Goal: Task Accomplishment & Management: Manage account settings

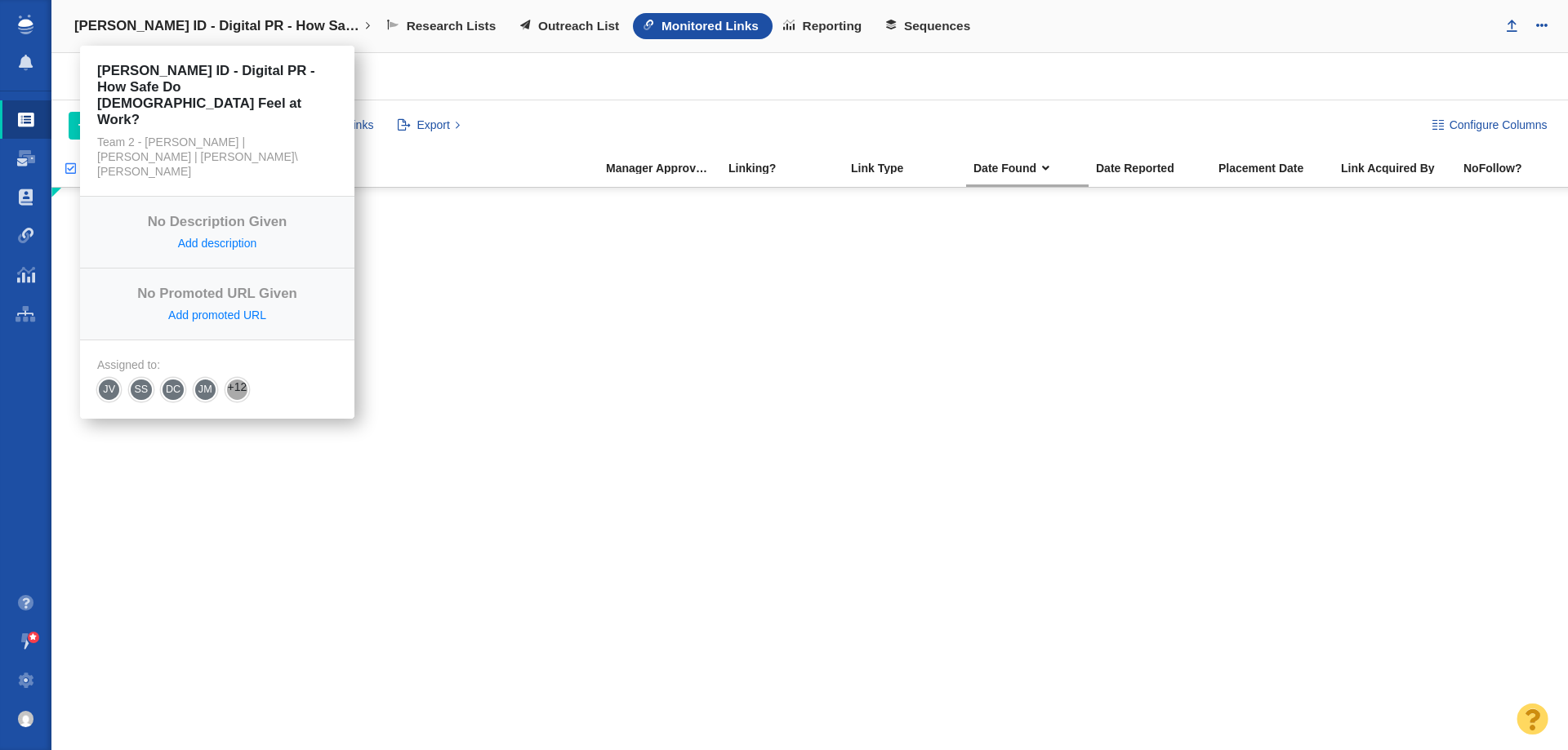
click at [257, 8] on link "[PERSON_NAME] ID - Digital PR - How Safe Do [DEMOGRAPHIC_DATA] Feel at Work?" at bounding box center [223, 26] width 320 height 39
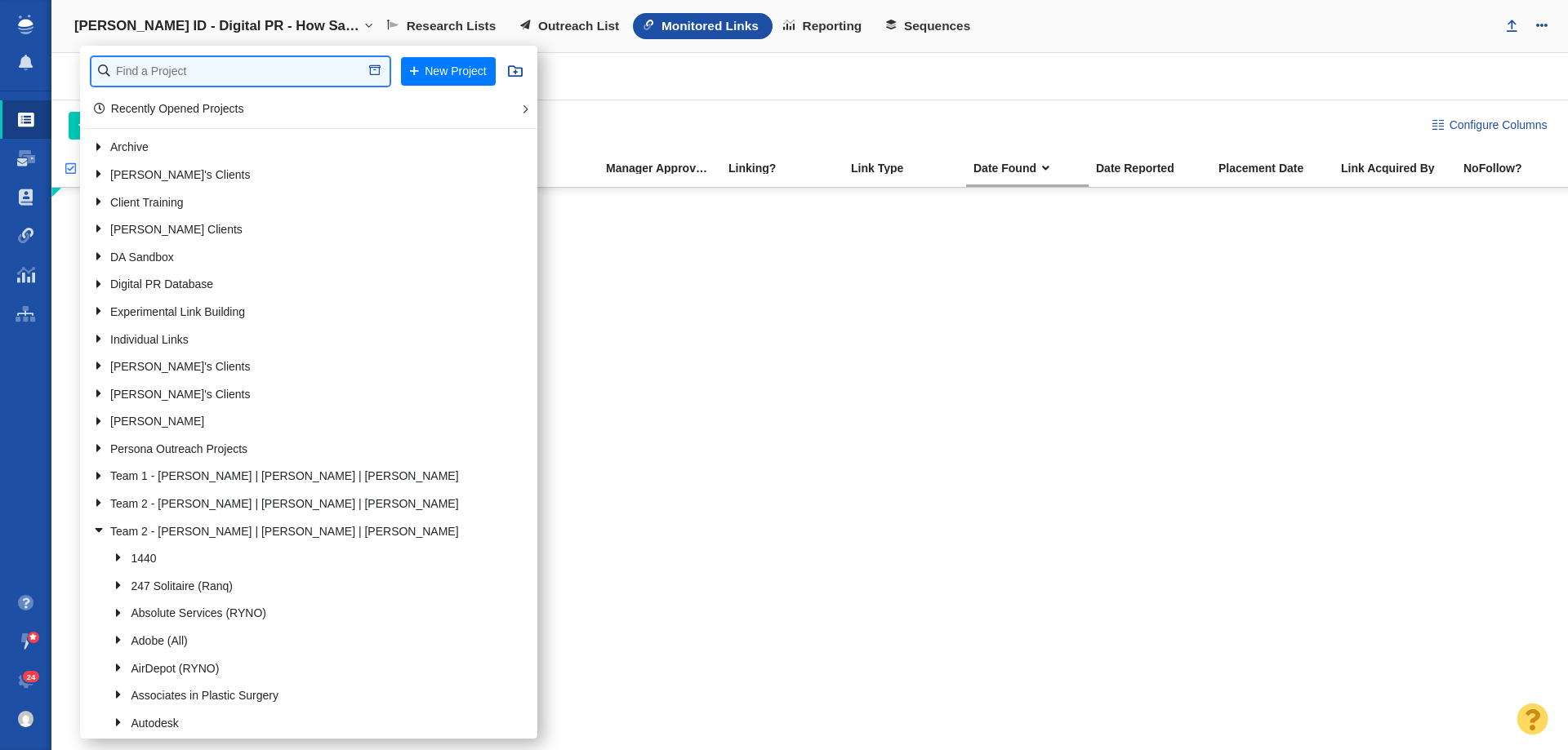
click at [238, 65] on input "text" at bounding box center [240, 72] width 298 height 29
type input "emci"
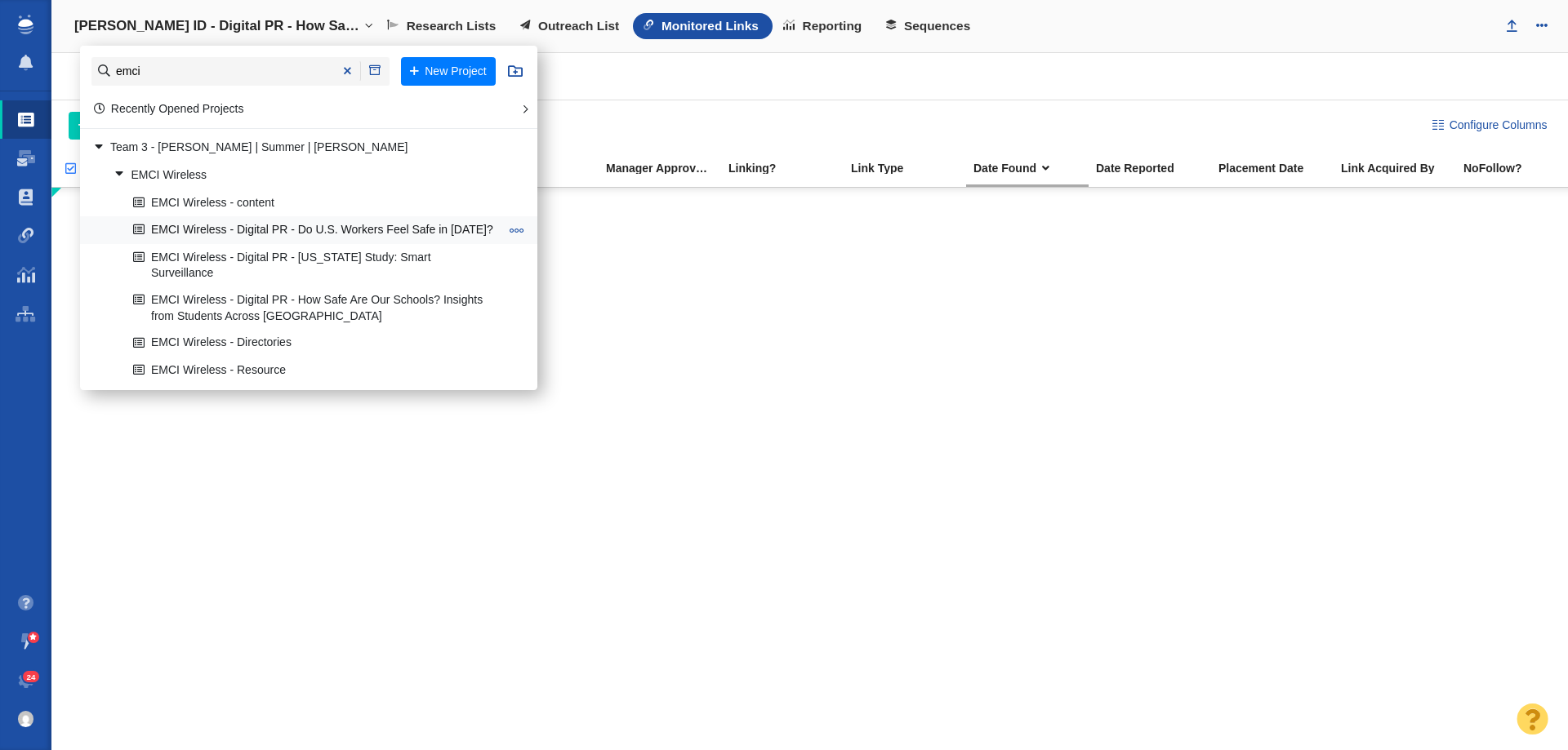
click at [276, 229] on link "EMCI Wireless - Digital PR - Do U.S. Workers Feel Safe in [DATE]?" at bounding box center [316, 231] width 375 height 25
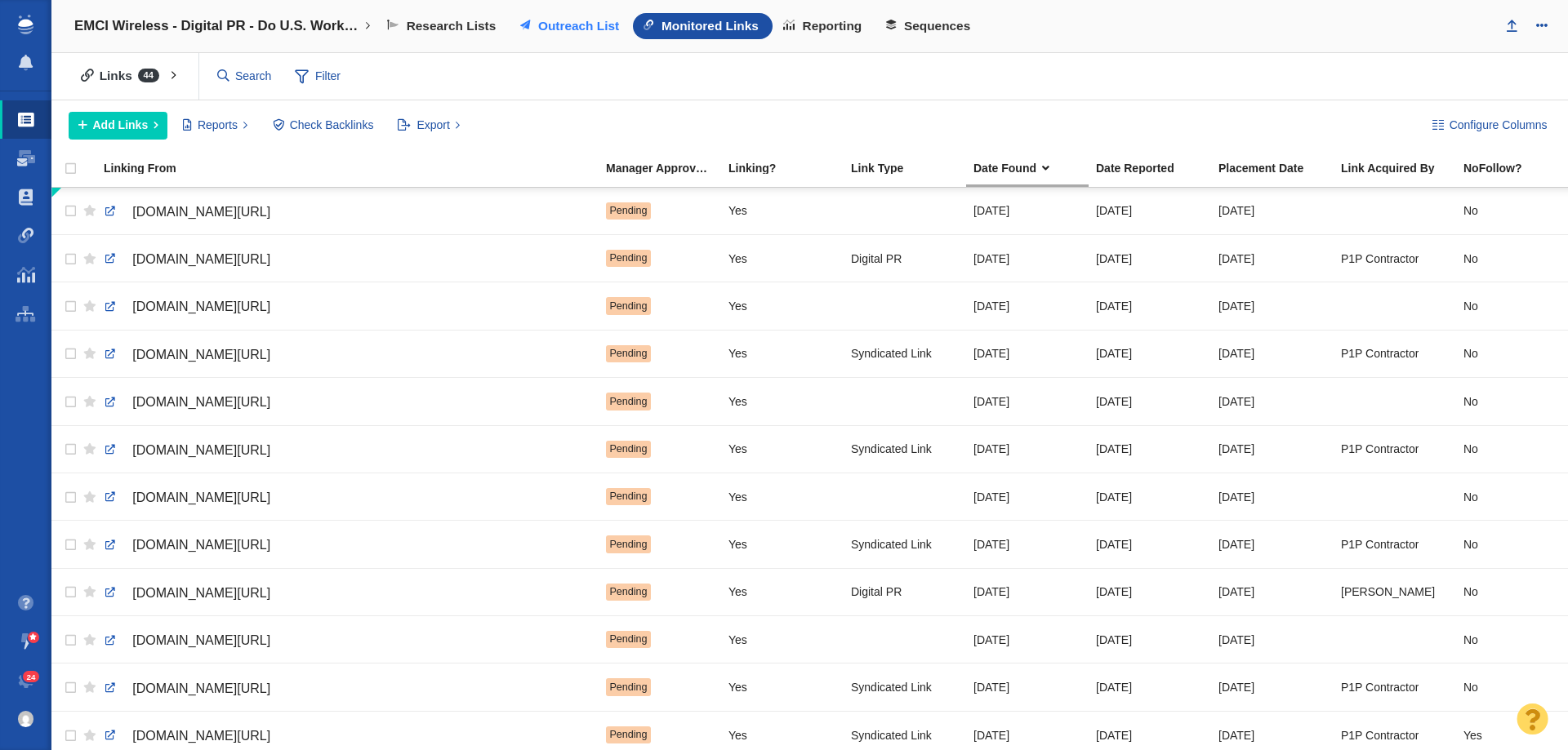
click at [532, 18] on link "Outreach List" at bounding box center [571, 25] width 123 height 26
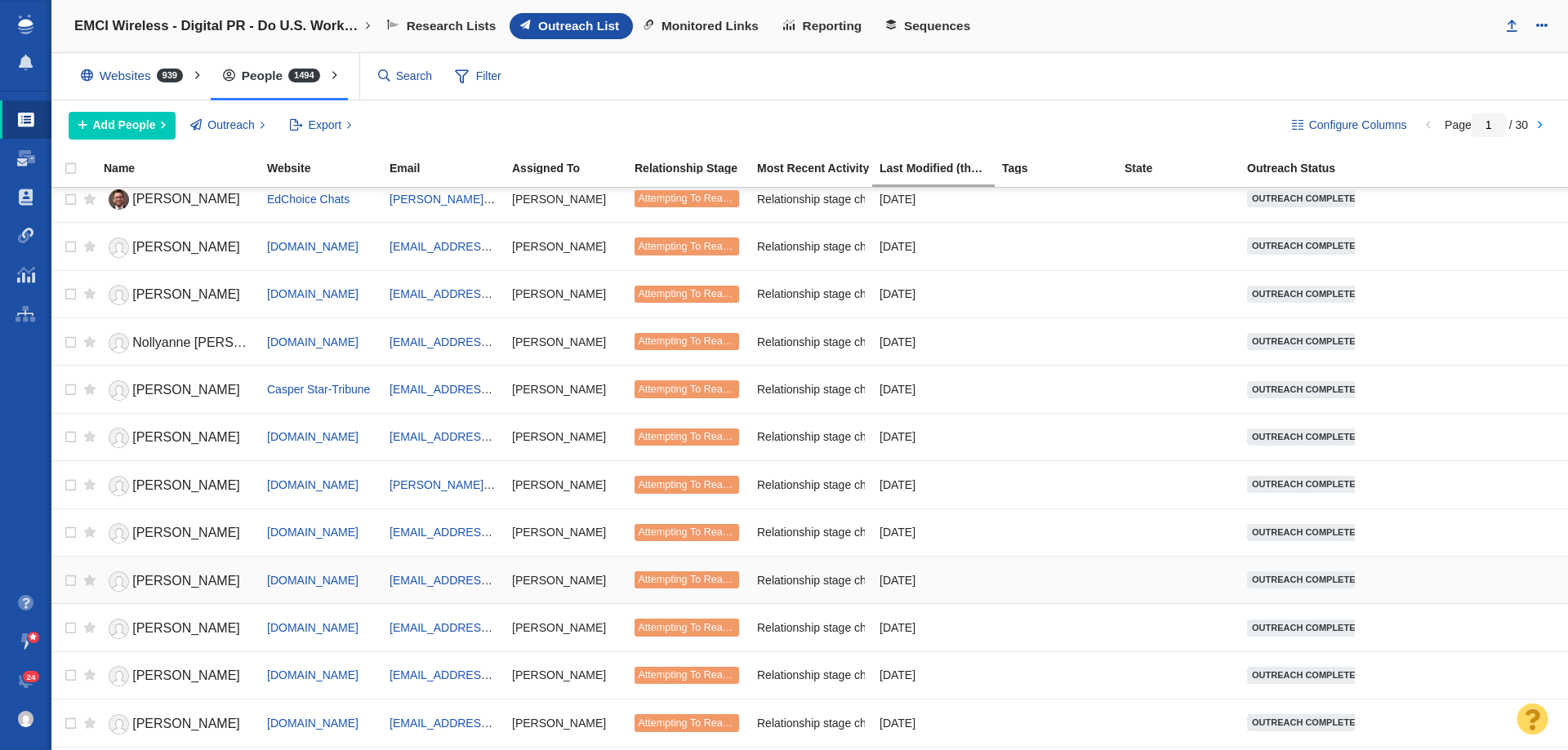
scroll to position [1820, 0]
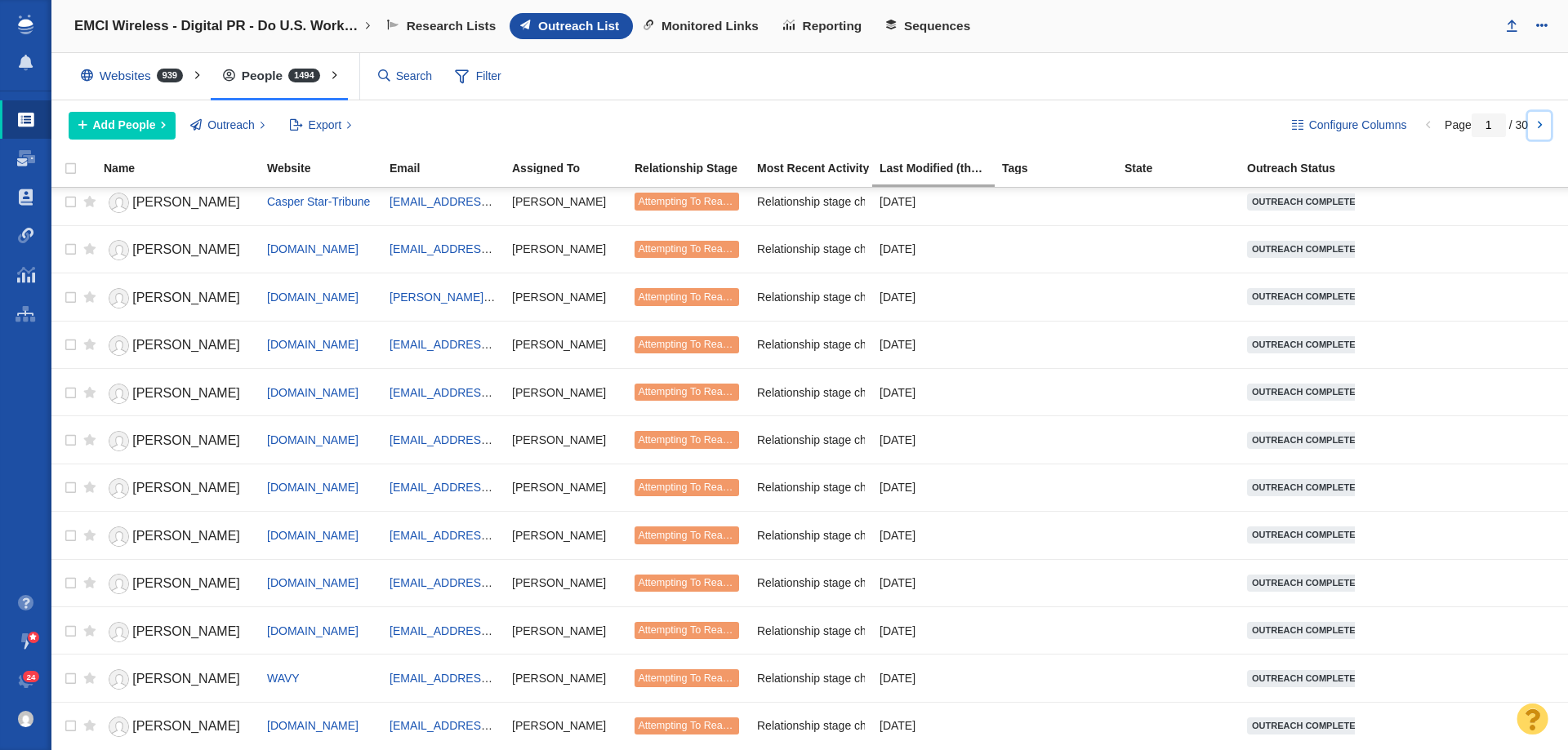
click at [1537, 125] on link at bounding box center [1538, 126] width 23 height 28
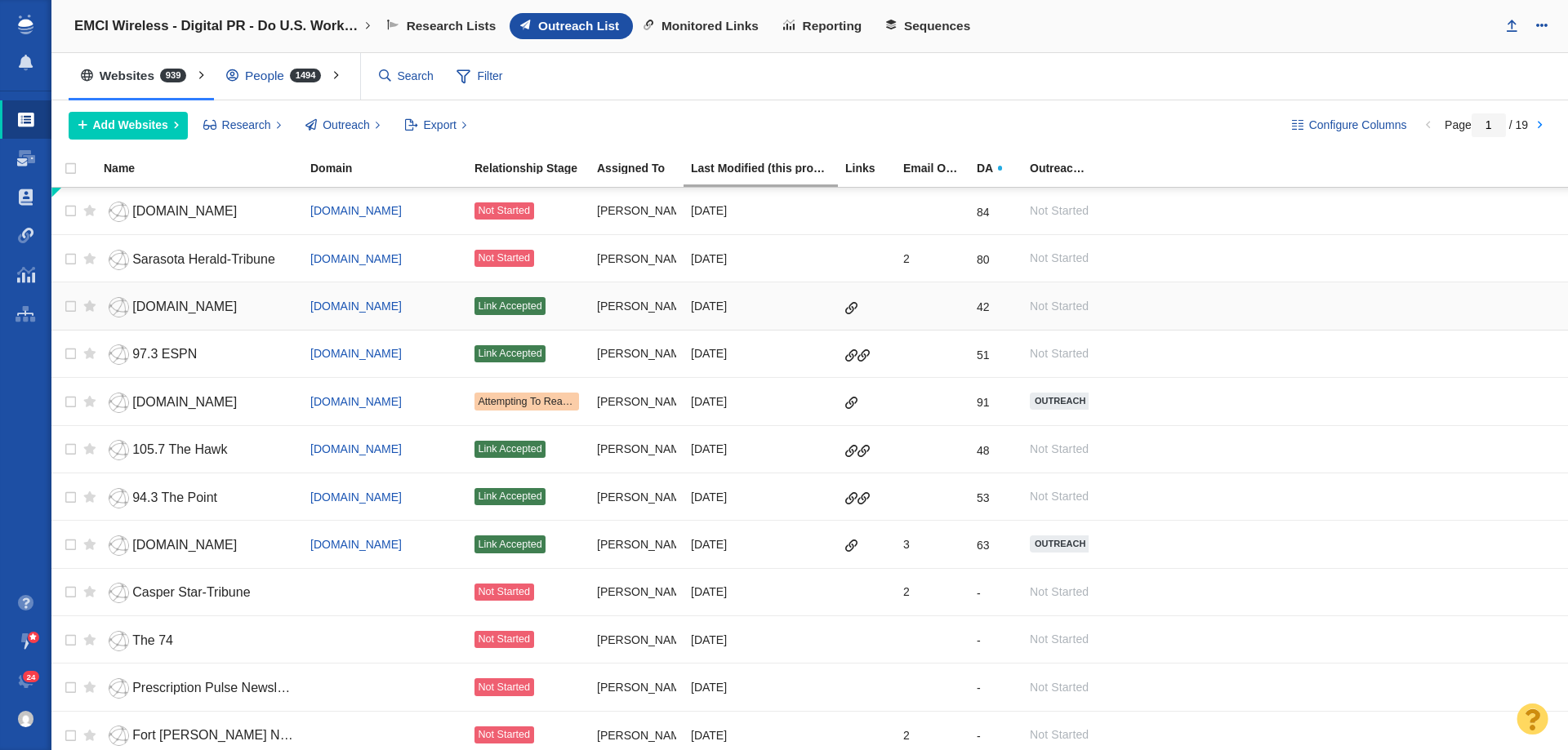
click at [169, 306] on span "connectedworld.com" at bounding box center [185, 306] width 105 height 13
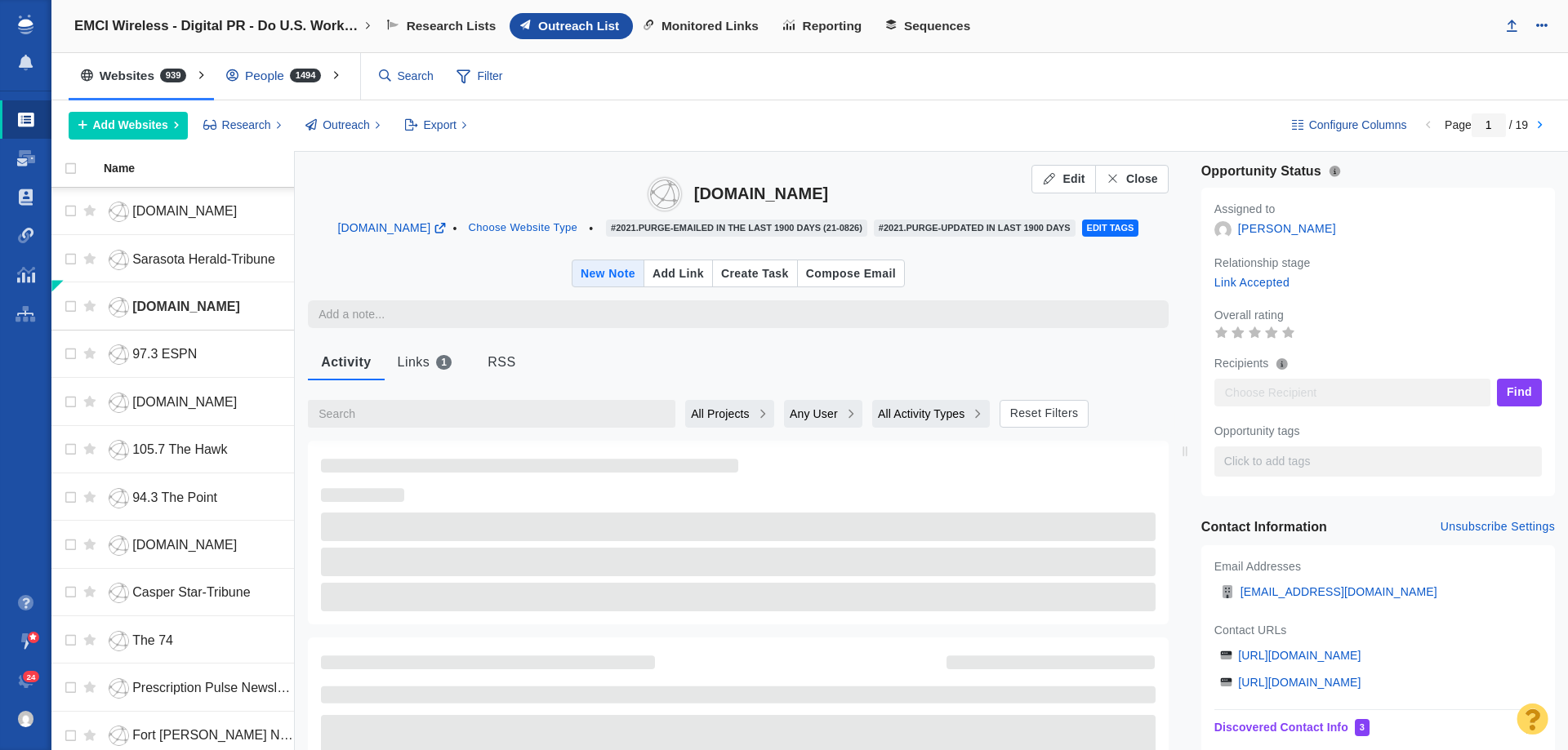
type textarea "x"
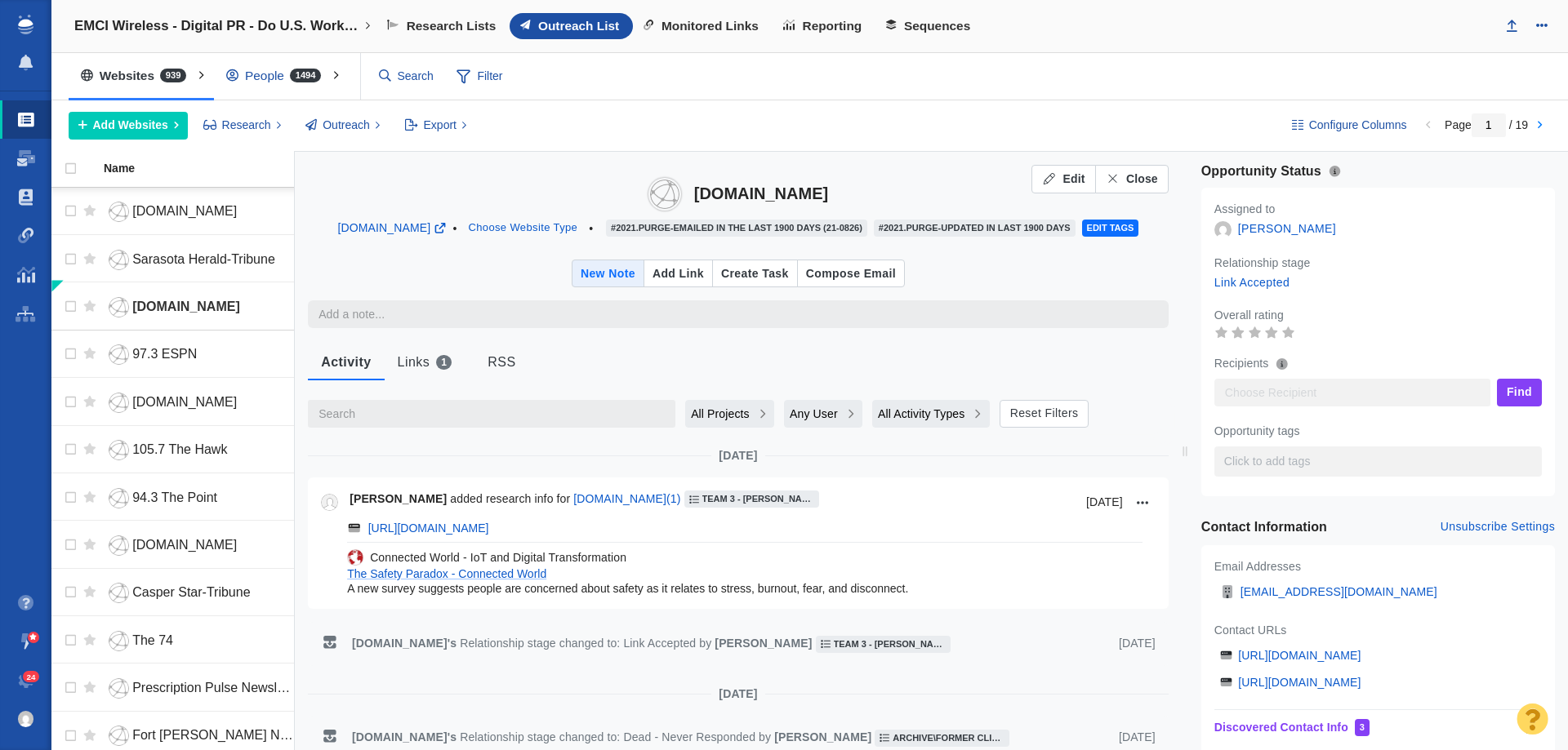
click at [738, 421] on span "All Projects" at bounding box center [720, 414] width 59 height 17
click at [730, 479] on span "Current Project" at bounding box center [733, 482] width 78 height 17
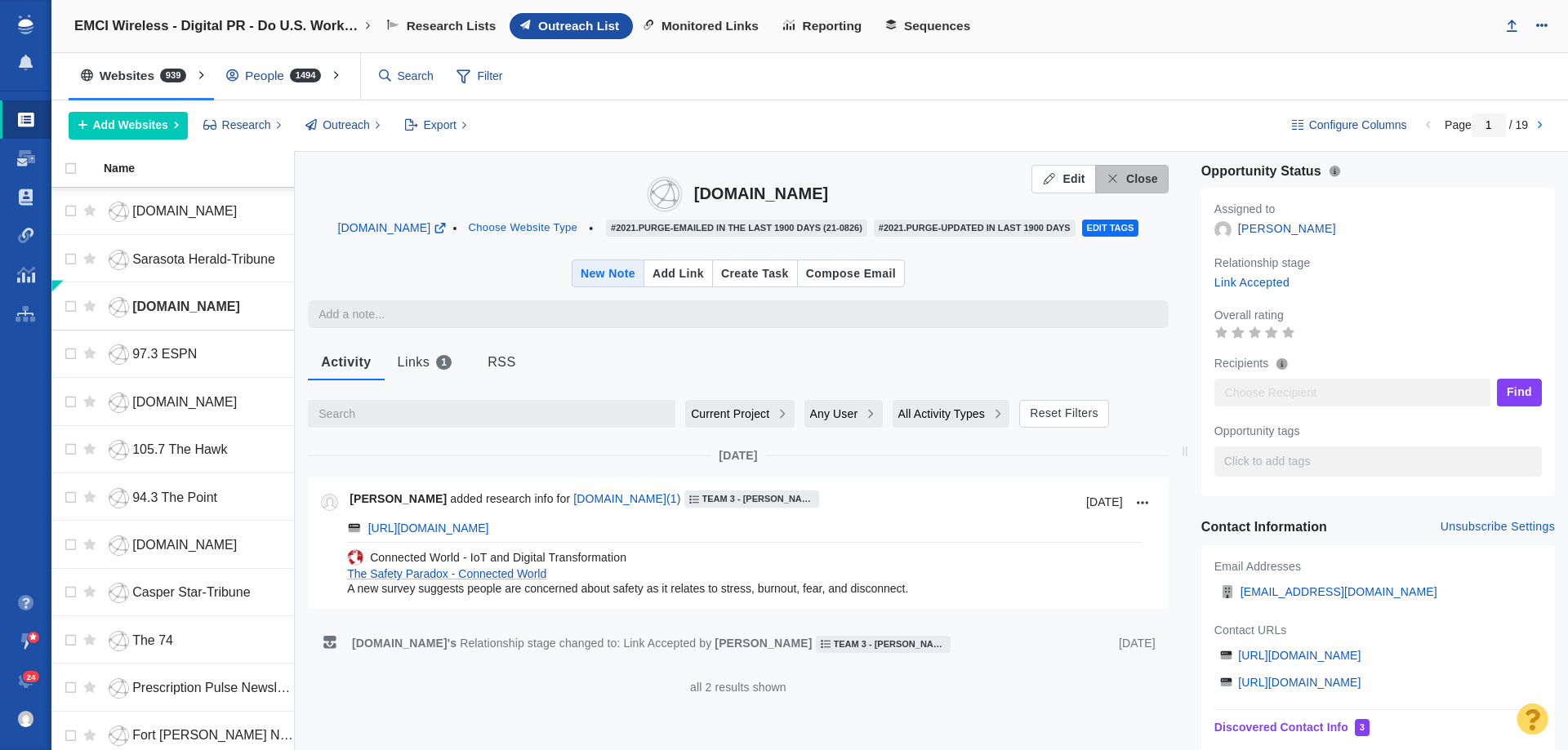
click at [1128, 183] on span "Close" at bounding box center [1142, 179] width 32 height 17
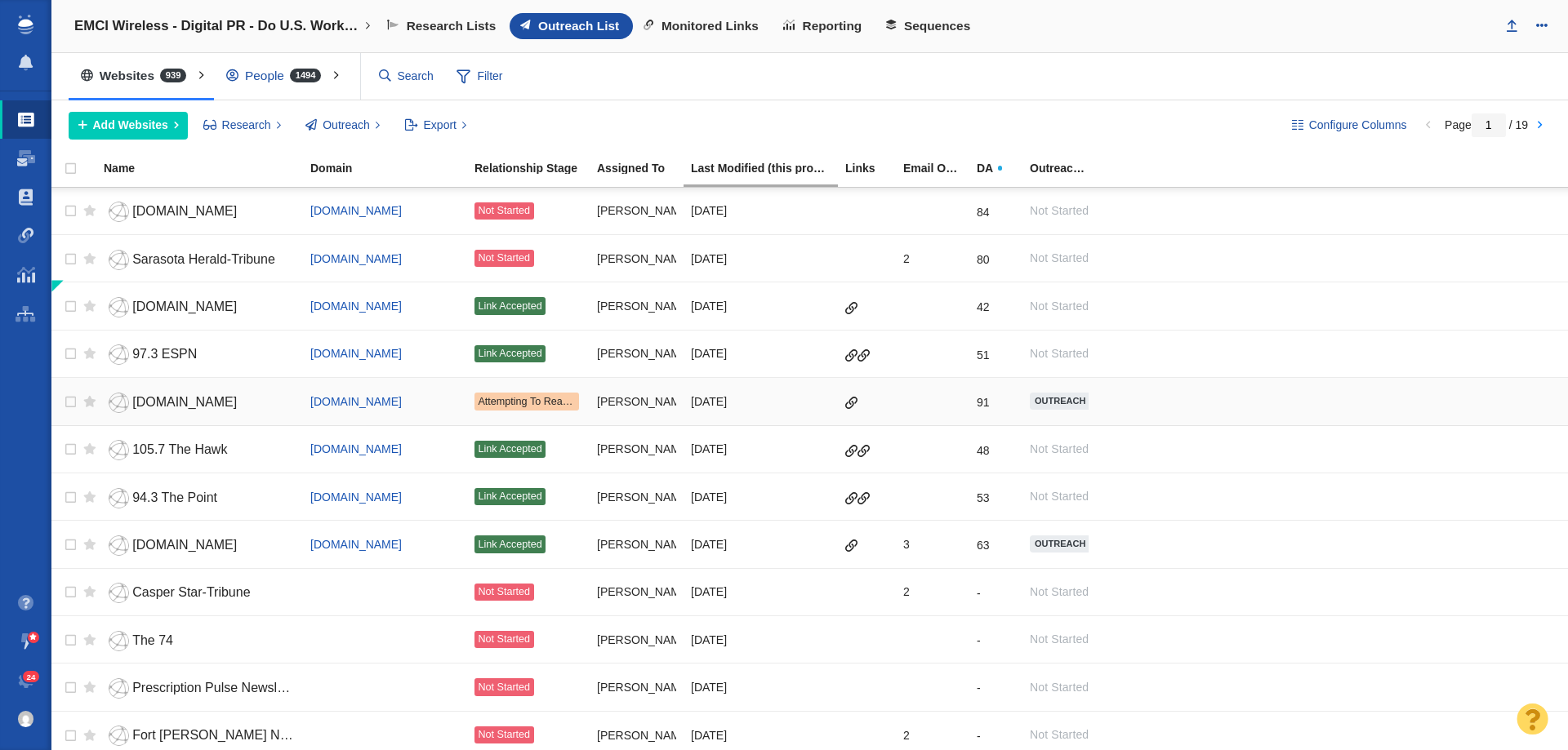
click at [164, 403] on span "inc.com" at bounding box center [185, 402] width 105 height 13
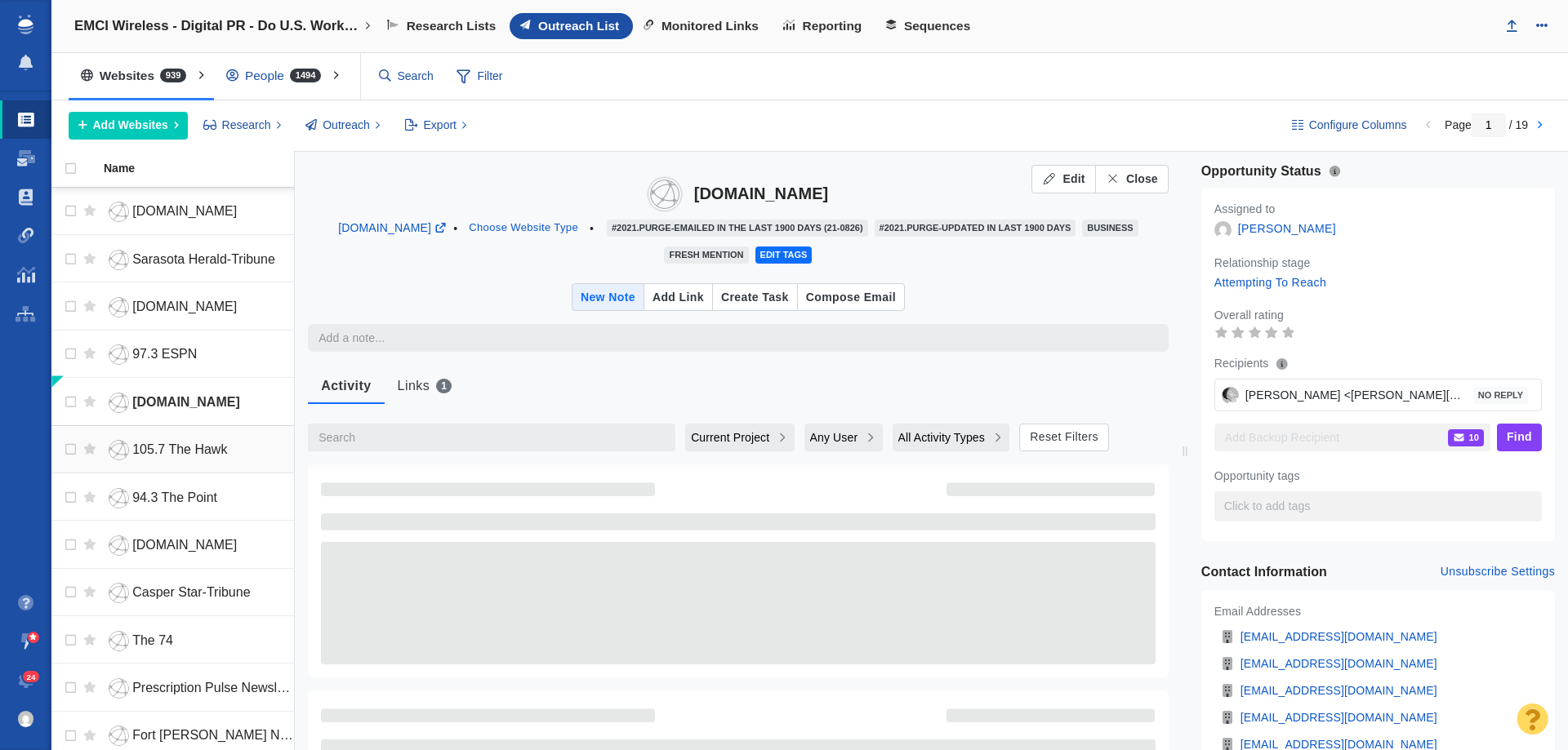
type textarea "x"
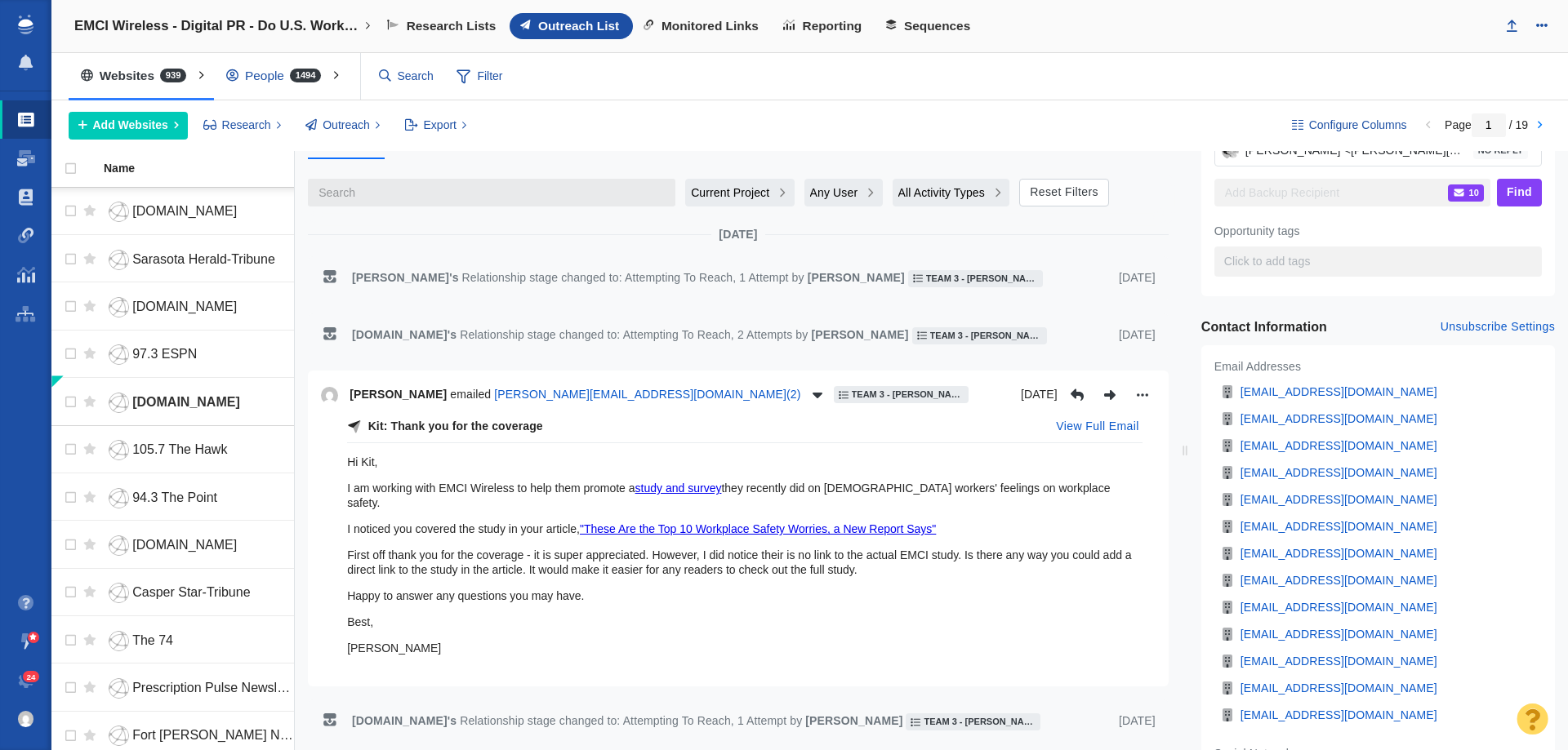
scroll to position [326, 0]
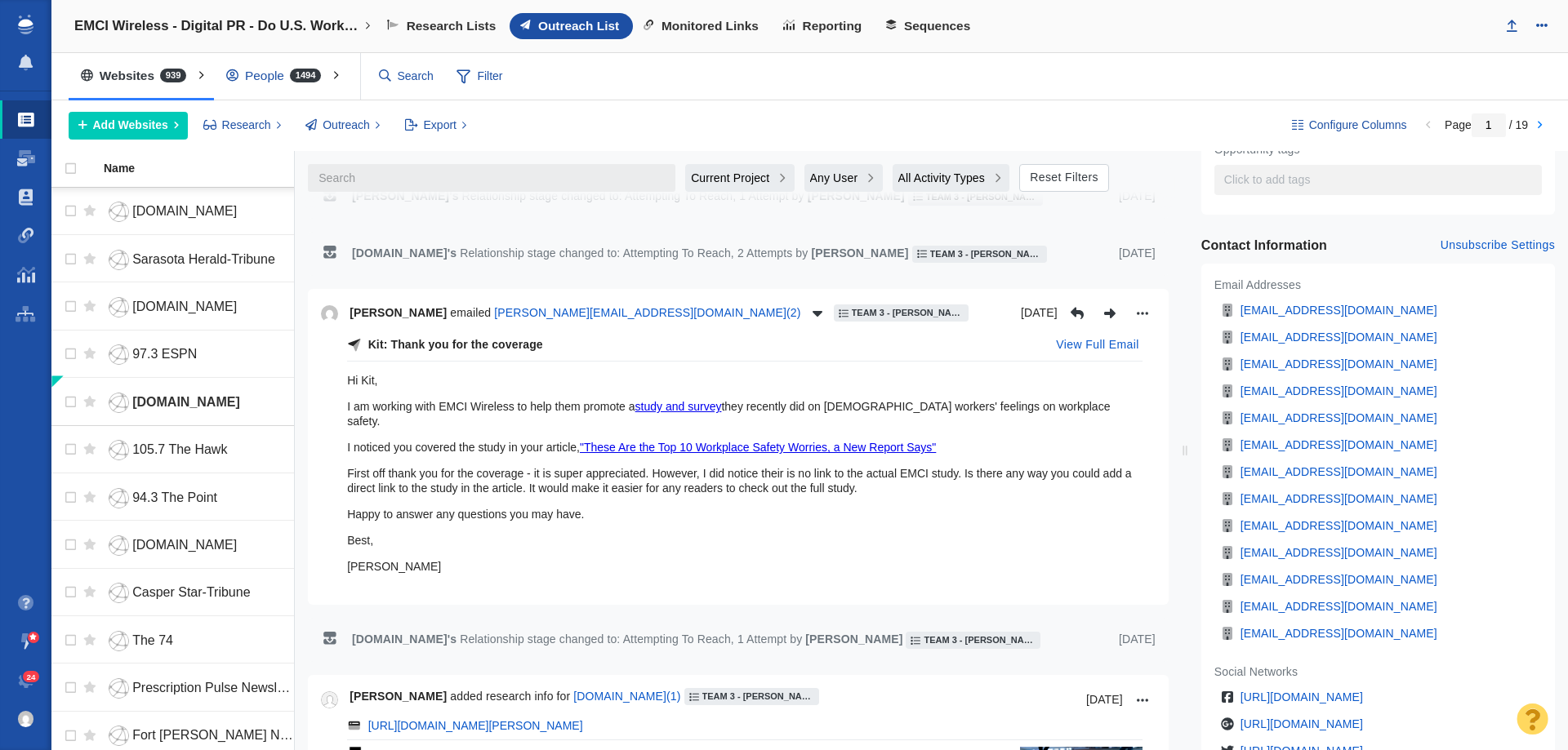
click at [685, 441] on link ""These Are the Top 10 Workplace Safety Worries, a New Report Says"" at bounding box center [758, 447] width 356 height 13
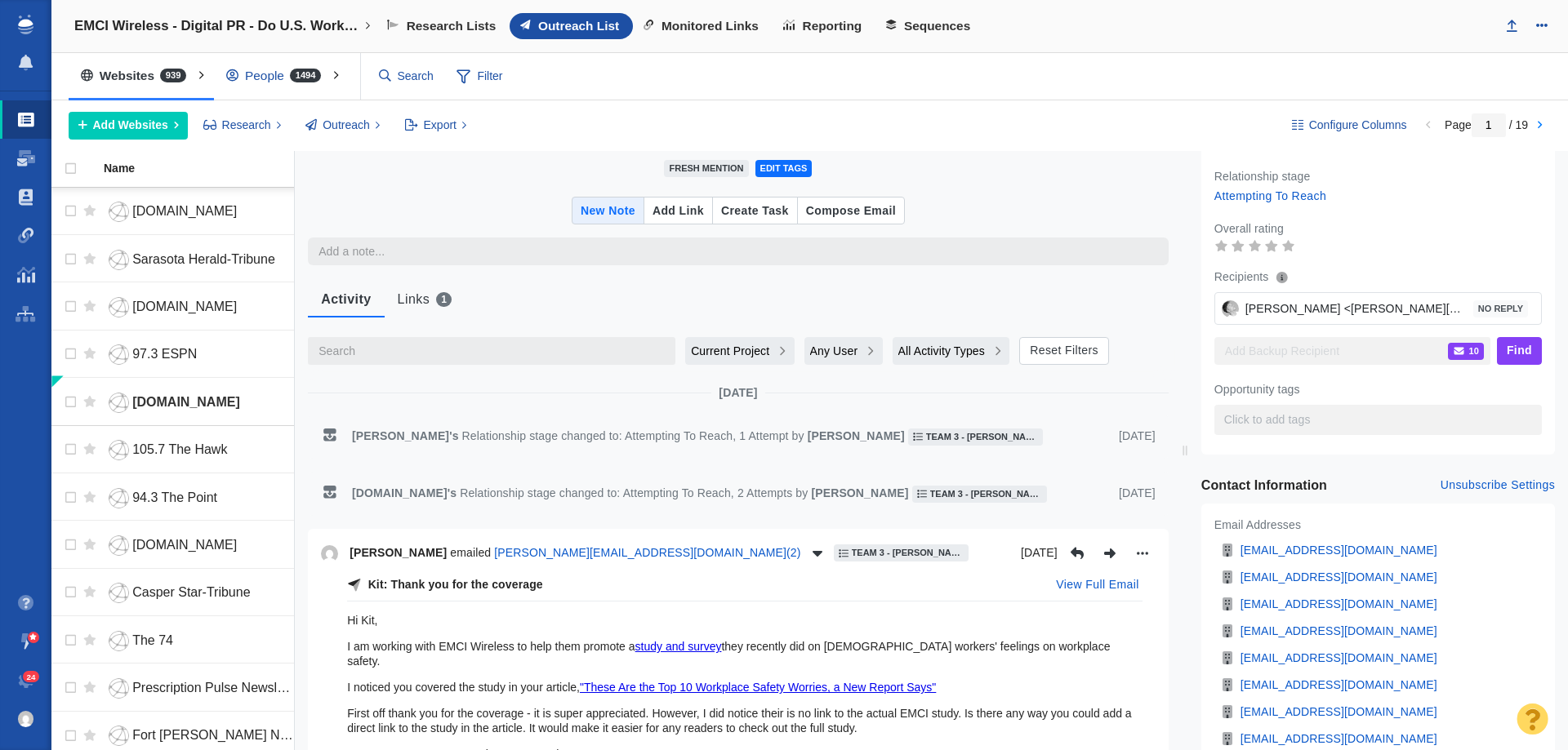
scroll to position [0, 0]
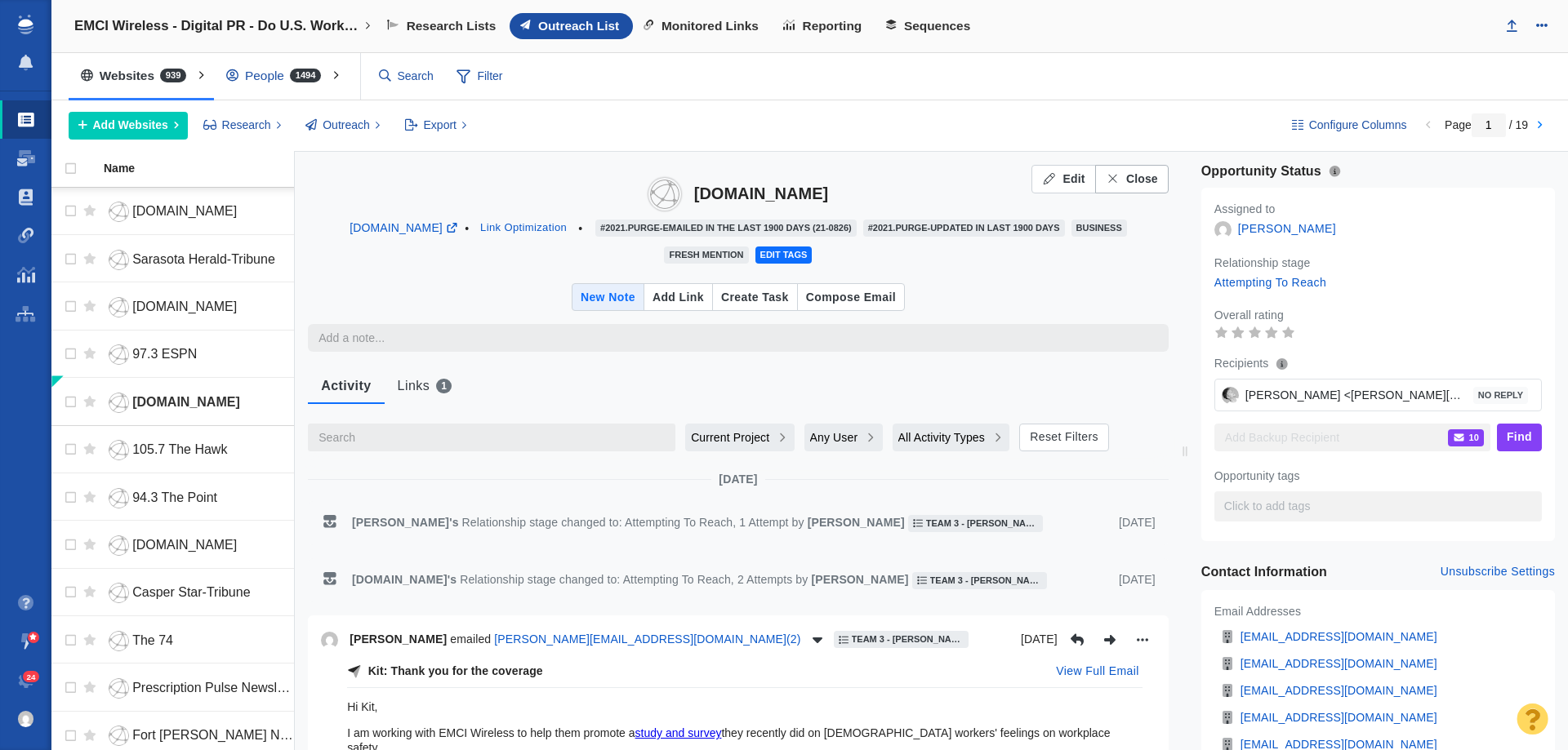
click at [1133, 171] on span "Close" at bounding box center [1142, 179] width 32 height 17
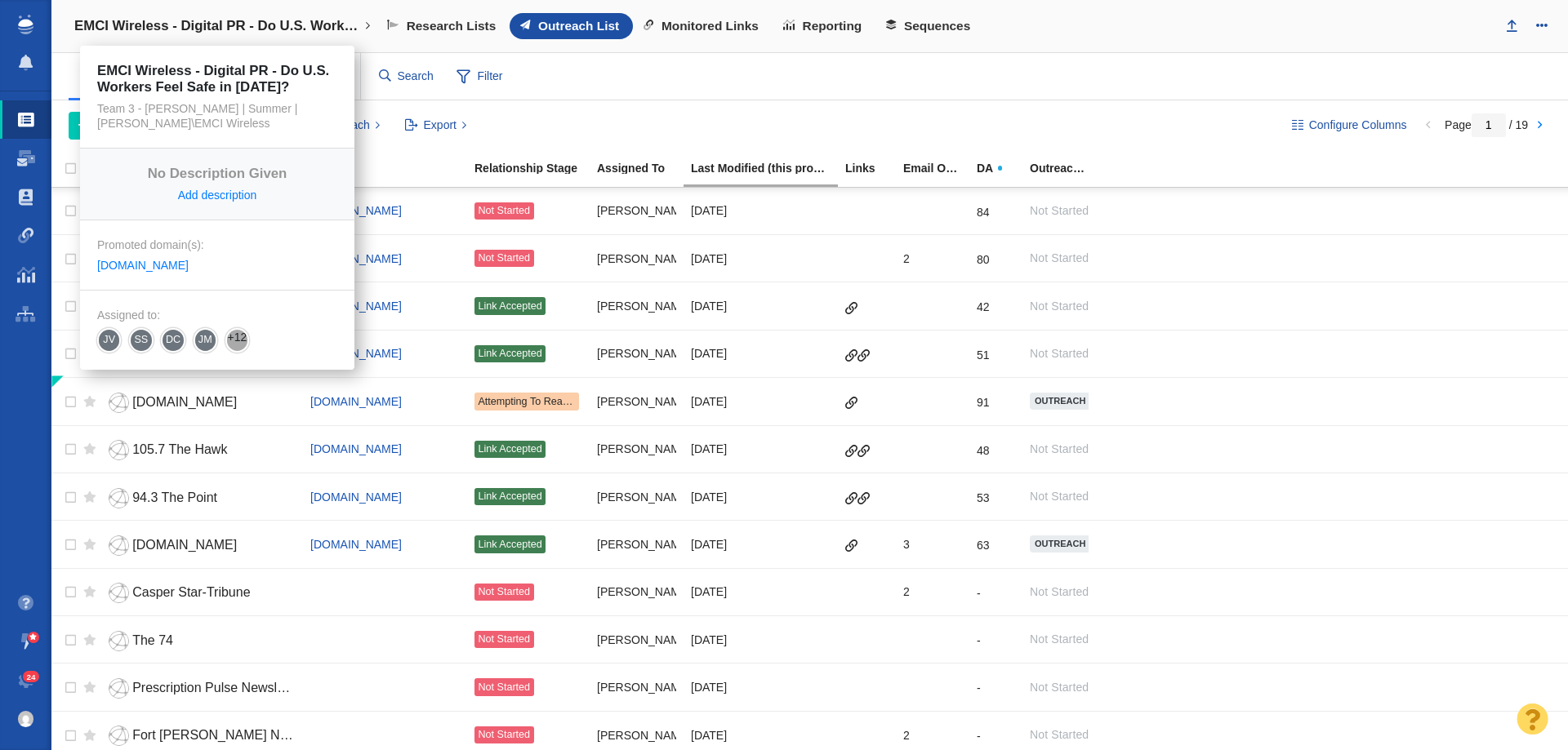
click at [184, 14] on link "EMCI Wireless - Digital PR - Do U.S. Workers Feel Safe in [DATE]?" at bounding box center [223, 26] width 320 height 39
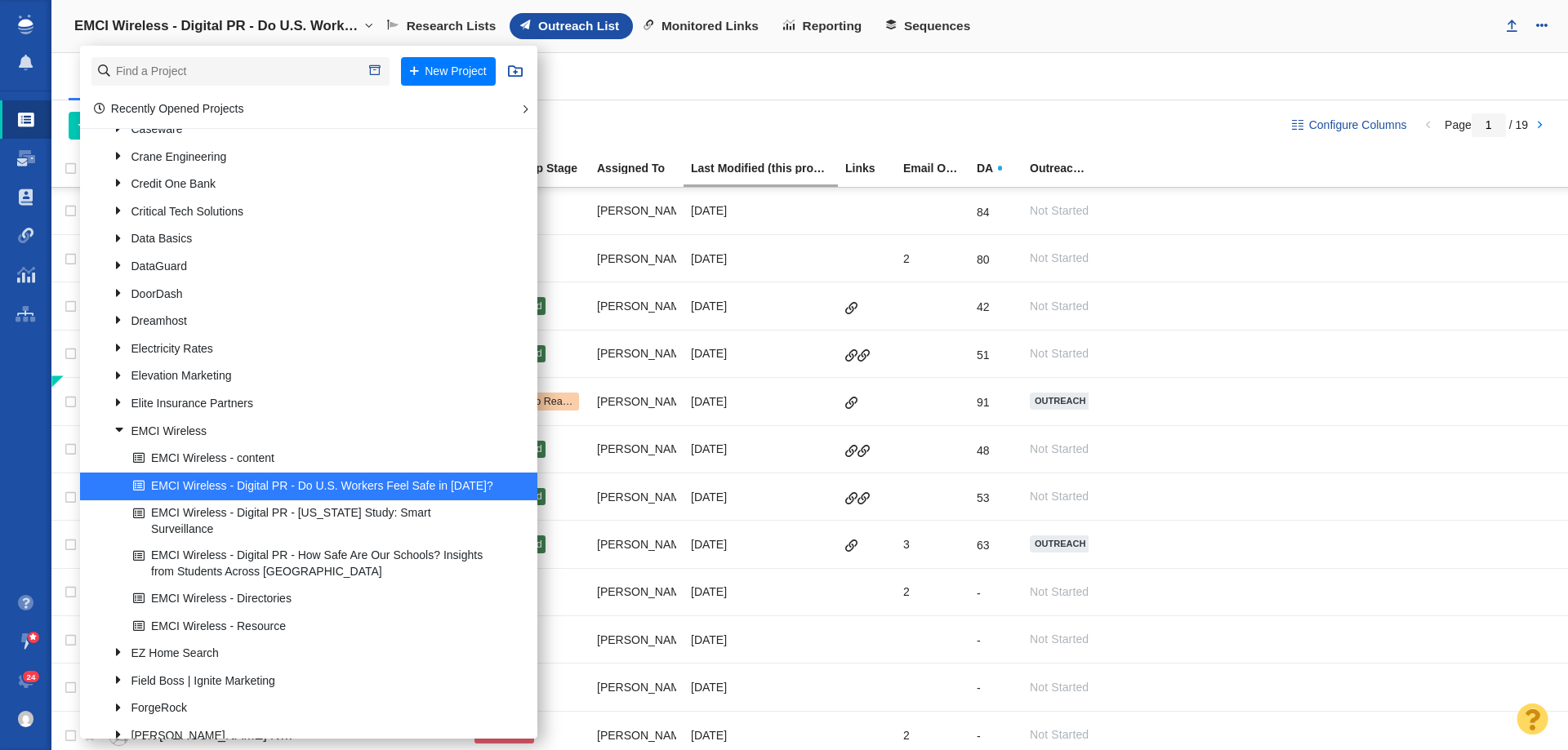
scroll to position [897, 0]
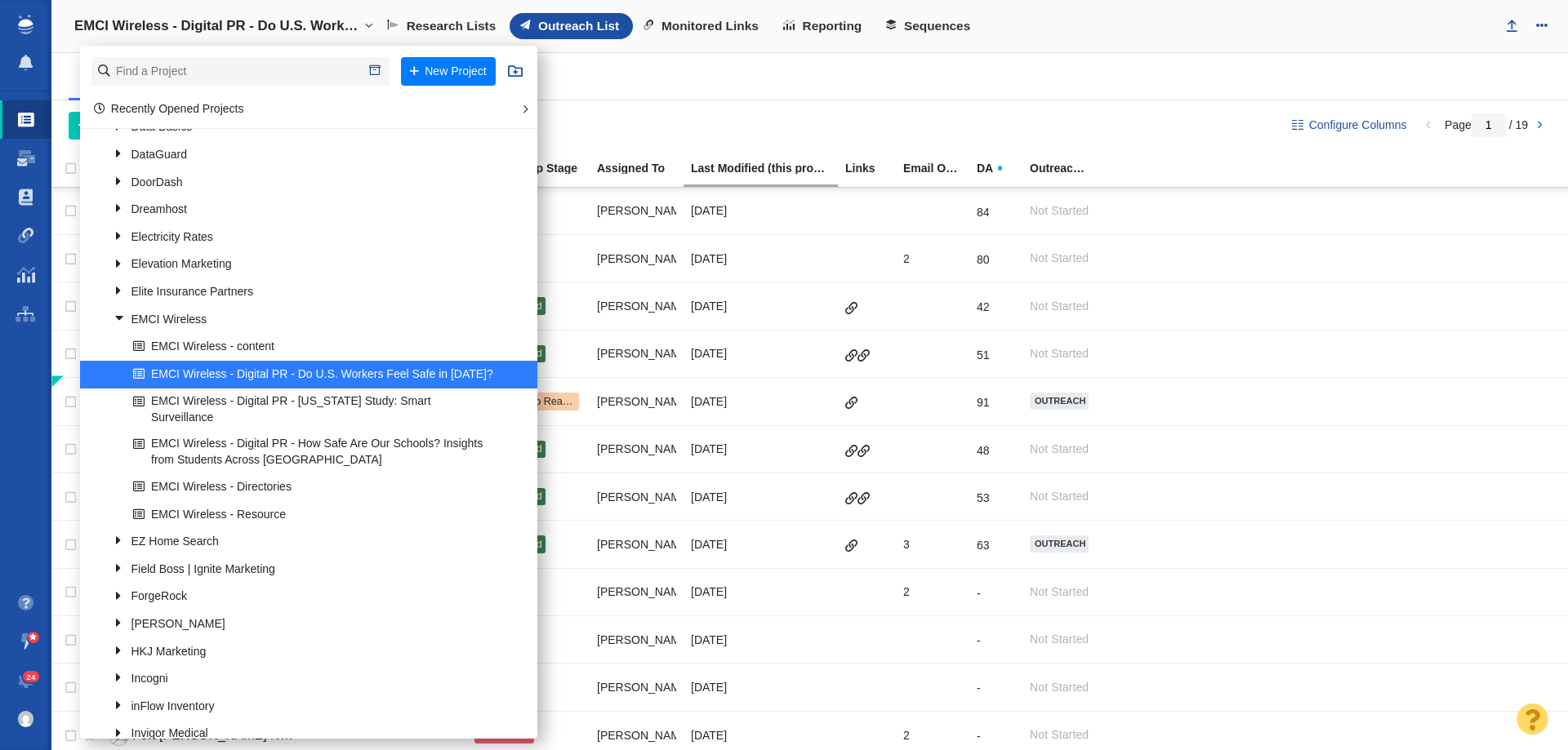
click at [659, 89] on div "Websites 939 All Websites Assigned To Me Recently Viewed Starred Outreach schol…" at bounding box center [809, 77] width 1517 height 47
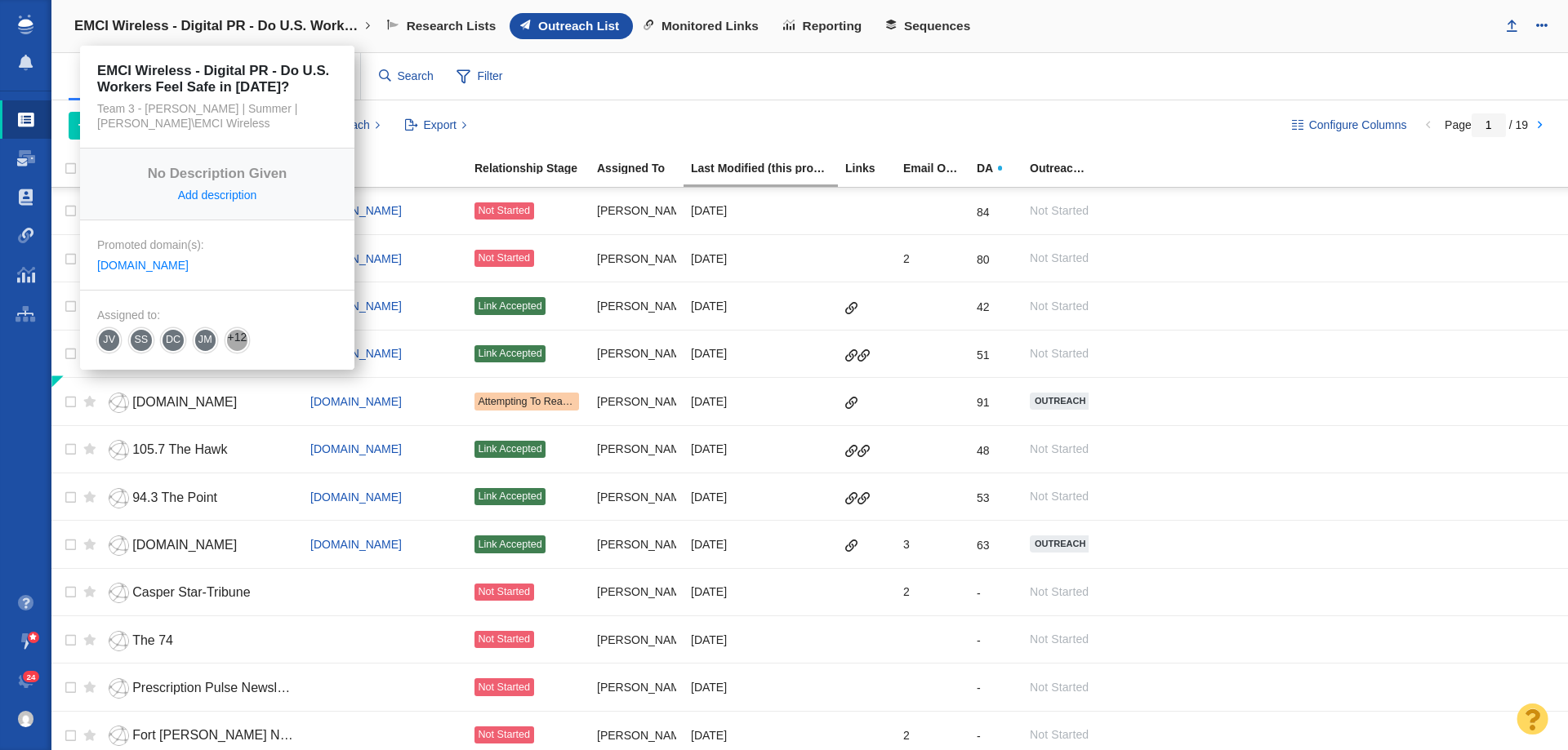
click at [254, 32] on h4 "EMCI Wireless - Digital PR - Do U.S. Workers Feel Safe in [DATE]?" at bounding box center [217, 25] width 286 height 16
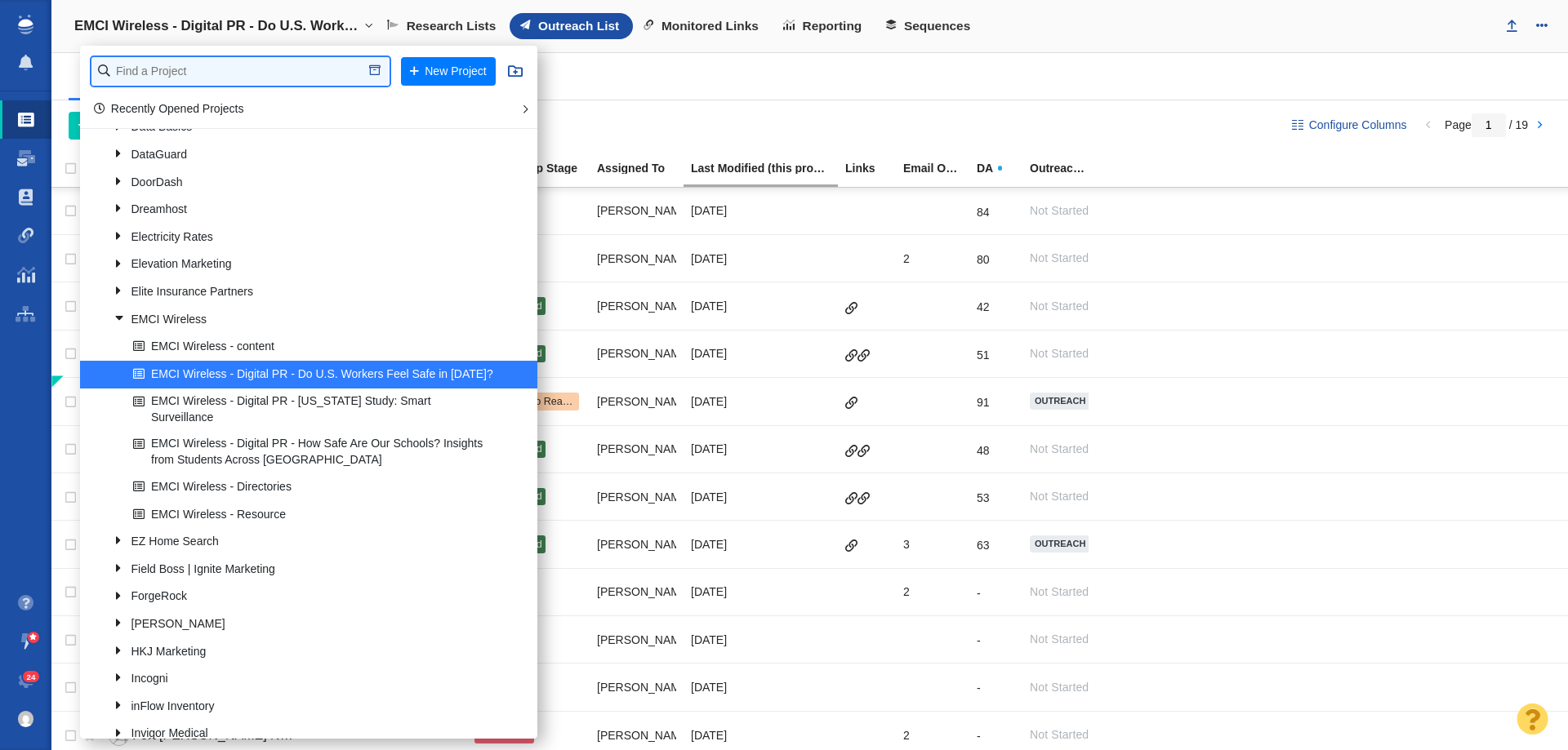
click at [254, 67] on input "text" at bounding box center [240, 72] width 298 height 29
click at [130, 76] on input "text" at bounding box center [240, 72] width 298 height 29
type input "uprint"
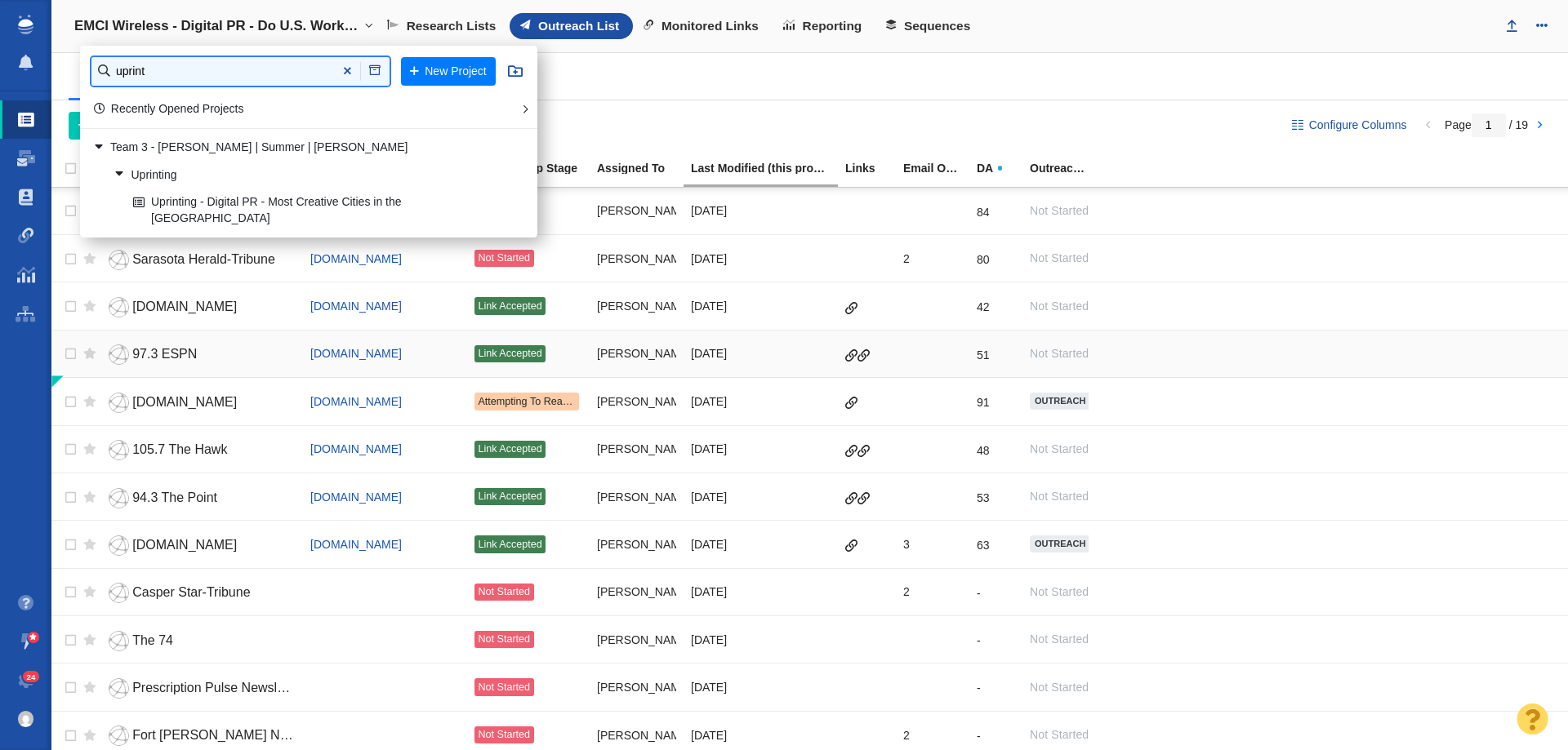
scroll to position [0, 0]
click at [290, 202] on link "Uprinting - Digital PR - Most Creative Cities in the [GEOGRAPHIC_DATA]" at bounding box center [316, 211] width 375 height 40
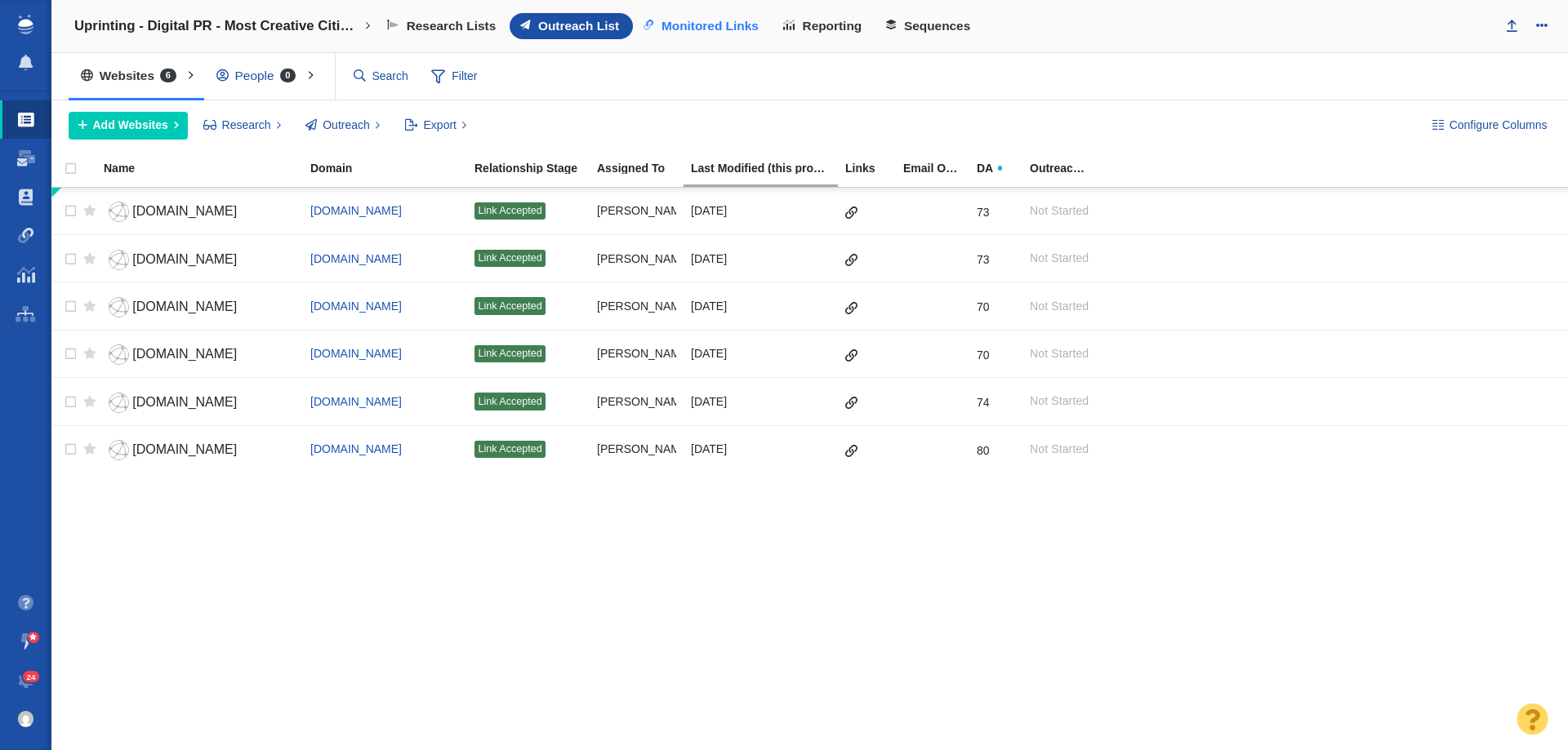
click at [670, 20] on span "Monitored Links" at bounding box center [710, 25] width 97 height 14
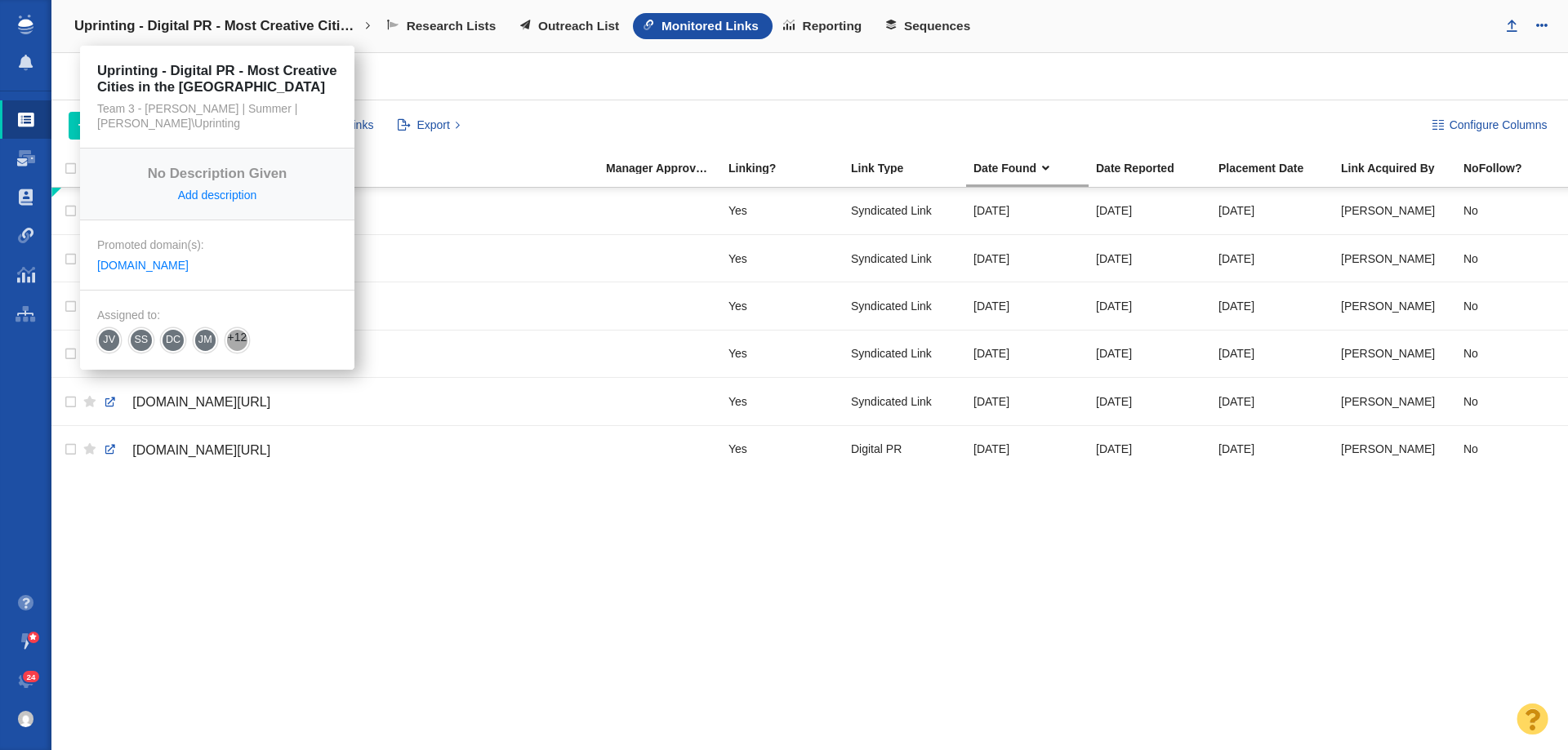
click at [200, 18] on h4 "Uprinting - Digital PR - Most Creative Cities in the [GEOGRAPHIC_DATA]" at bounding box center [217, 25] width 286 height 16
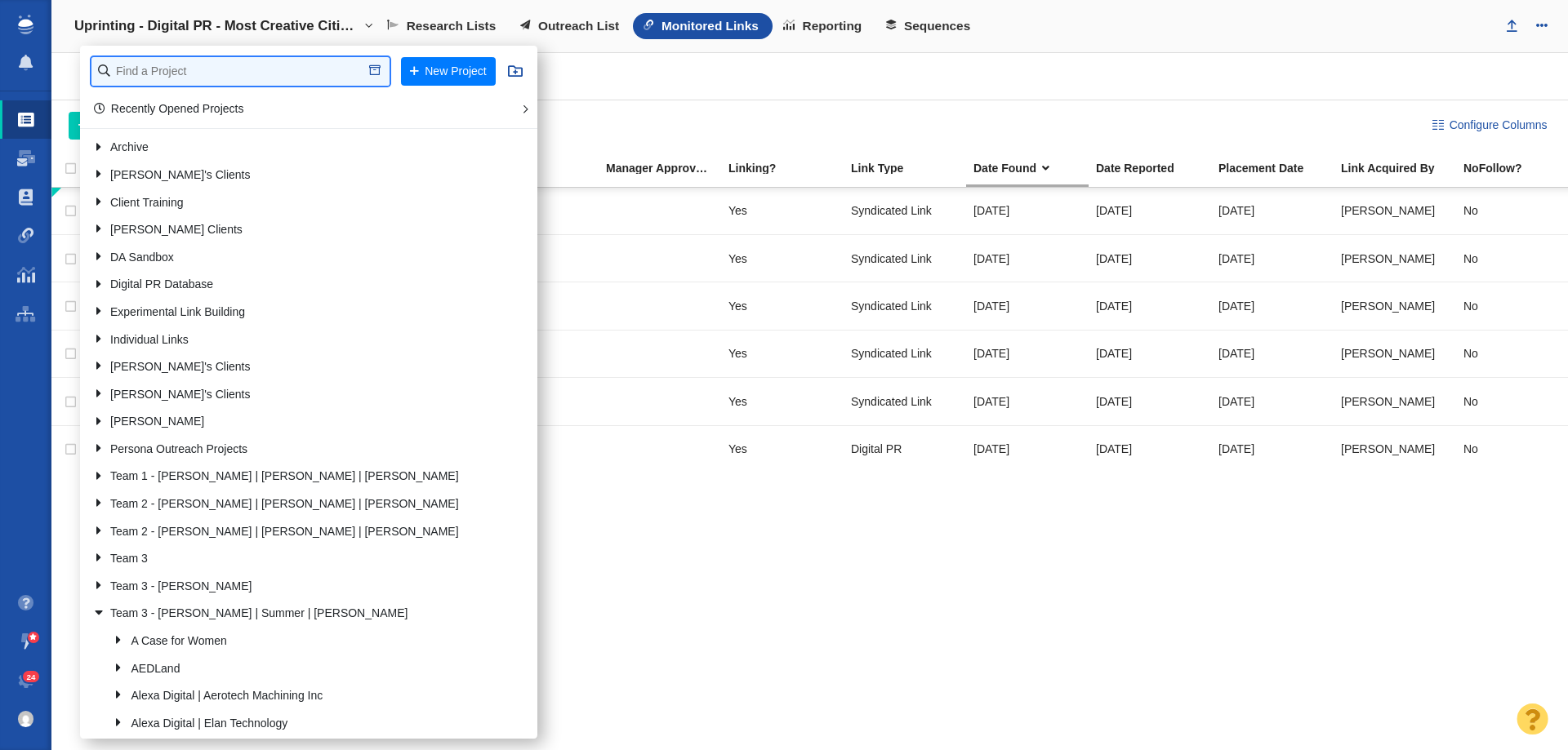
click at [234, 69] on input "text" at bounding box center [240, 72] width 298 height 29
type input "inflow in"
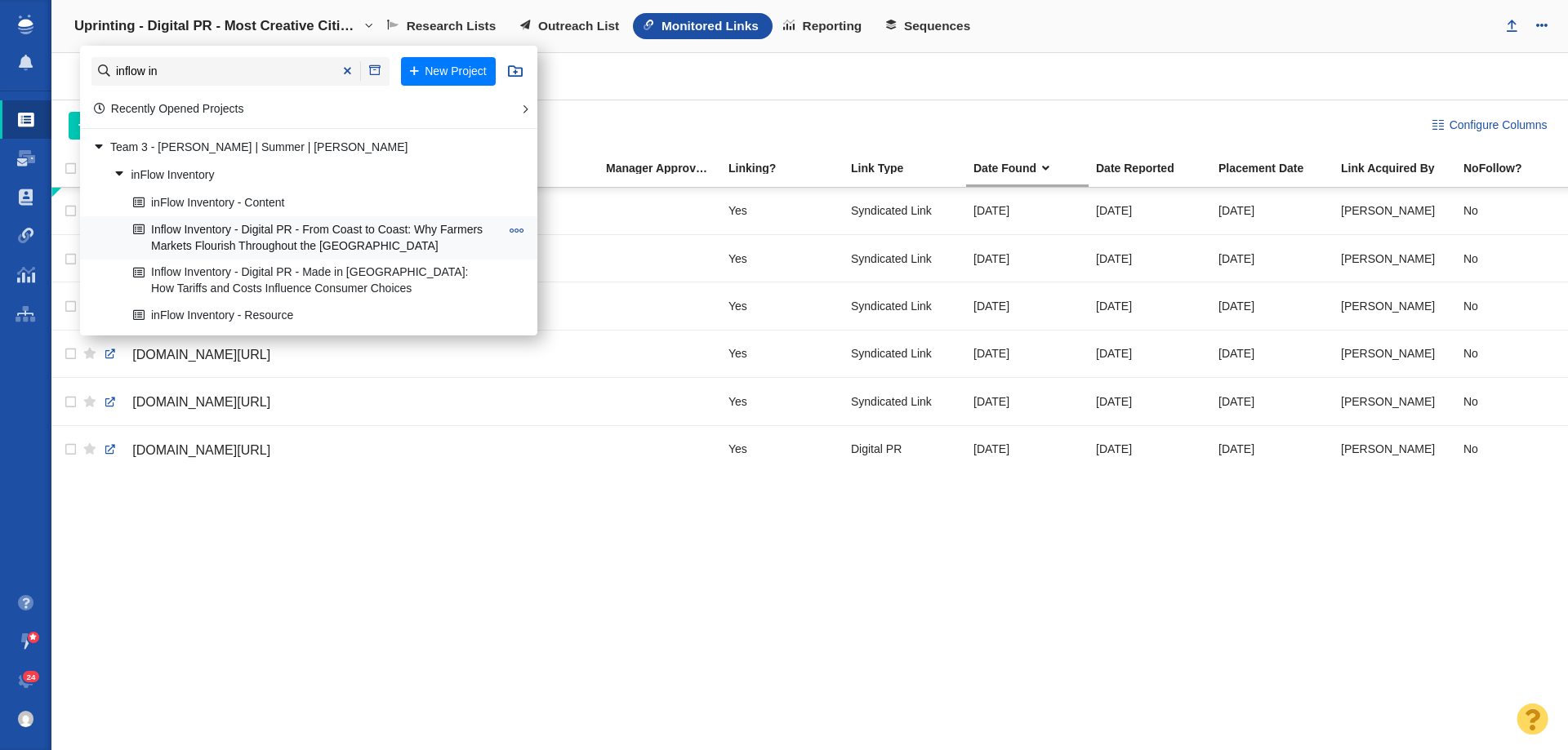
click at [289, 230] on link "Inflow Inventory - Digital PR - From Coast to Coast: Why Farmers Markets Flouri…" at bounding box center [316, 238] width 375 height 40
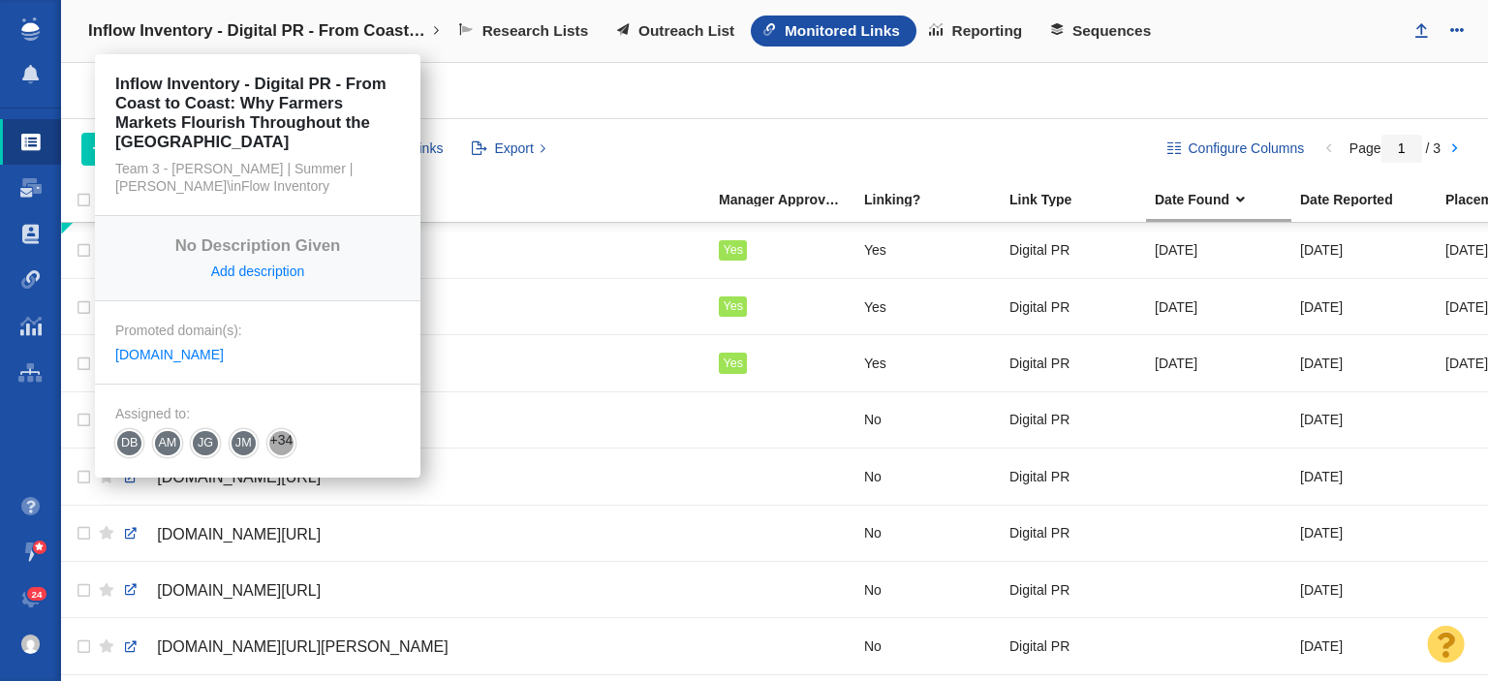
click at [258, 37] on h4 "Inflow Inventory - Digital PR - From Coast to Coast: Why Farmers Markets Flouri…" at bounding box center [257, 30] width 339 height 19
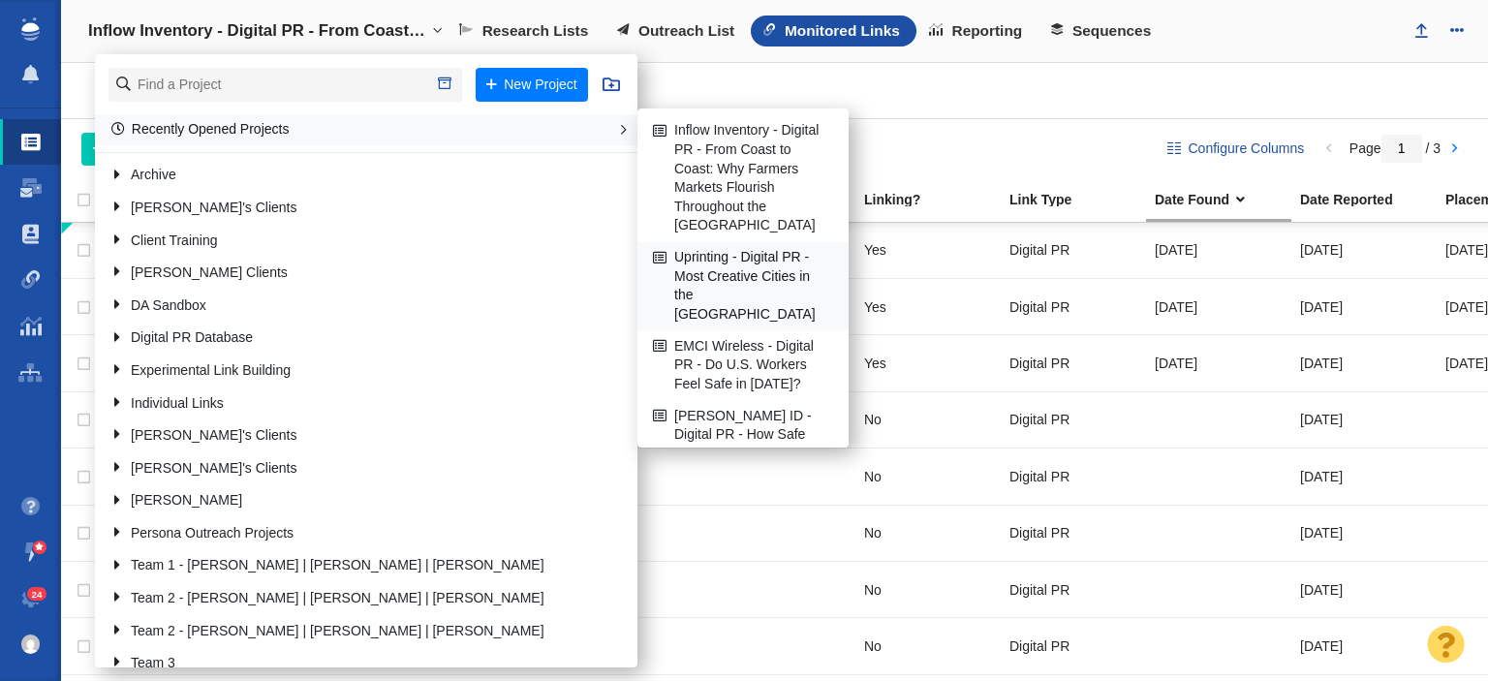
click at [732, 292] on link "Uprinting - Digital PR - Most Creative Cities in the [GEOGRAPHIC_DATA]" at bounding box center [743, 286] width 190 height 87
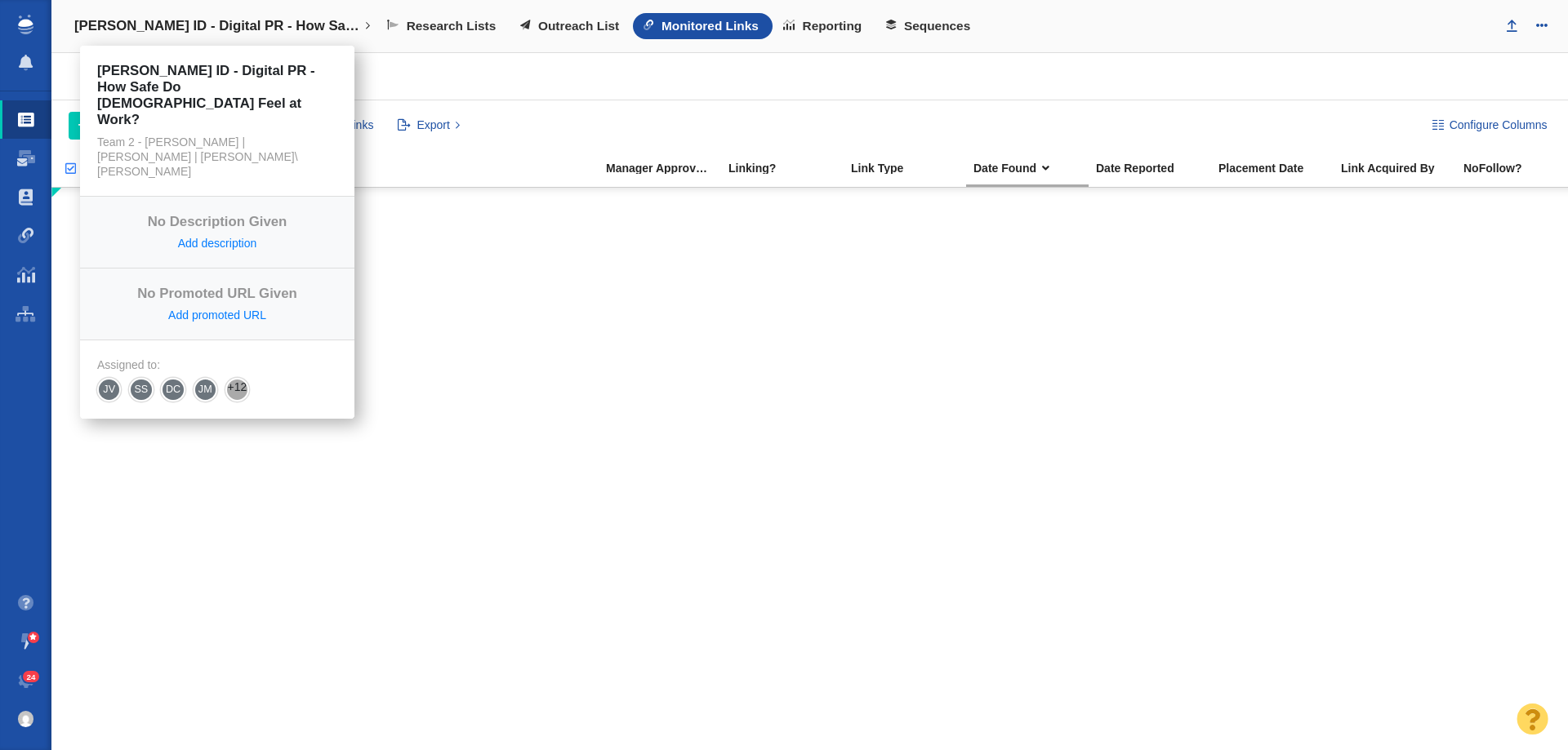
click at [212, 32] on h4 "[PERSON_NAME] ID - Digital PR - How Safe Do [DEMOGRAPHIC_DATA] Feel at Work?" at bounding box center [217, 25] width 286 height 16
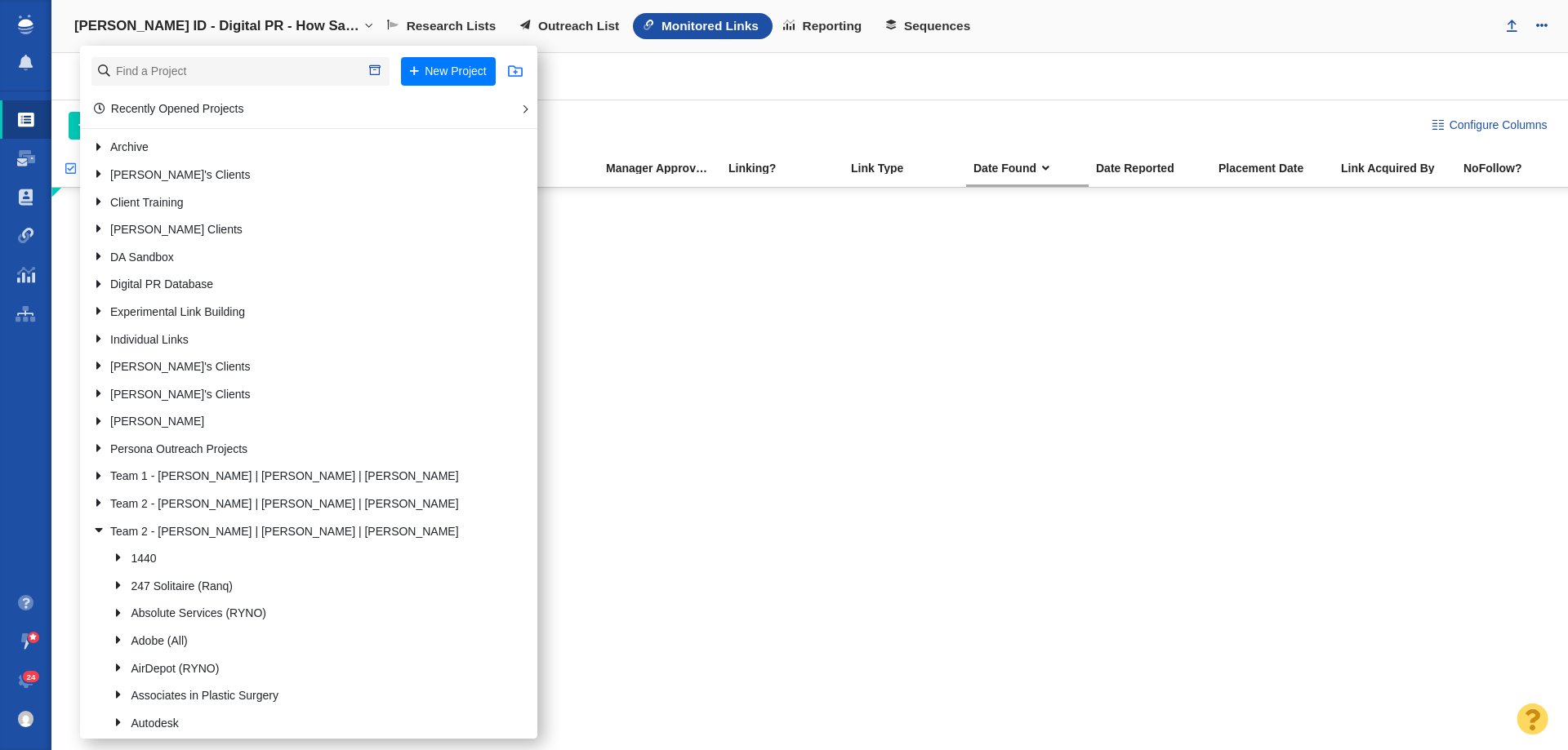
click at [507, 75] on span at bounding box center [514, 71] width 14 height 14
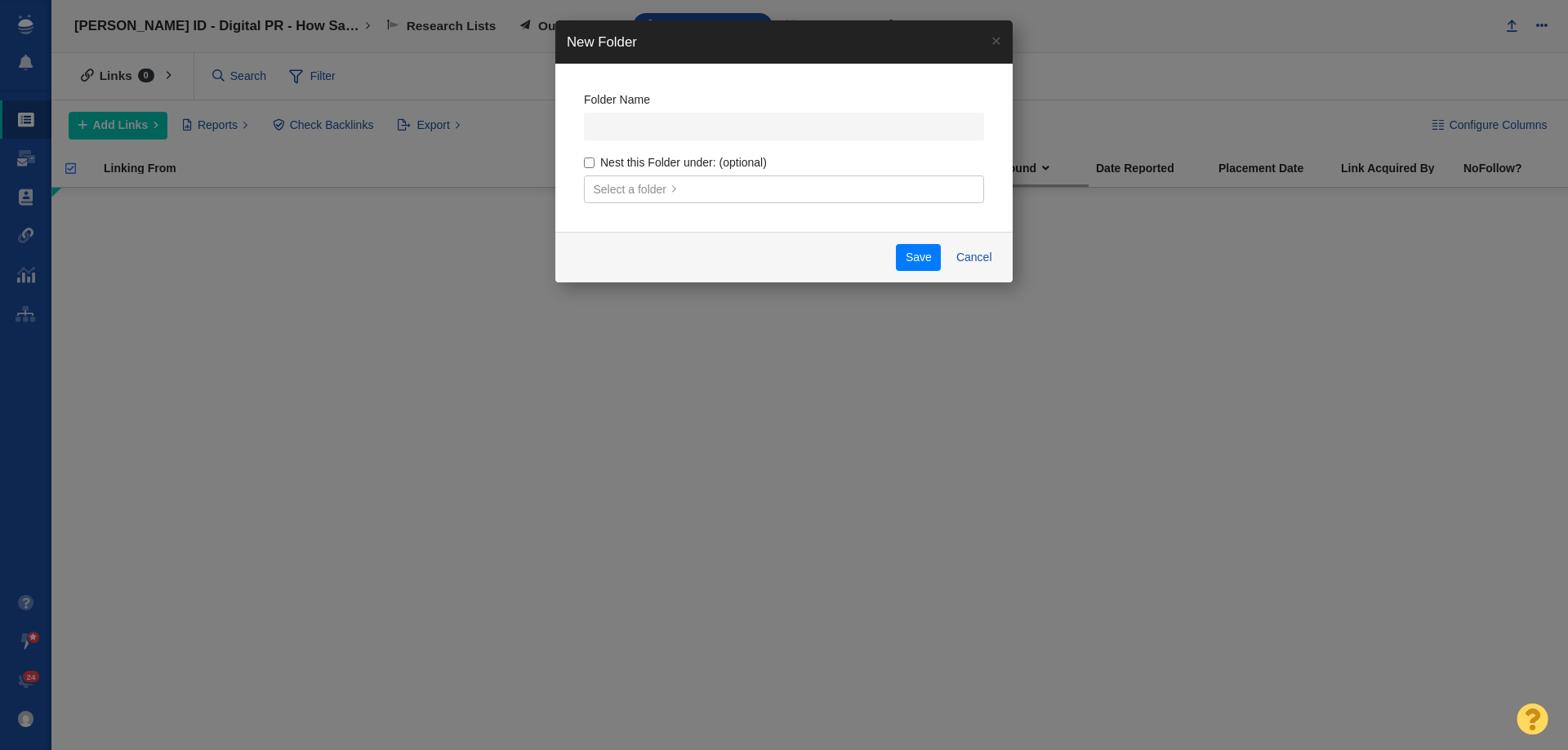
click at [612, 179] on link "Select a folder" at bounding box center [784, 189] width 400 height 28
click at [604, 189] on span "Select a folder" at bounding box center [630, 190] width 73 height 17
drag, startPoint x: 970, startPoint y: 249, endPoint x: 817, endPoint y: 222, distance: 155.4
click at [971, 249] on button "Cancel" at bounding box center [974, 258] width 55 height 28
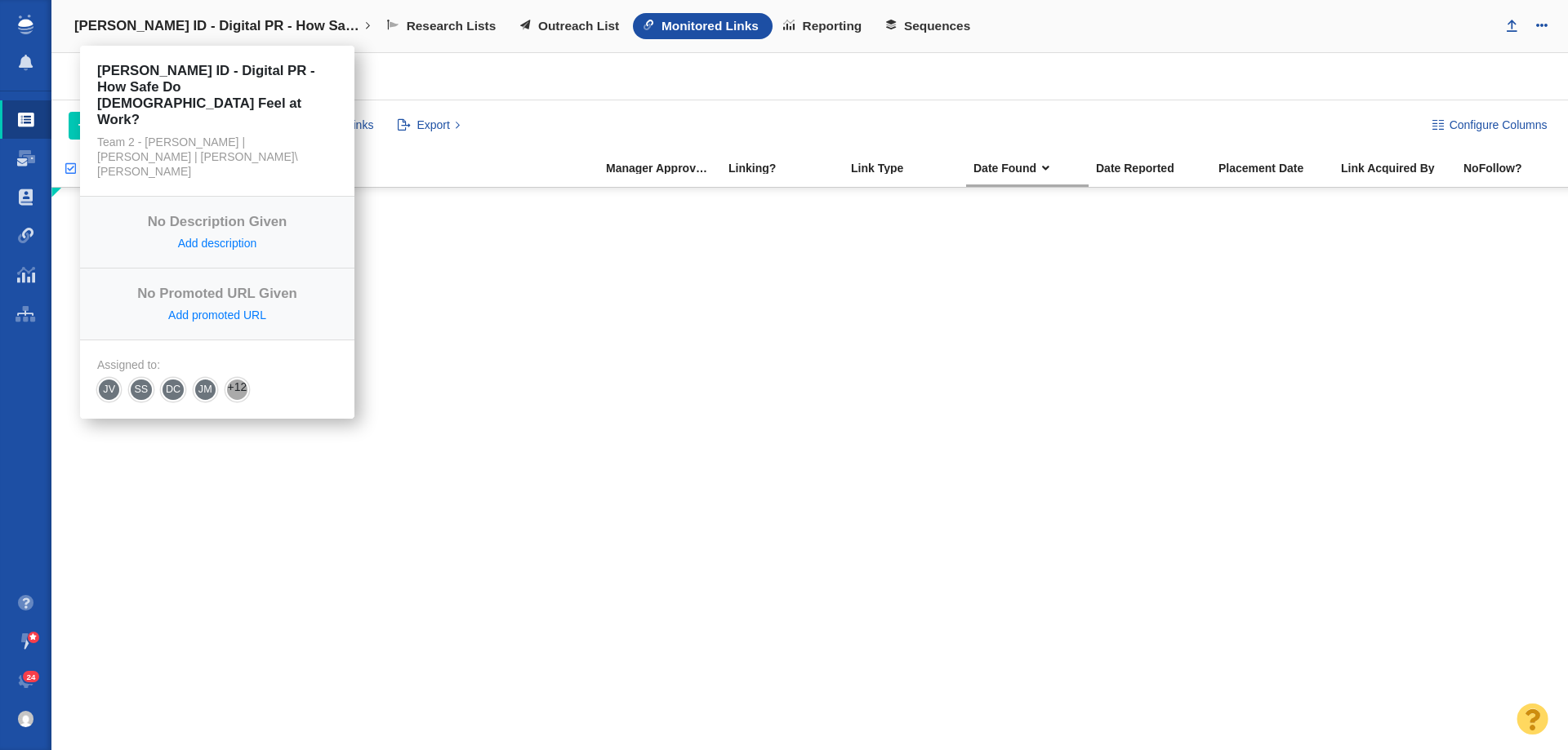
click at [237, 26] on h4 "[PERSON_NAME] ID - Digital PR - How Safe Do [DEMOGRAPHIC_DATA] Feel at Work?" at bounding box center [217, 25] width 286 height 16
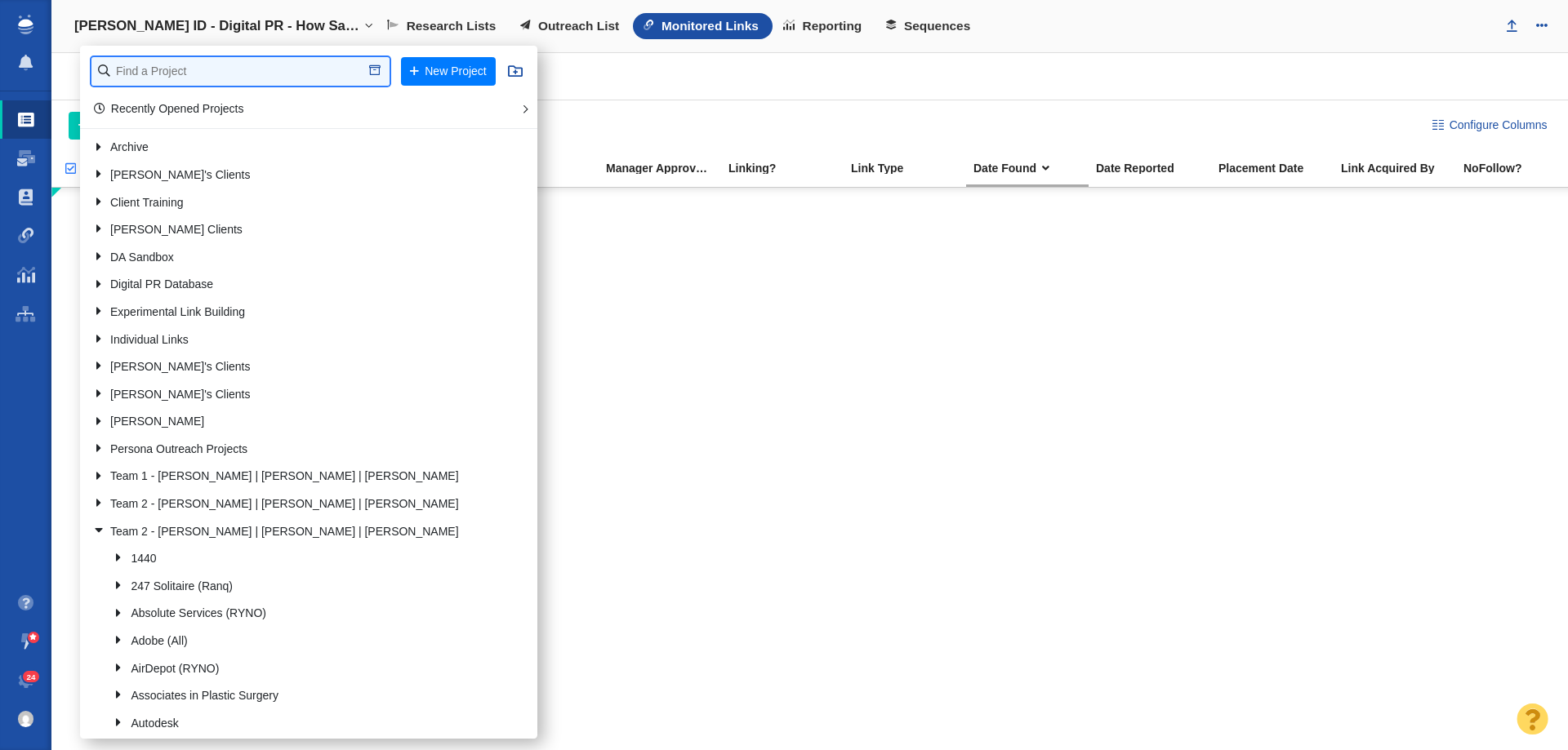
click at [228, 66] on input "text" at bounding box center [240, 72] width 298 height 29
type input "kol"
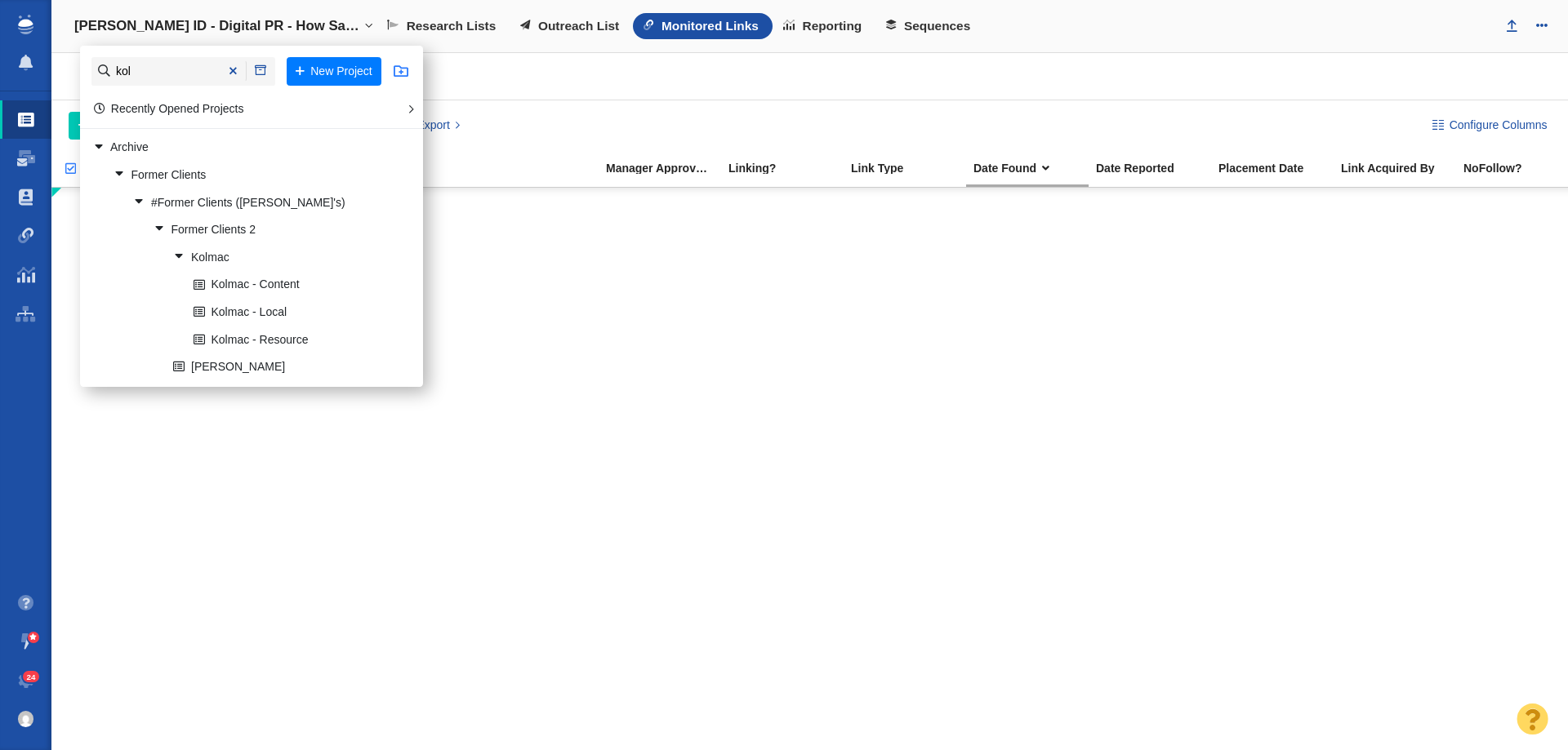
click at [405, 72] on span at bounding box center [400, 71] width 14 height 14
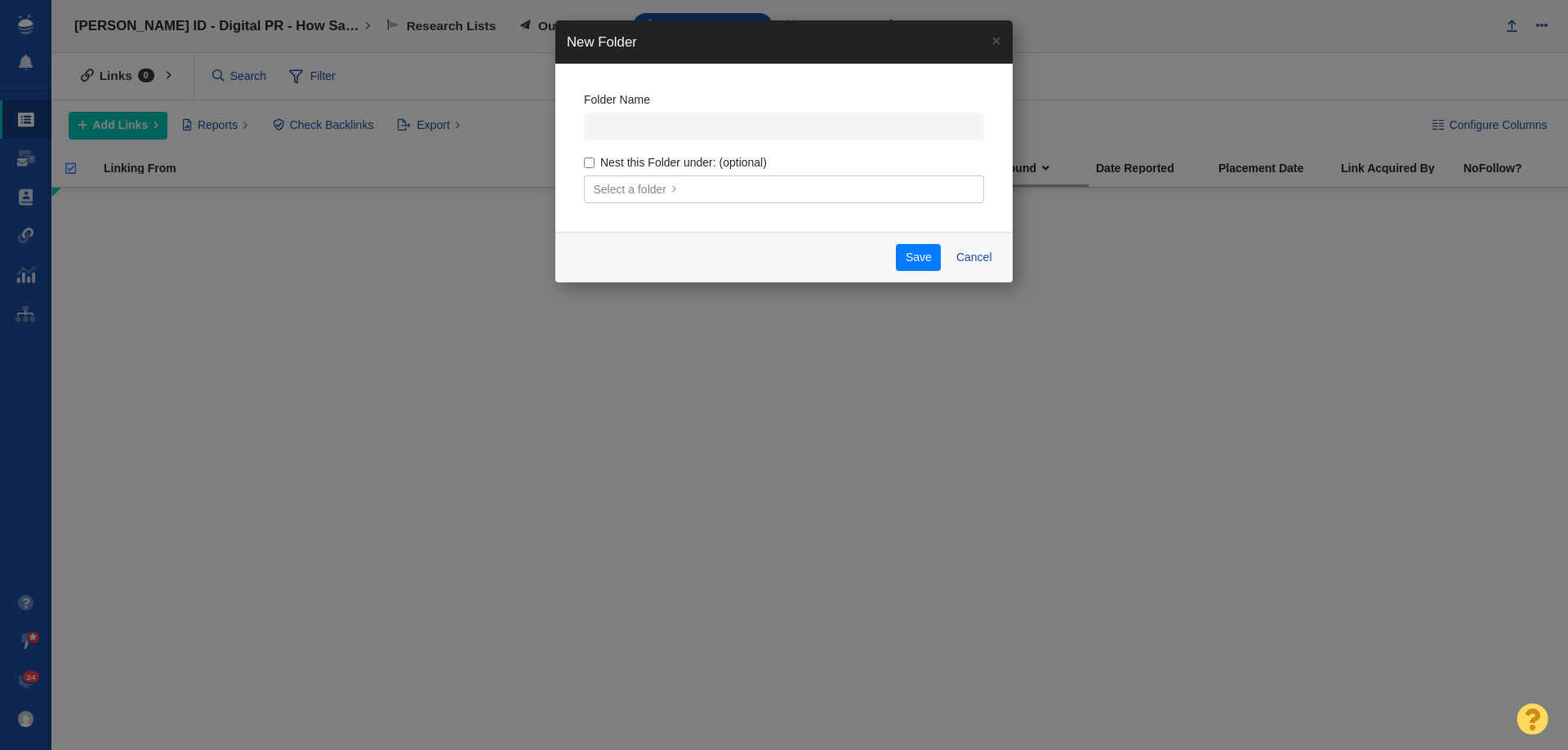
click at [593, 166] on input "Nest this Folder under: (optional)" at bounding box center [589, 163] width 11 height 11
checkbox input "true"
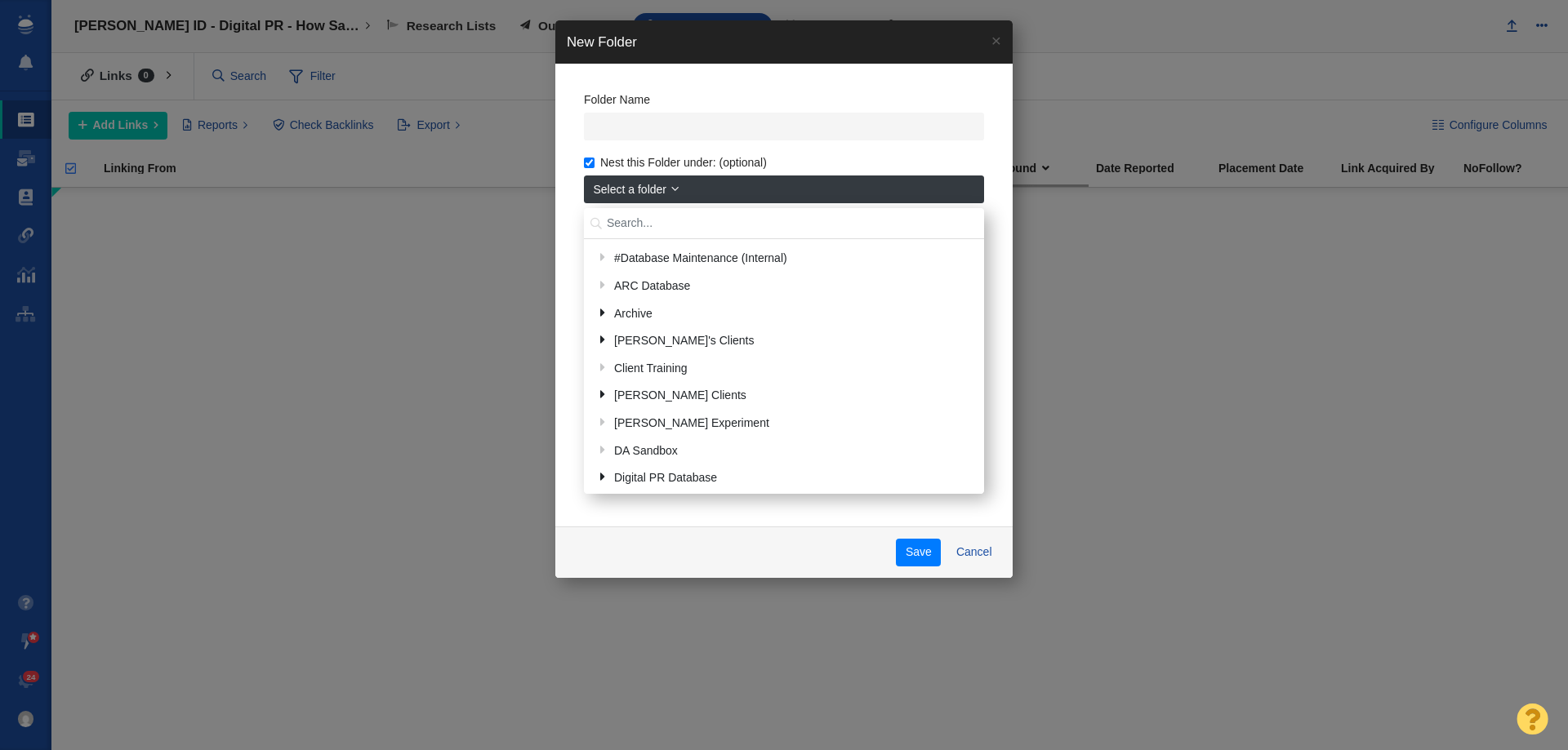
click at [615, 212] on input "text" at bounding box center [784, 224] width 400 height 32
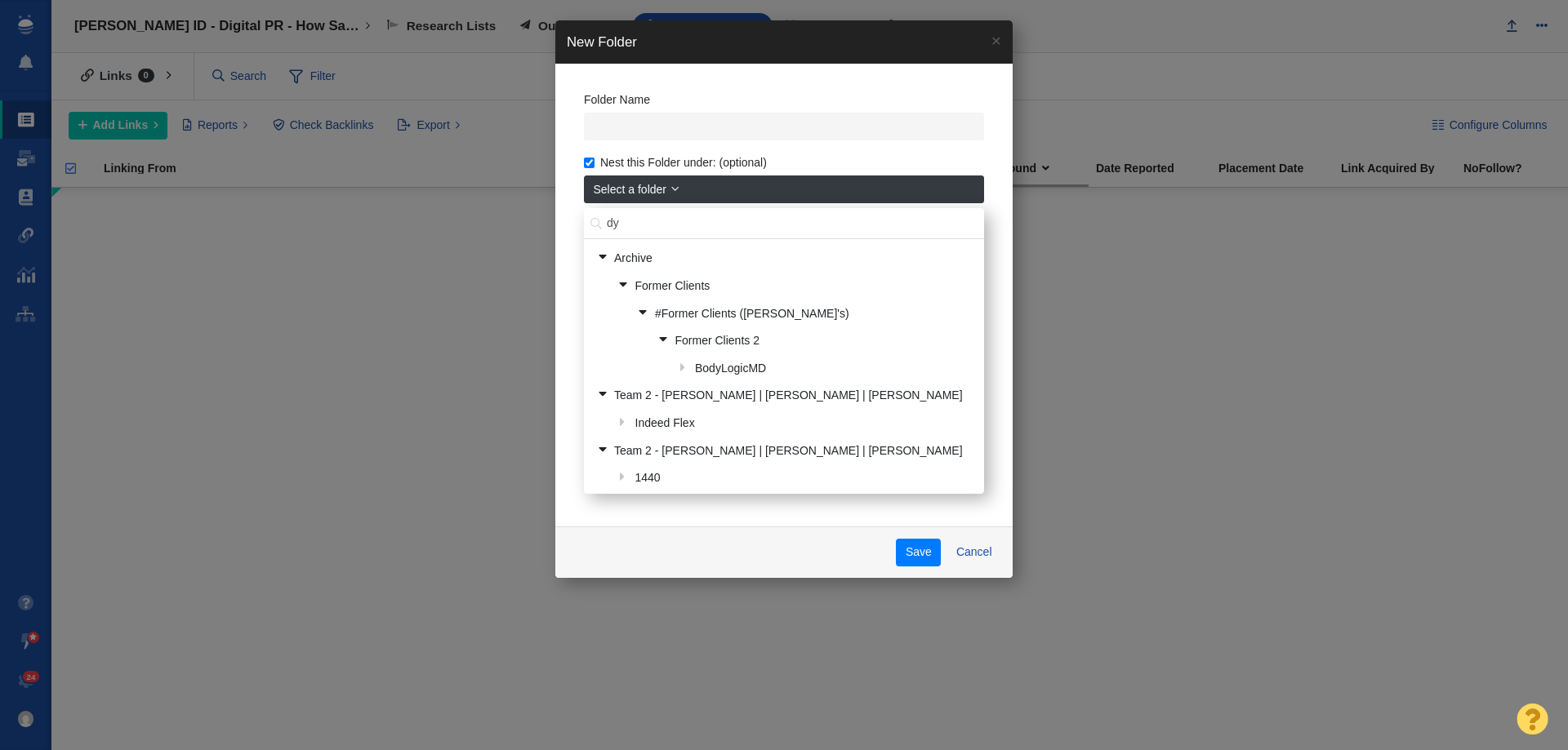
type input "d"
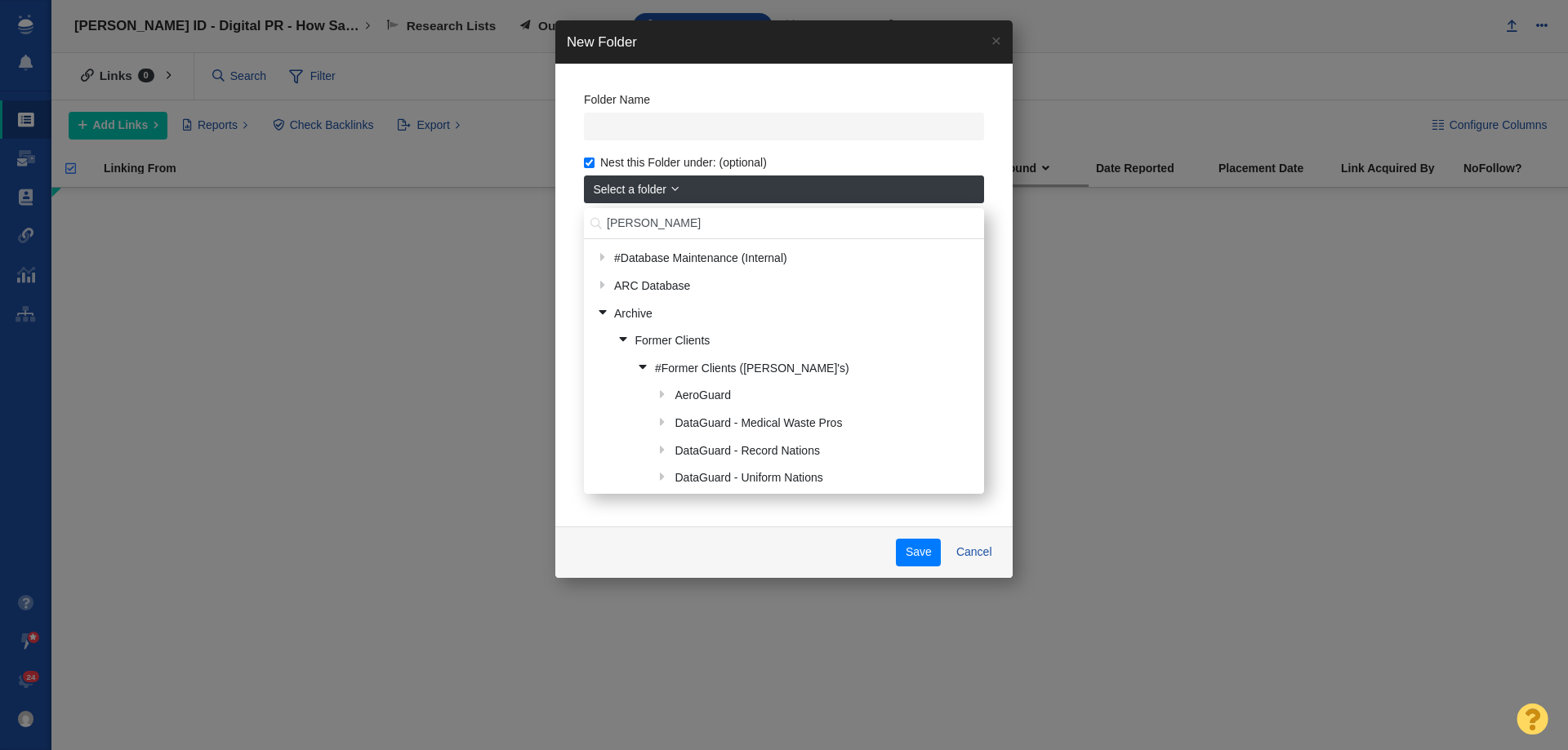
type input "dylan"
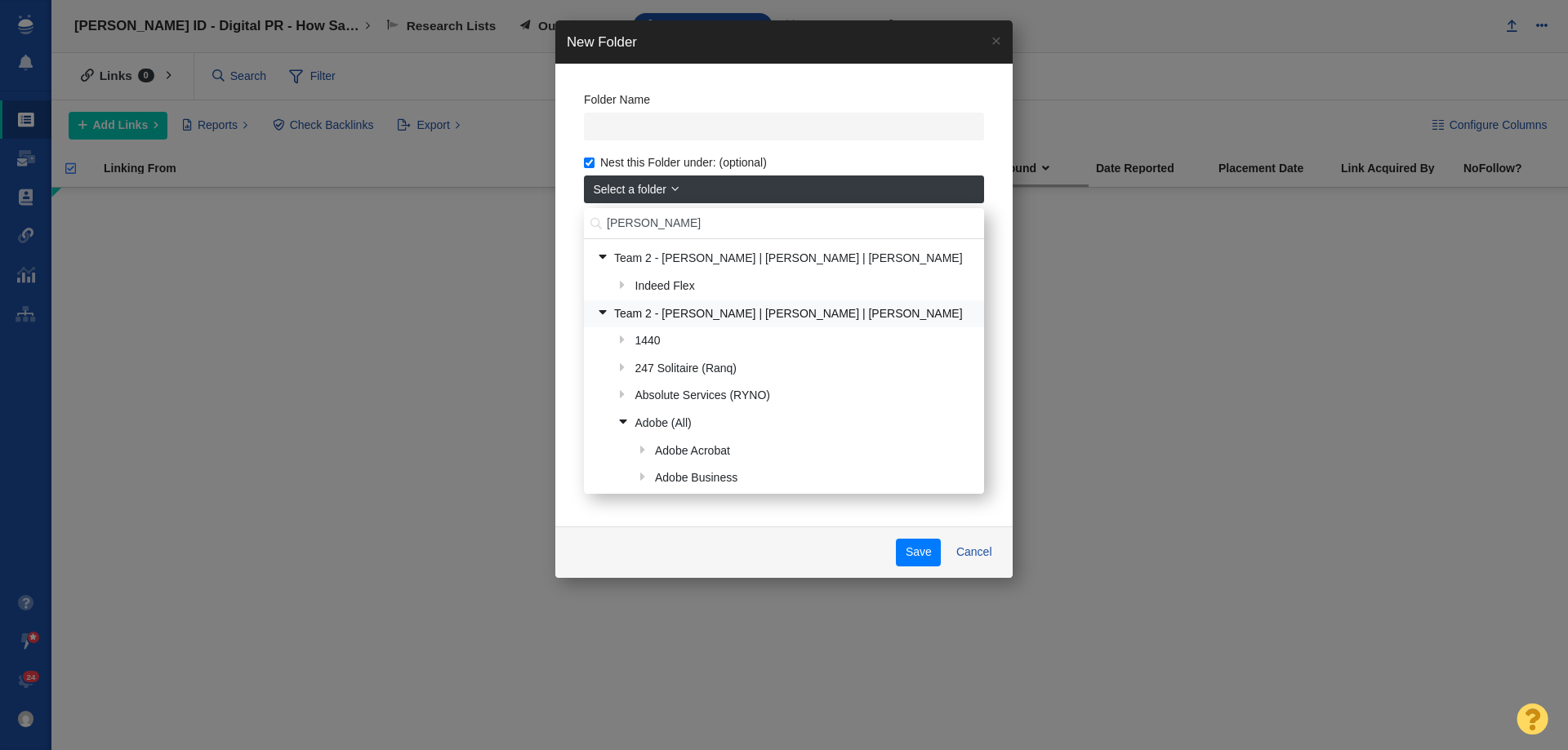
click at [738, 309] on link "Team 2 - [PERSON_NAME] | [PERSON_NAME] | [PERSON_NAME]" at bounding box center [783, 313] width 383 height 25
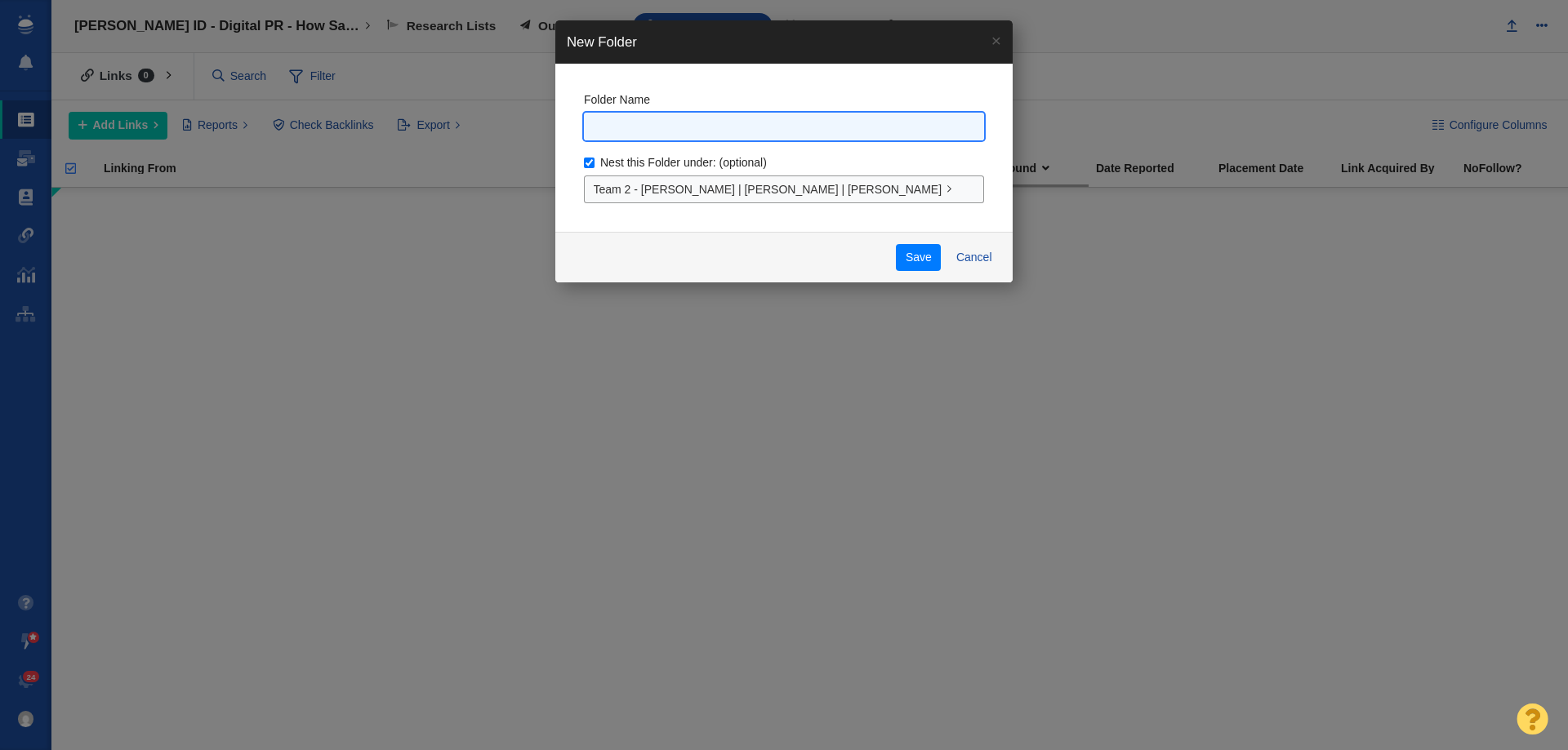
click at [652, 118] on input "text" at bounding box center [784, 127] width 400 height 29
paste input "The ChatGPT Subpoena Revolution"
type input "Kolmogorov Law - Digital PR - The ChatGPT Subpoena Revolution"
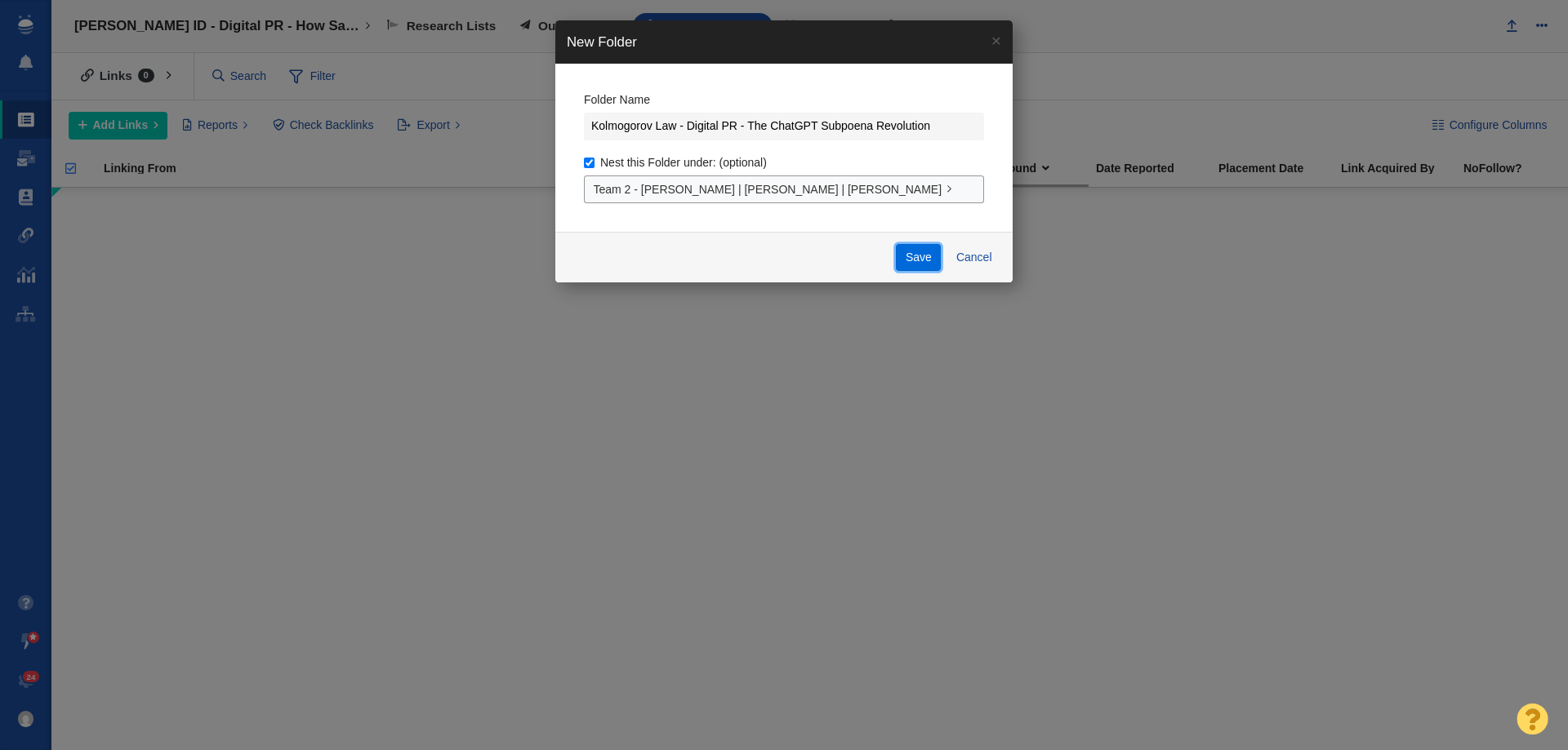
click at [916, 259] on button "Save" at bounding box center [917, 258] width 45 height 28
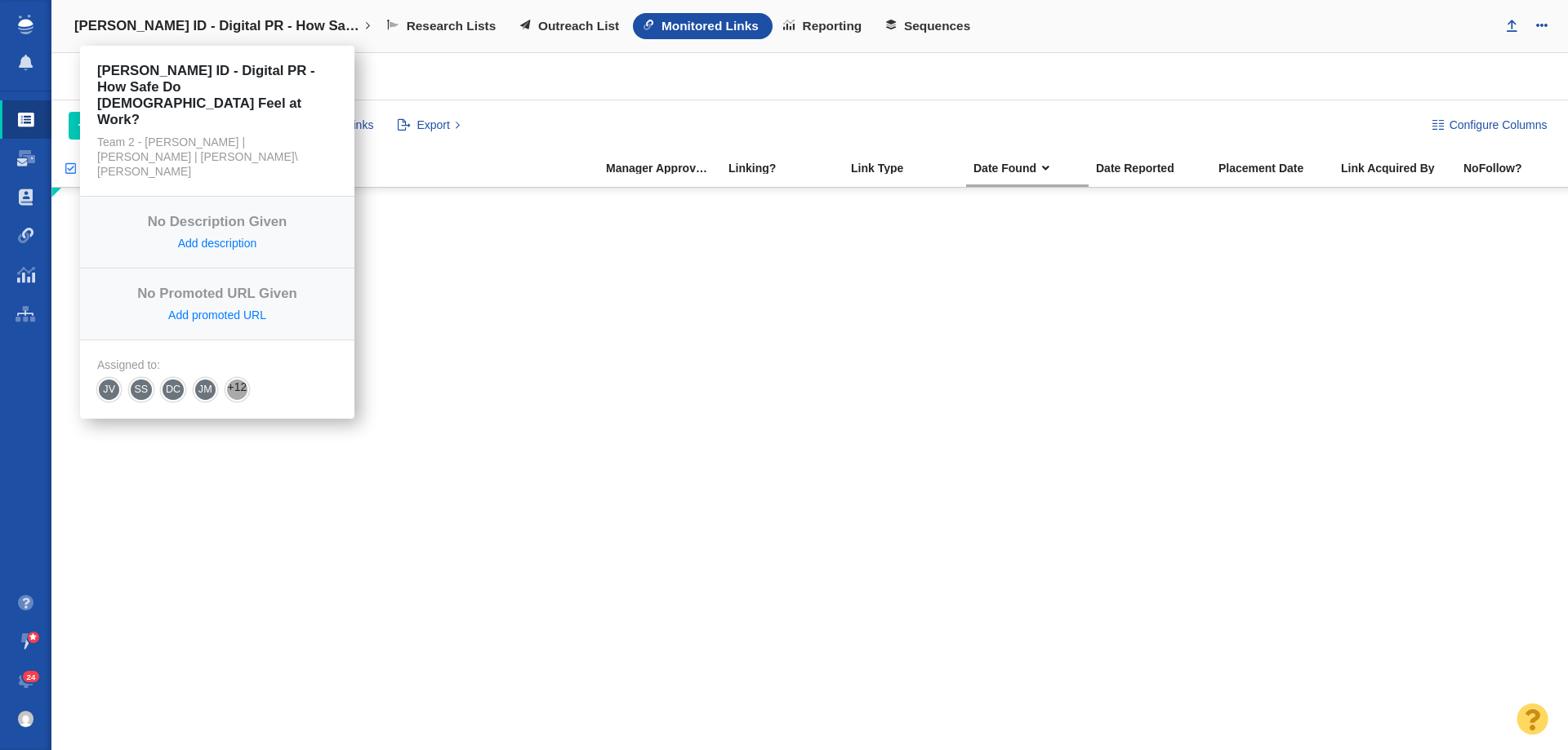
click at [298, 24] on h4 "[PERSON_NAME] ID - Digital PR - How Safe Do [DEMOGRAPHIC_DATA] Feel at Work?" at bounding box center [217, 25] width 286 height 16
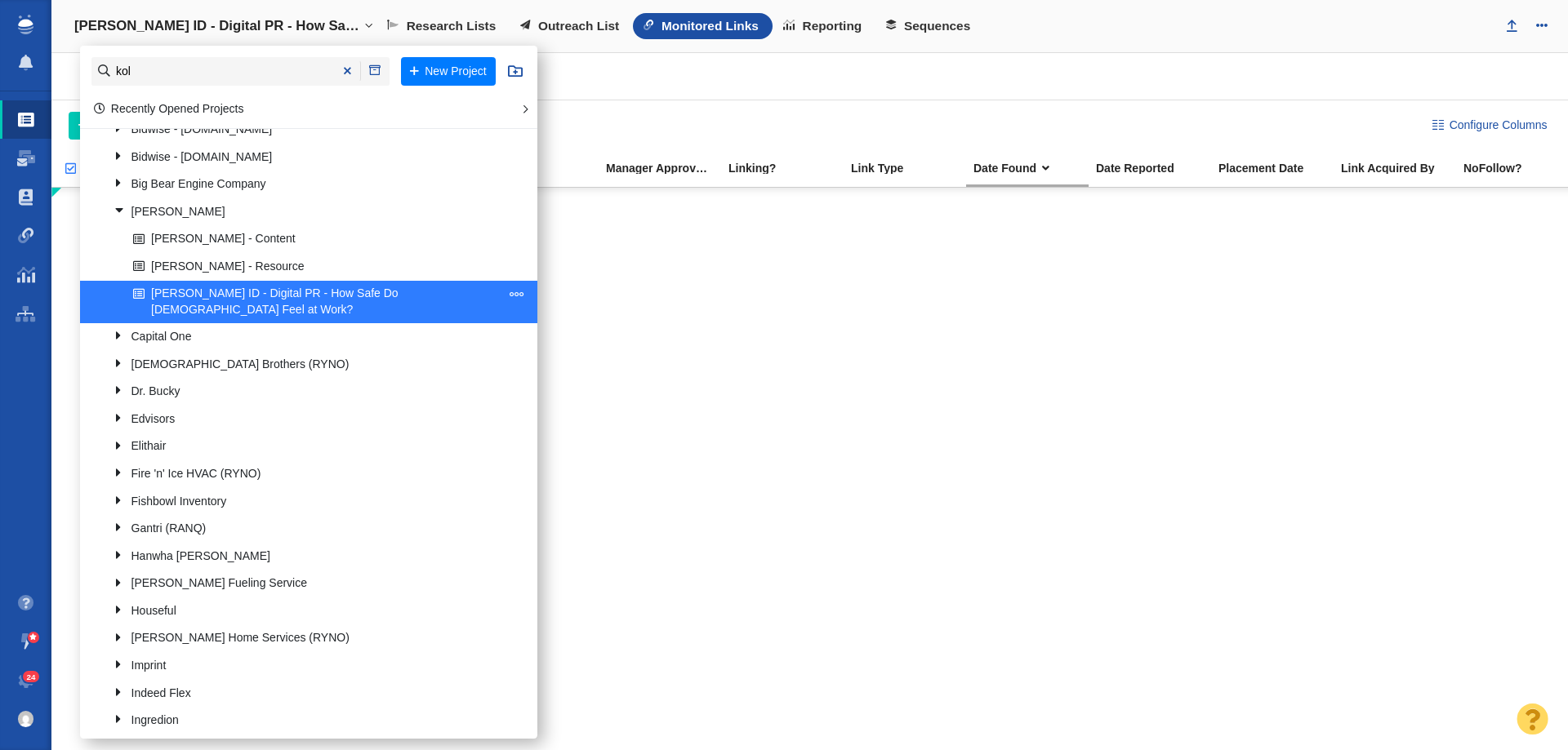
scroll to position [817, 0]
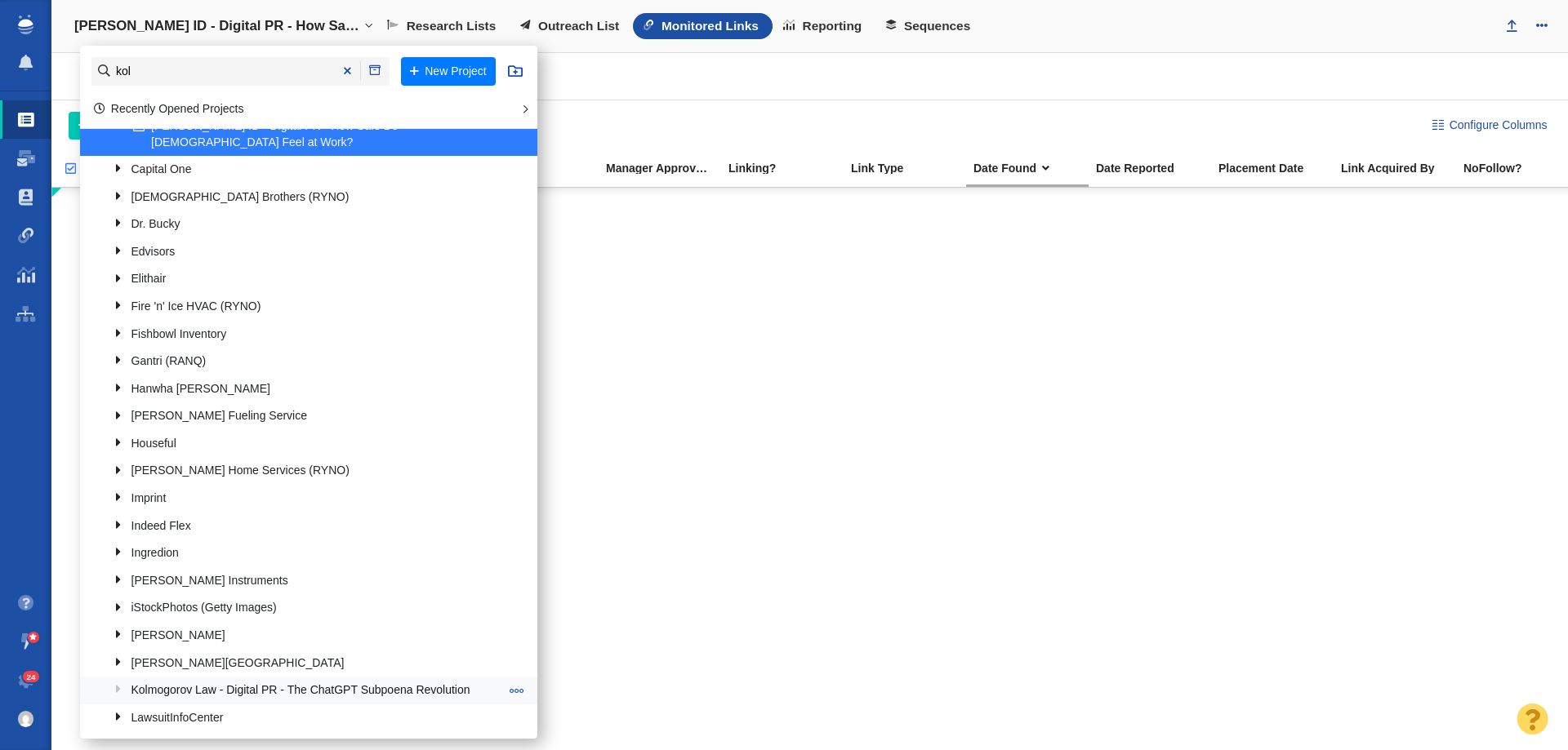
click at [509, 683] on span at bounding box center [516, 690] width 14 height 14
click at [560, 585] on li "Edit Folder" at bounding box center [579, 583] width 148 height 25
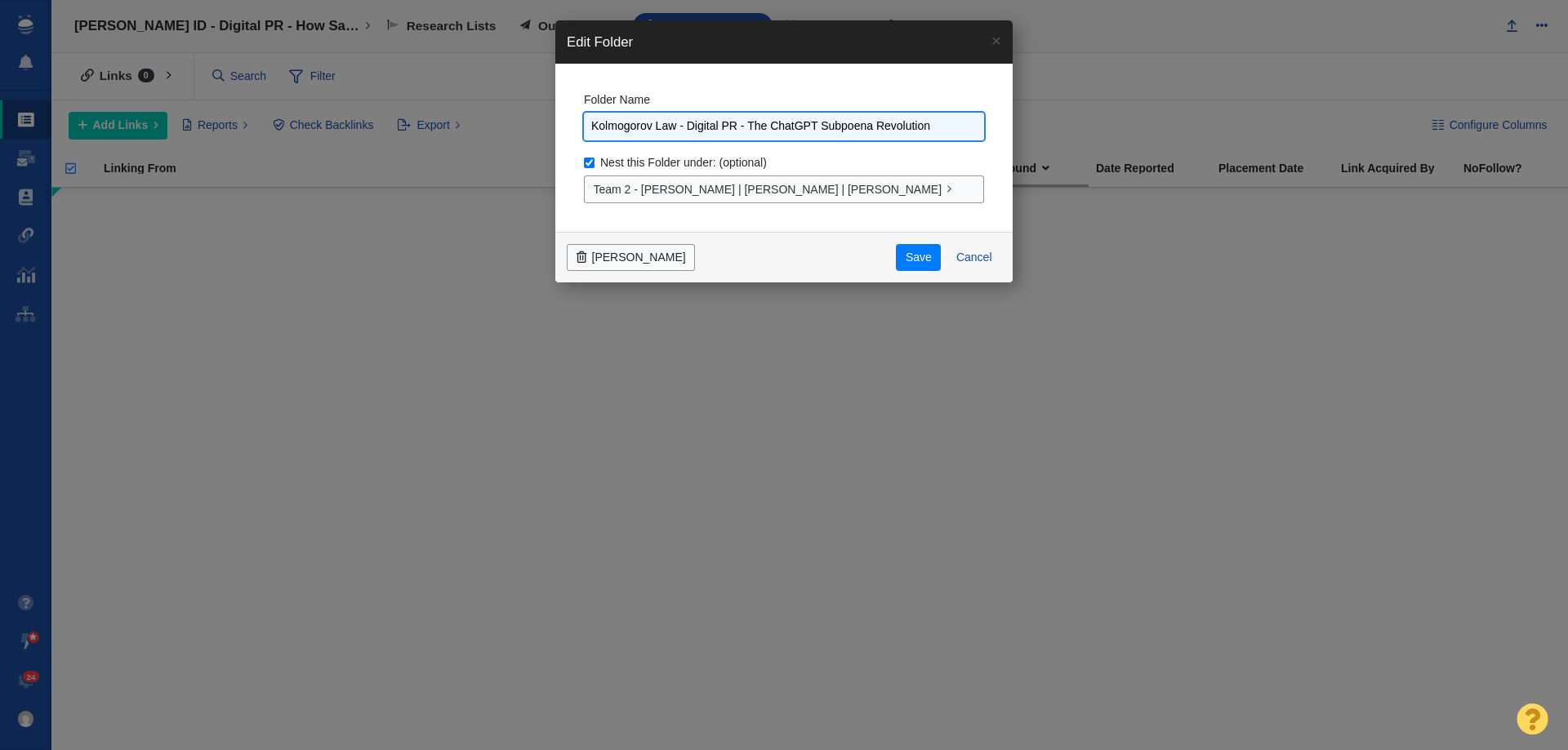
click at [827, 125] on input "Kolmogorov Law - Digital PR - The ChatGPT Subpoena Revolution" at bounding box center [784, 127] width 400 height 29
click at [681, 130] on input "Kolmogorov Law - Digital PR - The ChatGPT Subpoena Revolution" at bounding box center [784, 127] width 400 height 29
drag, startPoint x: 681, startPoint y: 130, endPoint x: 921, endPoint y: 168, distance: 243.0
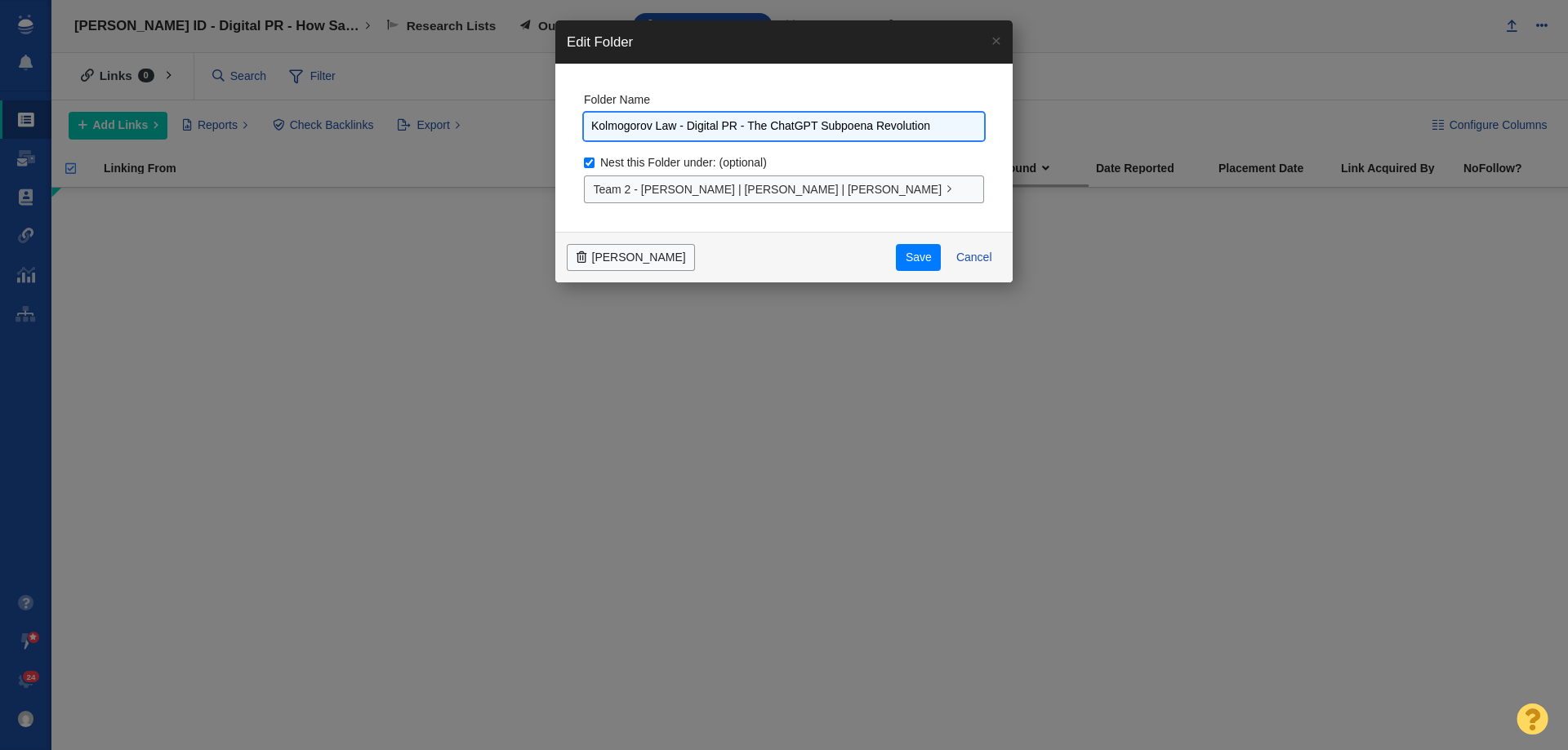
click at [921, 168] on div "Folder Name Kolmogorov Law - Digital PR - The ChatGPT Subpoena Revolution Nest …" at bounding box center [784, 148] width 457 height 169
type input "Kolmogorov Law"
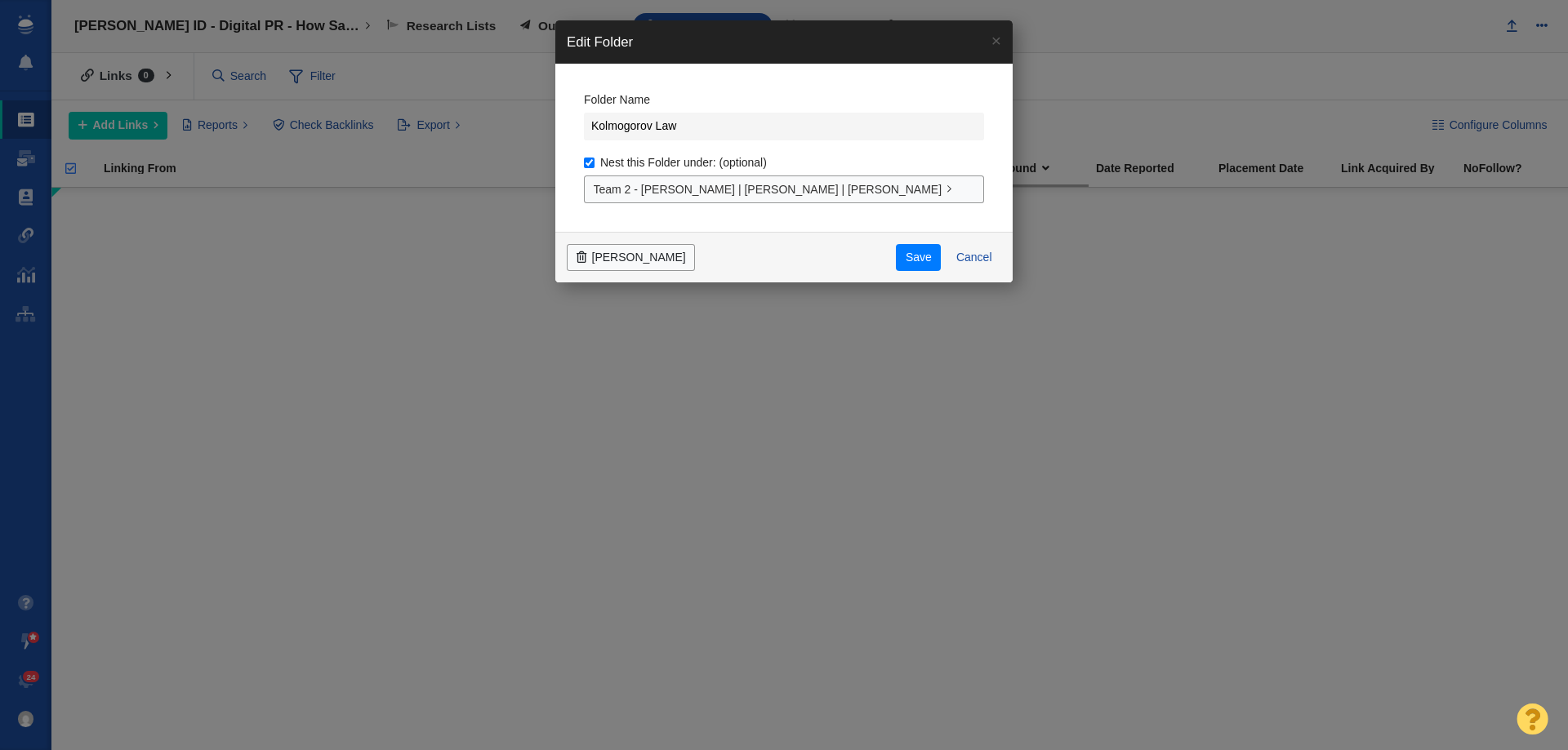
click at [897, 74] on div "Folder Name Kolmogorov Law Nest this Folder under: (optional) Team 2 - Dylan | …" at bounding box center [784, 148] width 457 height 169
click at [910, 249] on button "Save" at bounding box center [917, 258] width 45 height 28
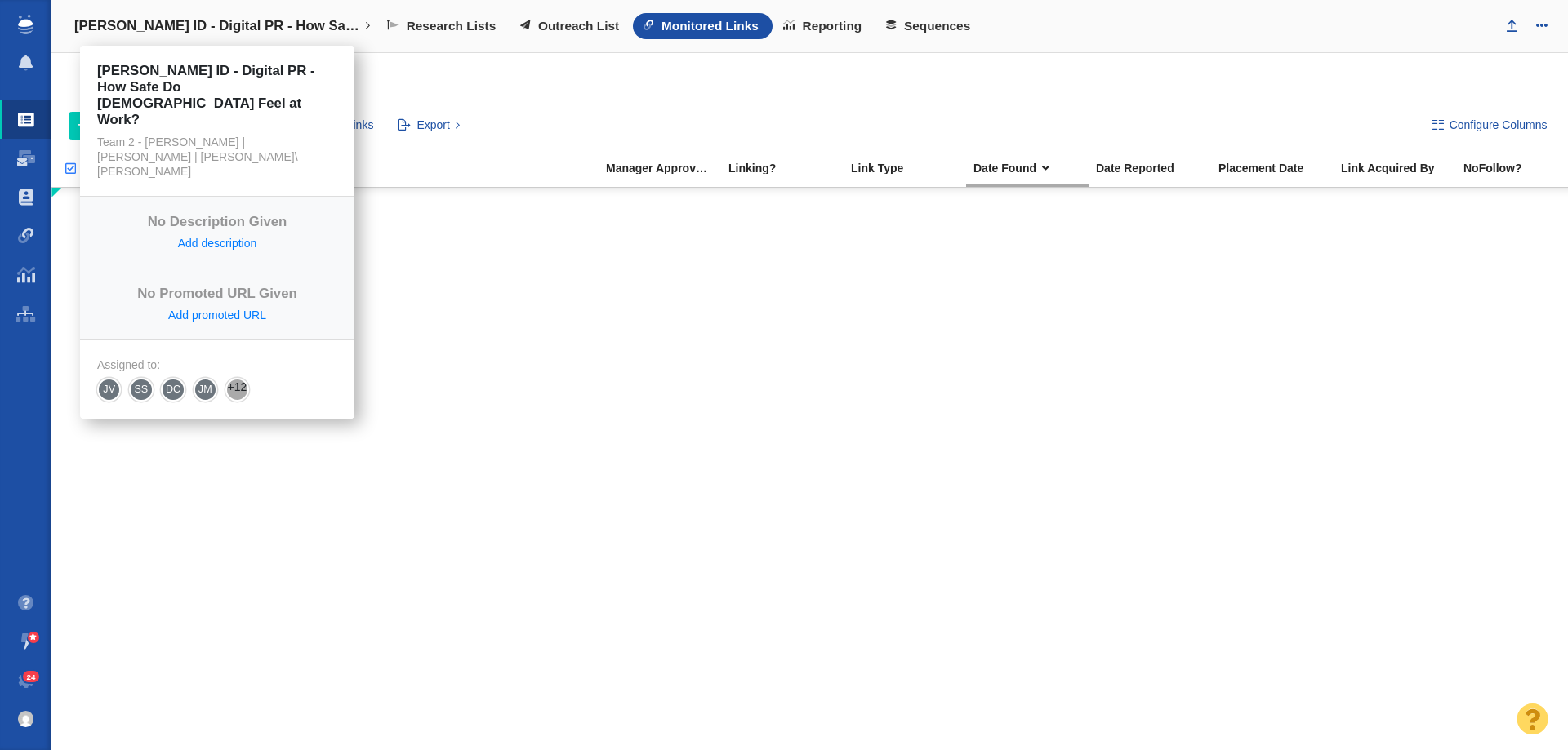
click at [242, 29] on h4 "[PERSON_NAME] ID - Digital PR - How Safe Do [DEMOGRAPHIC_DATA] Feel at Work?" at bounding box center [217, 25] width 286 height 16
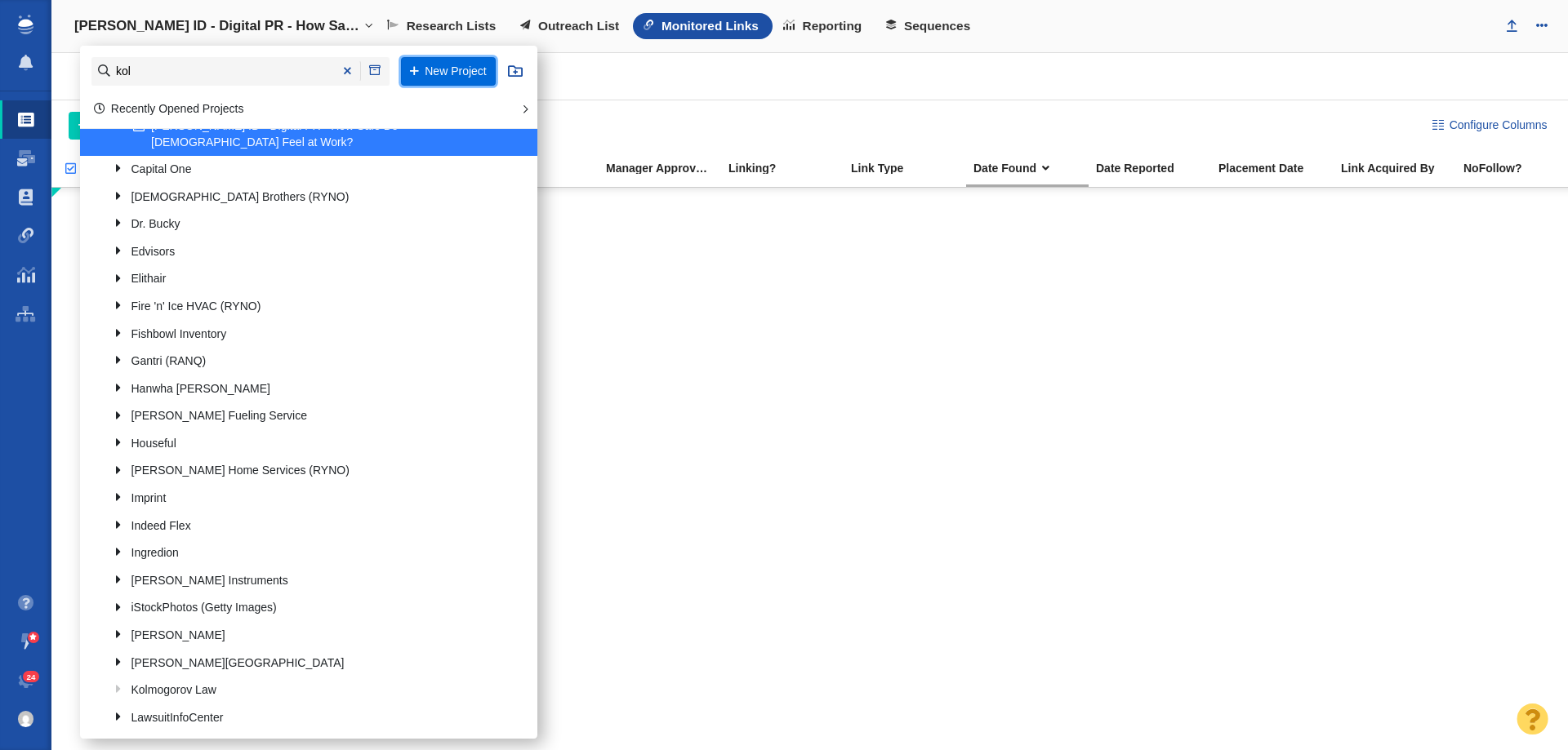
click at [416, 65] on button "New Project" at bounding box center [448, 72] width 94 height 29
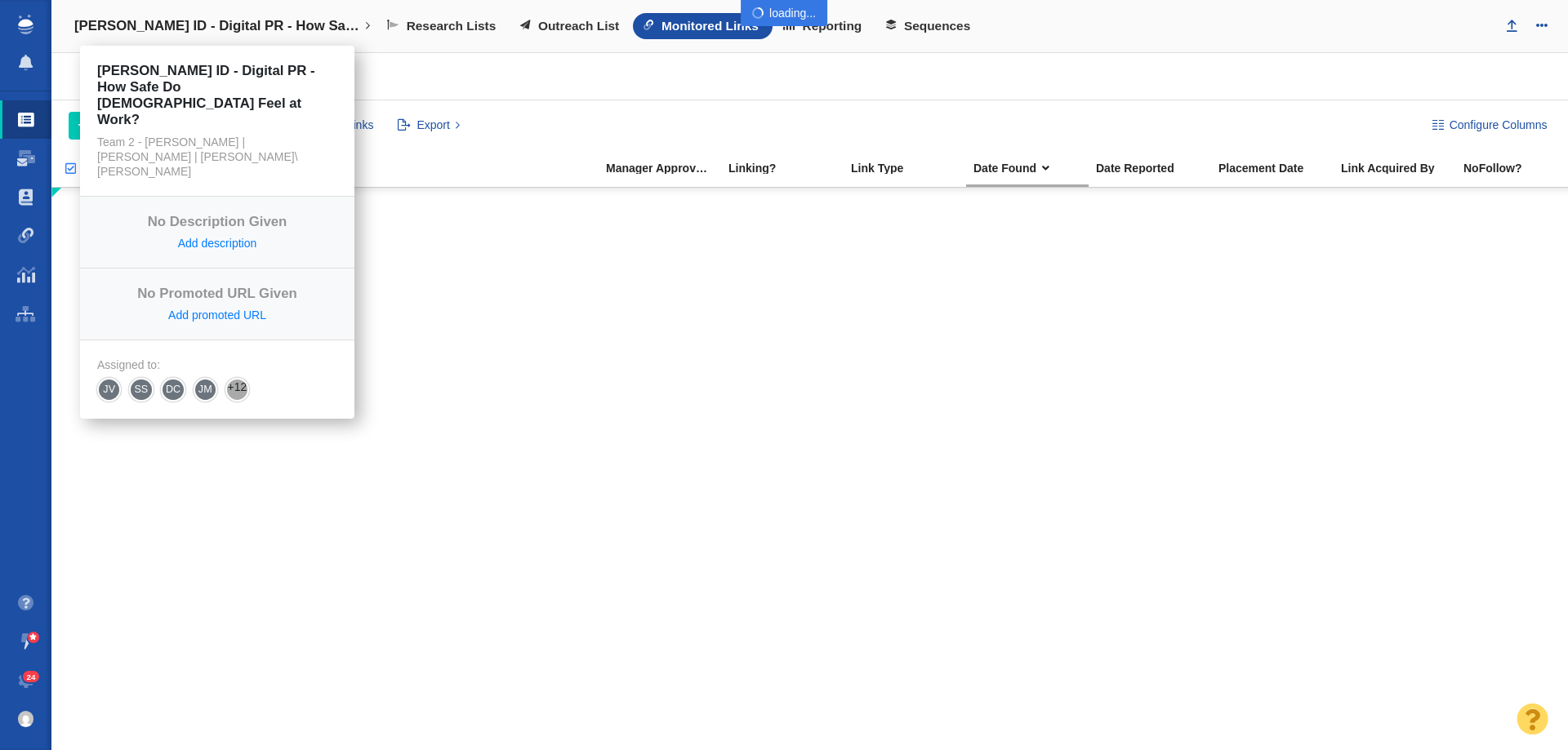
select select "DOMAIN"
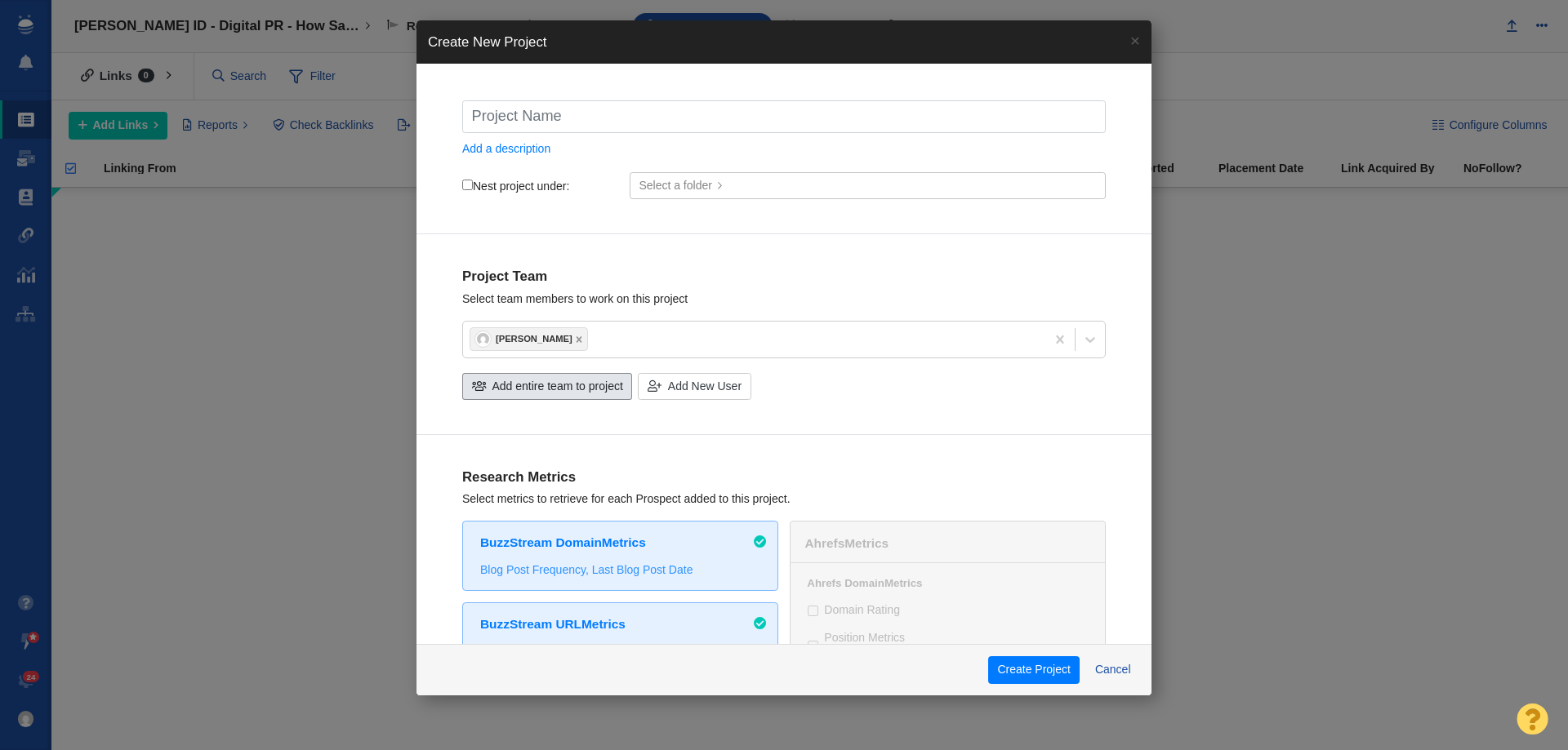
click at [575, 383] on span "Add entire team to project" at bounding box center [557, 386] width 131 height 17
checkbox input "true"
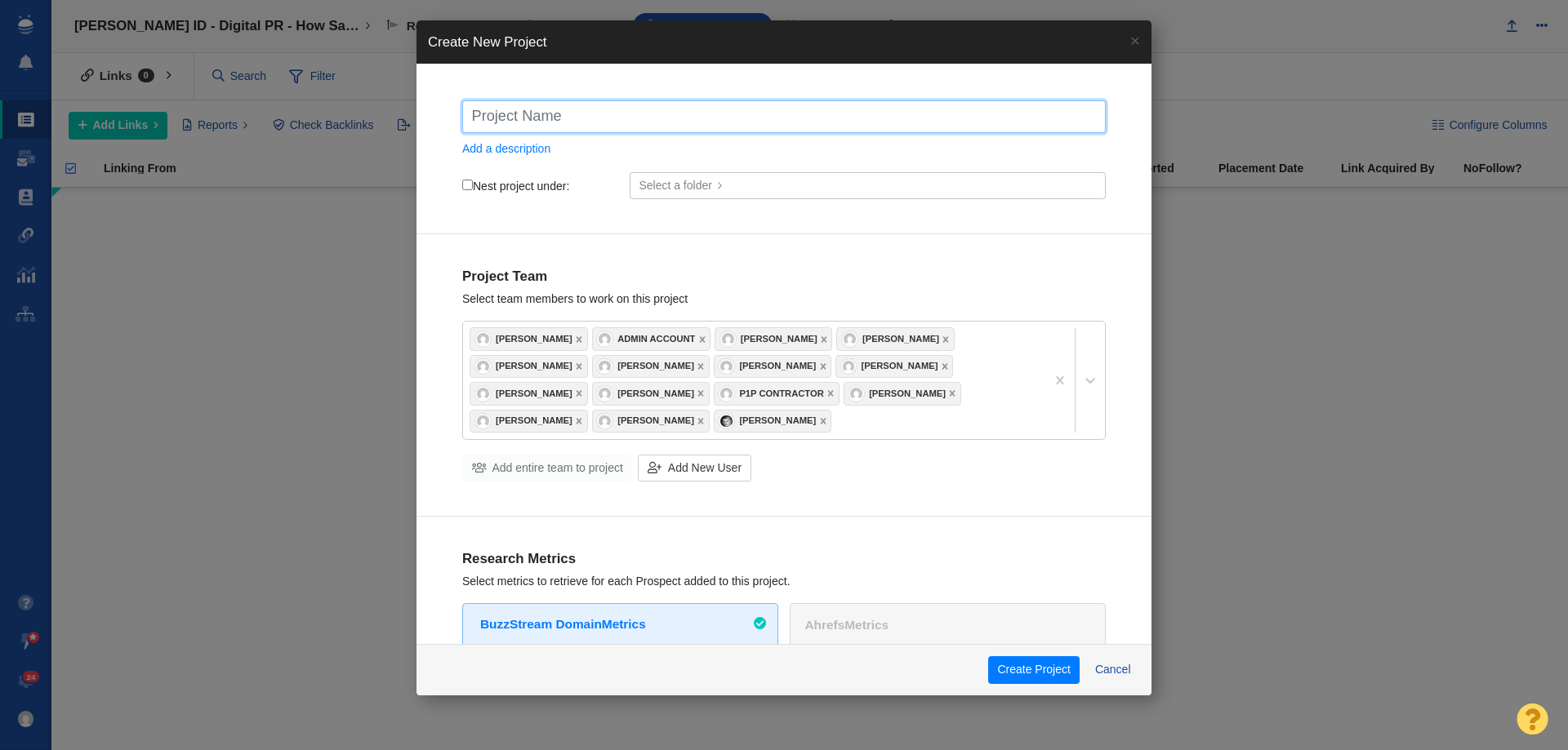
click at [577, 111] on input "text" at bounding box center [783, 116] width 643 height 33
paste input "Kolmogorov Law - Digital PR - The ChatGPT Subpoena Revolution"
type input "Kolmogorov Law - Digital PR - The ChatGPT Subpoena Revolution"
checkbox input "true"
type input "Kolmogorov Law - Digital PR - The ChatGPT Subpoena Revolution"
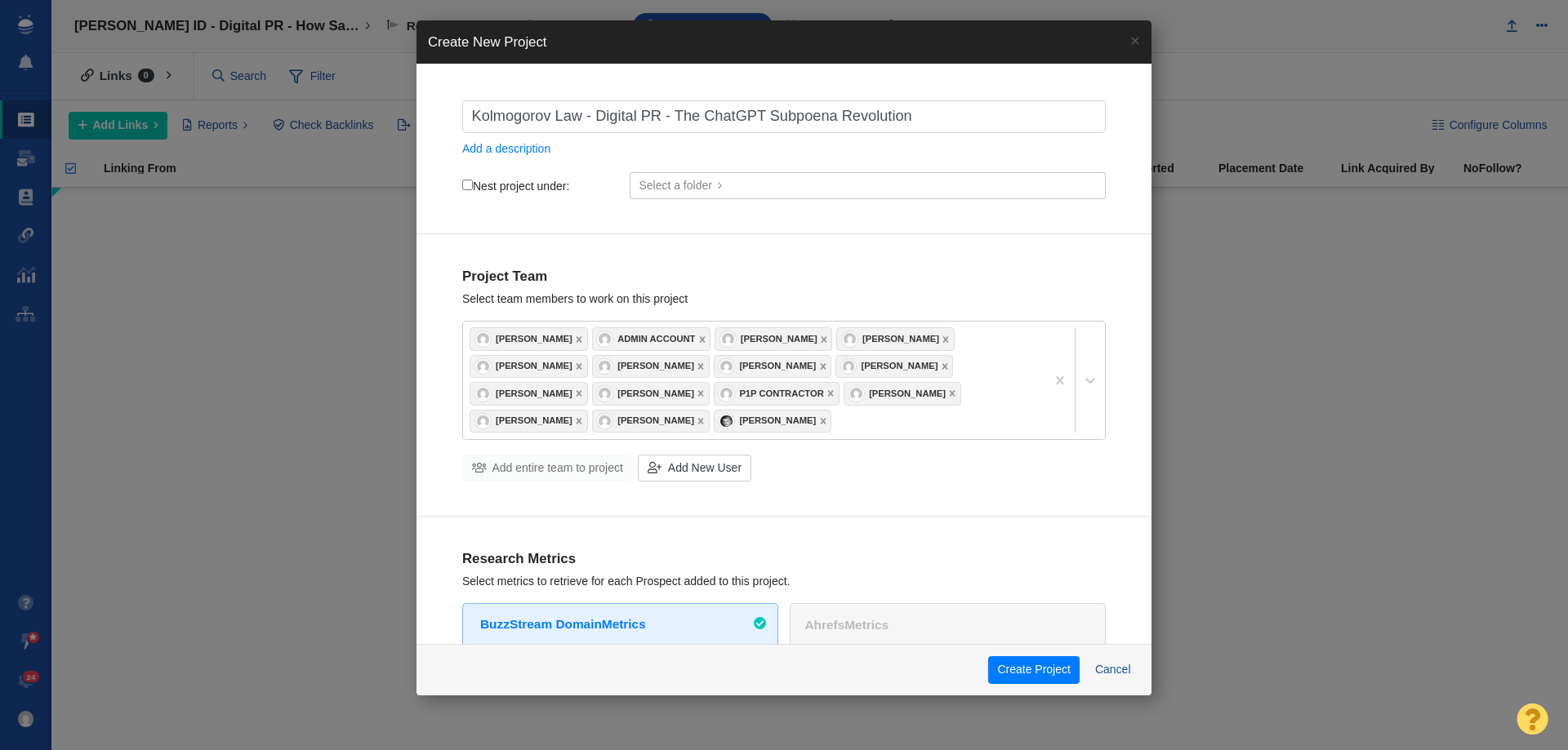
click at [470, 187] on input "Nest project under:" at bounding box center [467, 185] width 11 height 11
checkbox input "true"
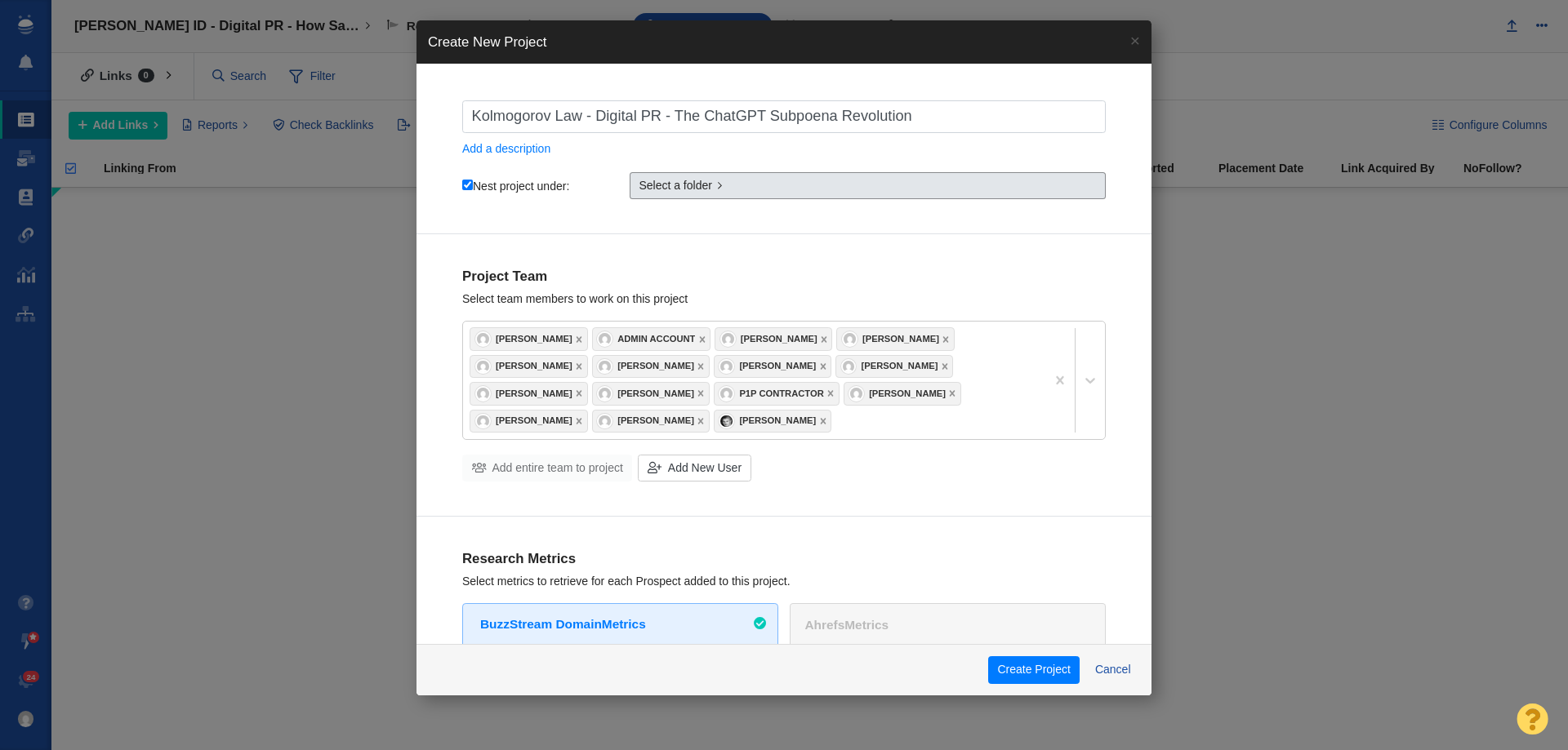
click at [666, 181] on span "Select a folder" at bounding box center [674, 185] width 73 height 17
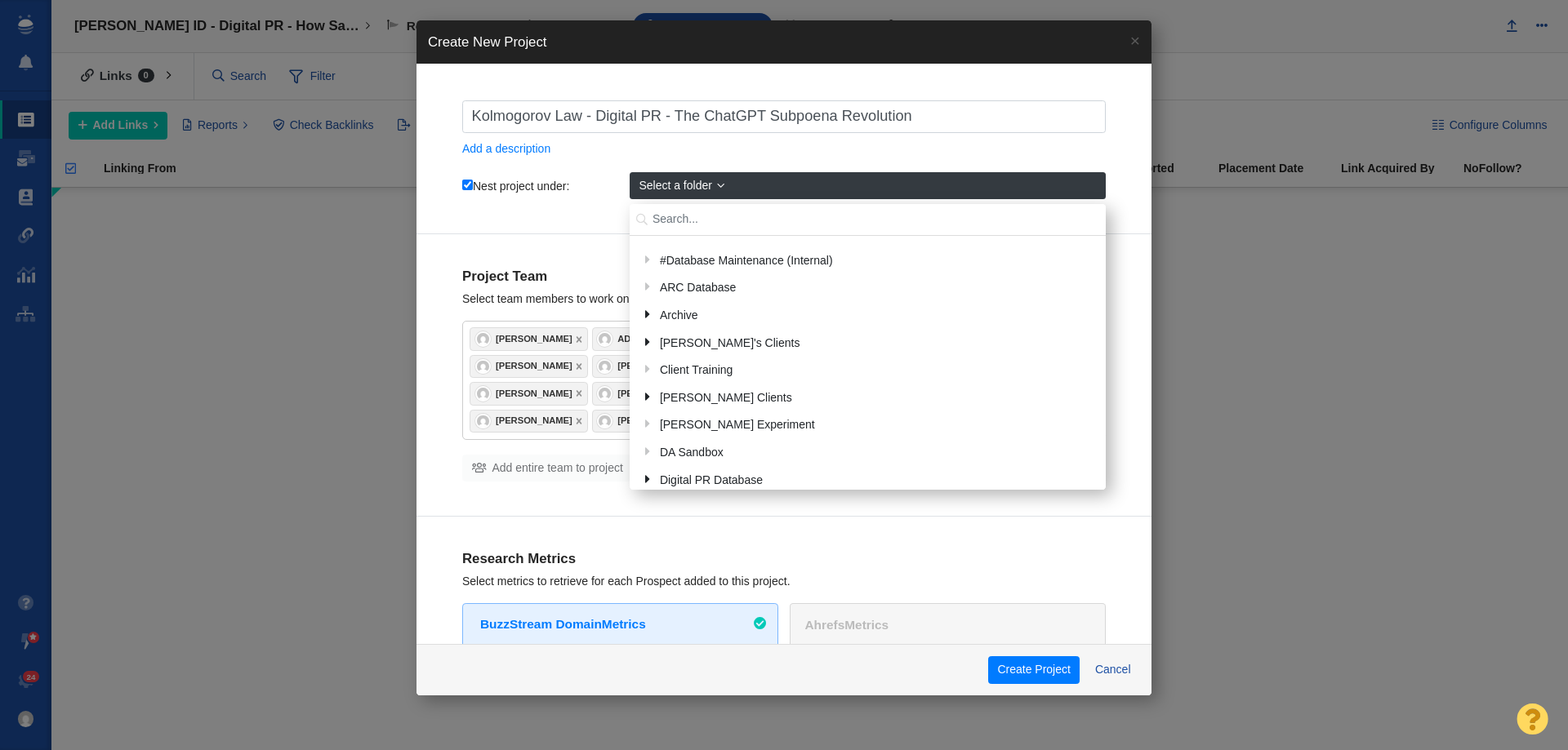
click at [685, 228] on input "text" at bounding box center [867, 220] width 476 height 32
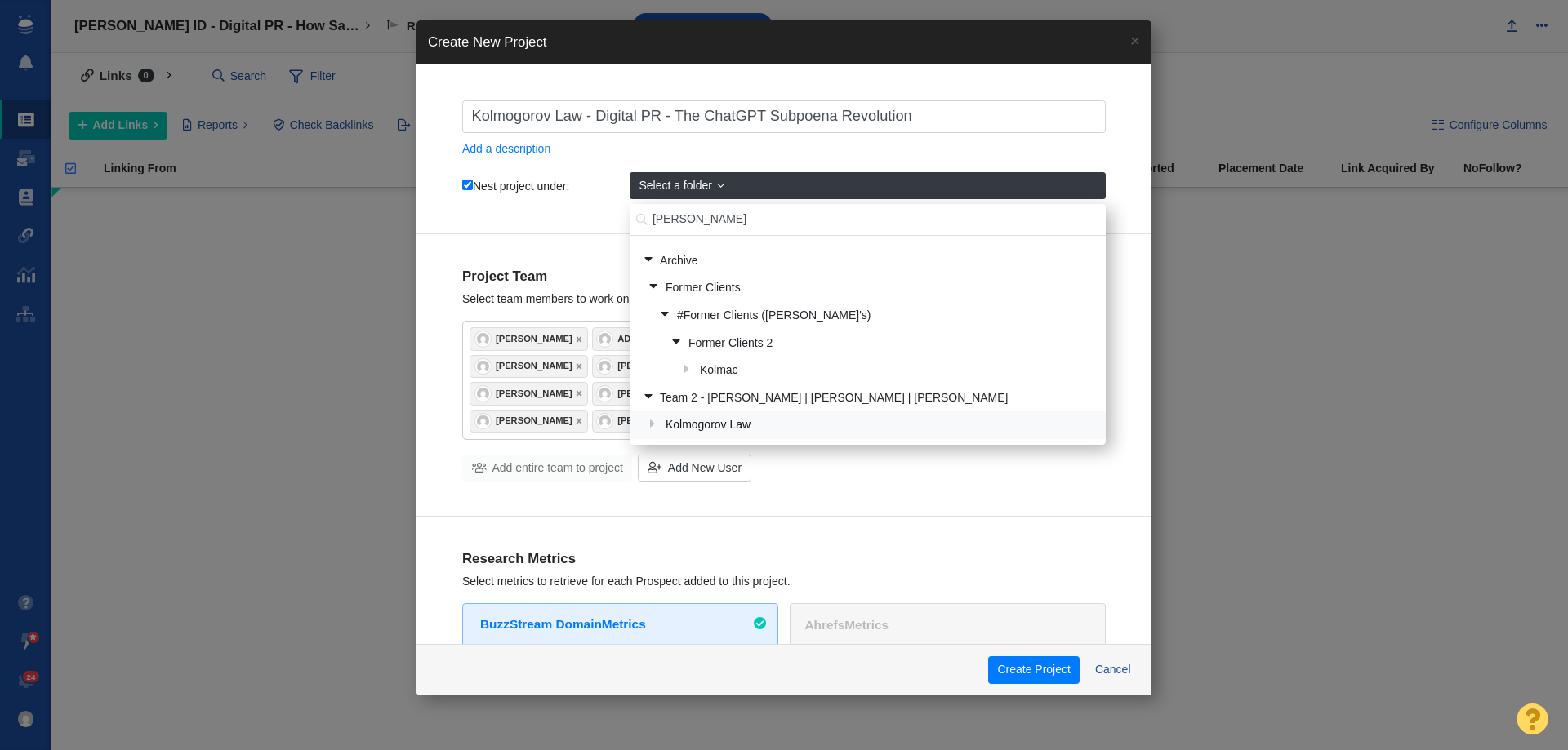
type input "kolm"
click at [733, 415] on div "Kolmogorov Law" at bounding box center [878, 426] width 437 height 25
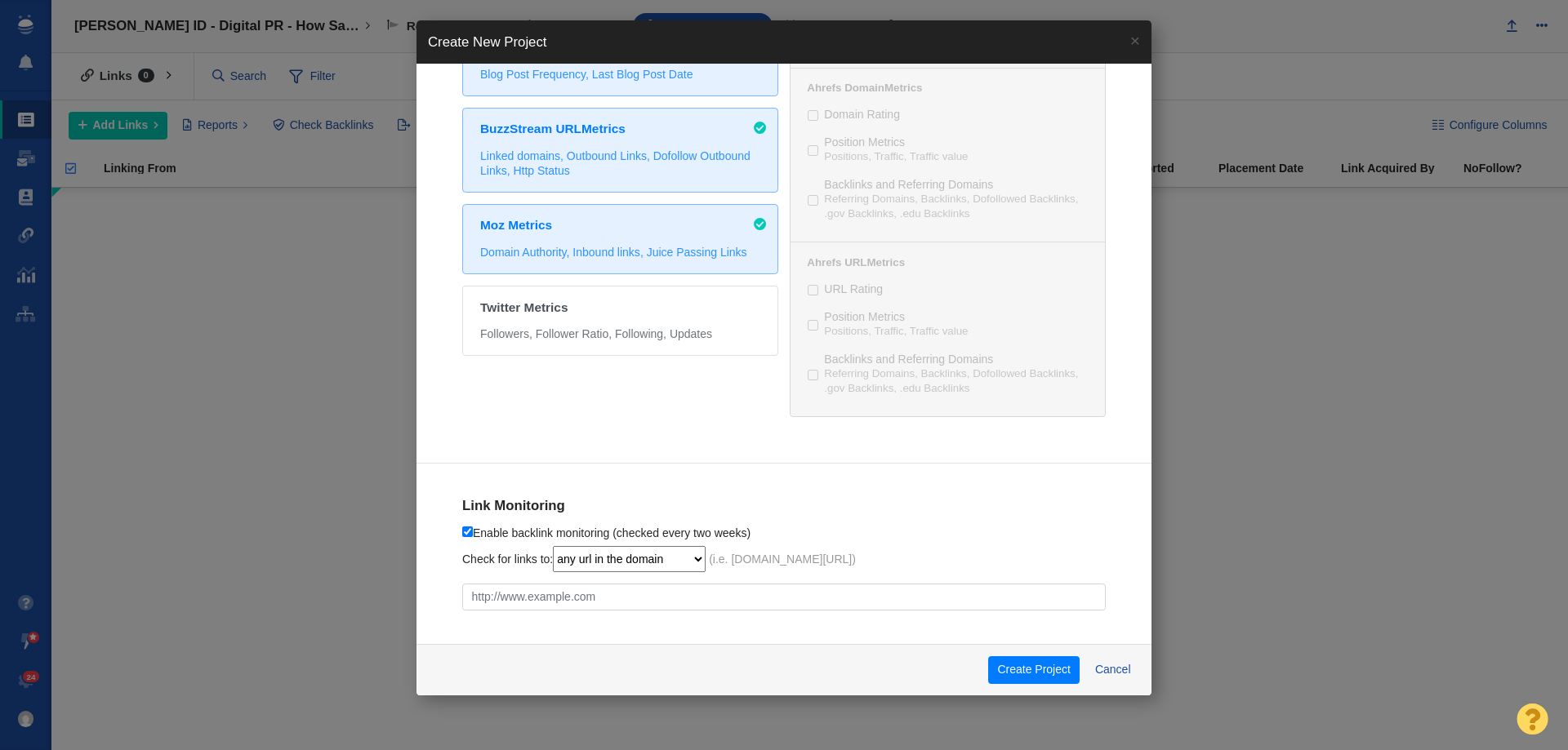
scroll to position [757, 0]
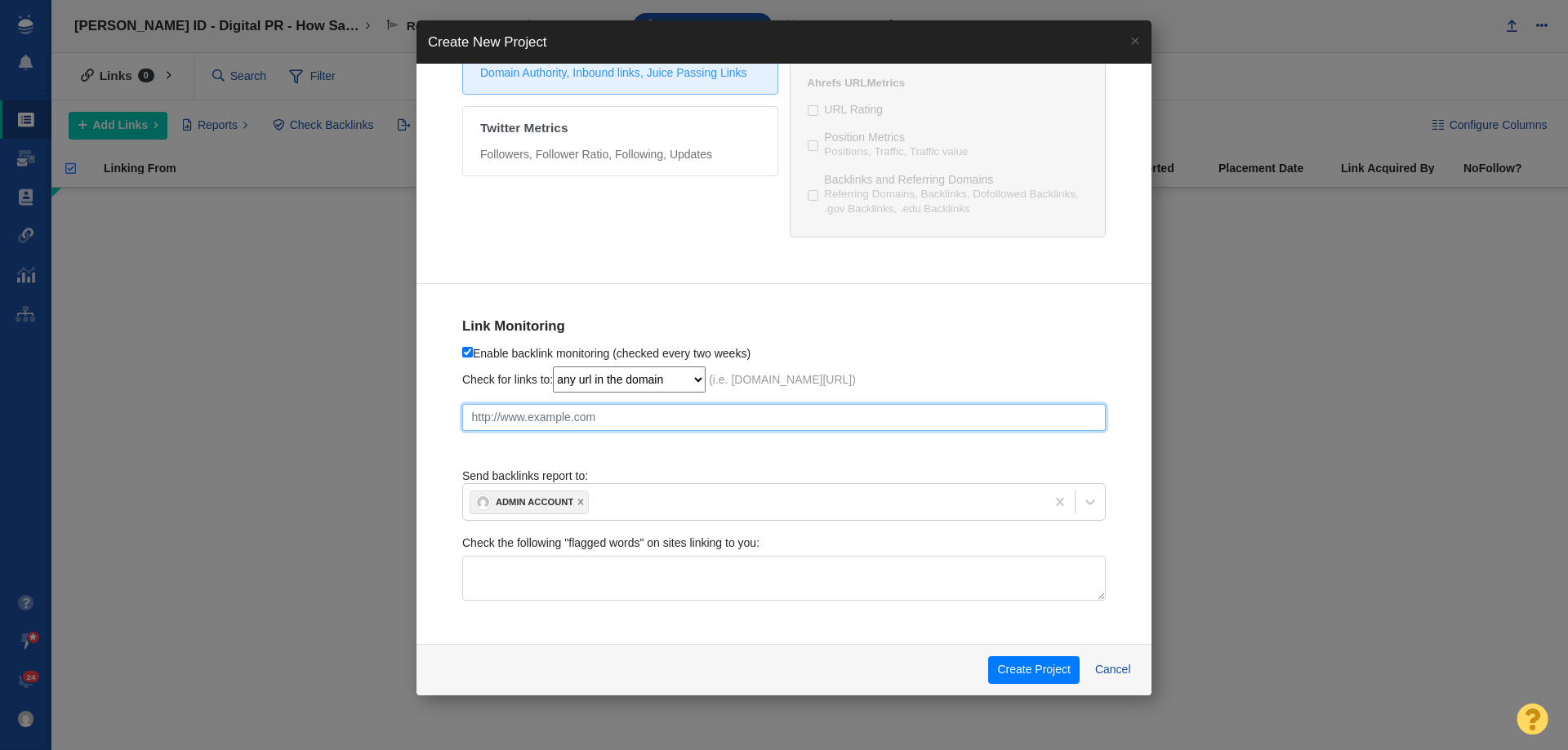
click at [530, 414] on input "text" at bounding box center [783, 417] width 643 height 28
paste input "https://www.kolmogorovlaw.com/the-chatgpt-subpoena-revolution-when-your-ai-conv…"
checkbox input "true"
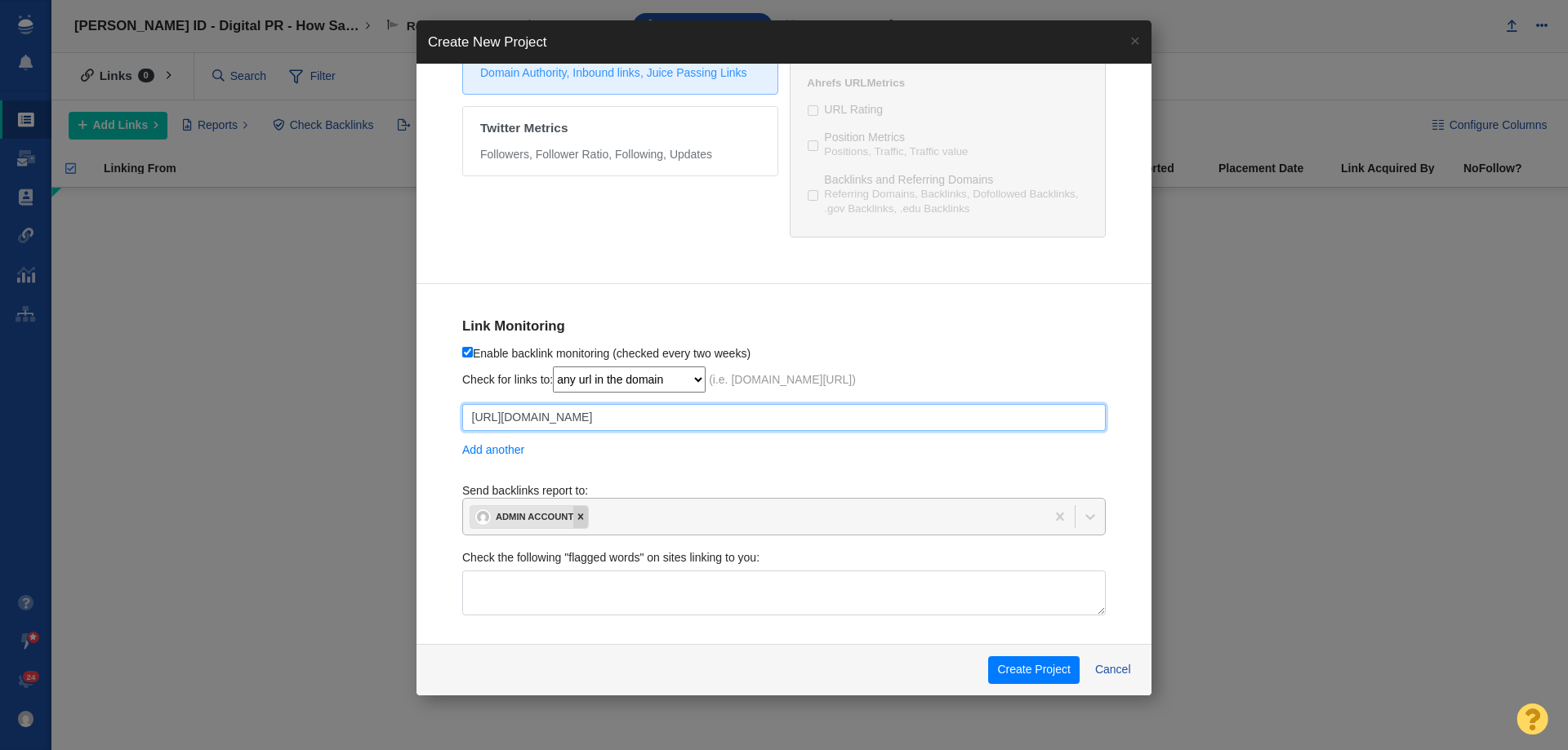
click at [578, 524] on div at bounding box center [580, 516] width 14 height 21
type input "https://www.kolmogorovlaw.com/the-chatgpt-subpoena-revolution-when-your-ai-conv…"
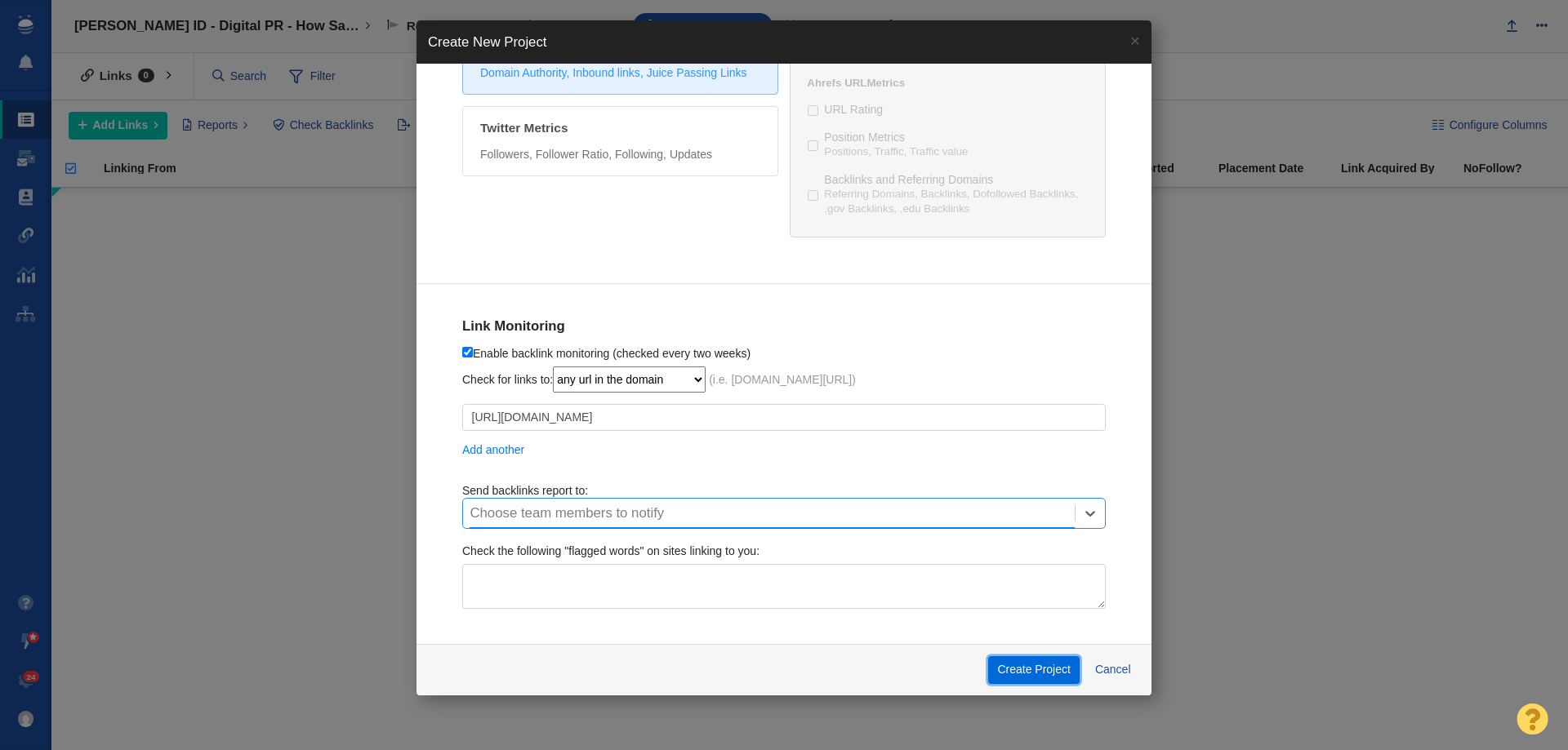
click at [1051, 669] on button "Create Project" at bounding box center [1034, 670] width 91 height 28
checkbox input "true"
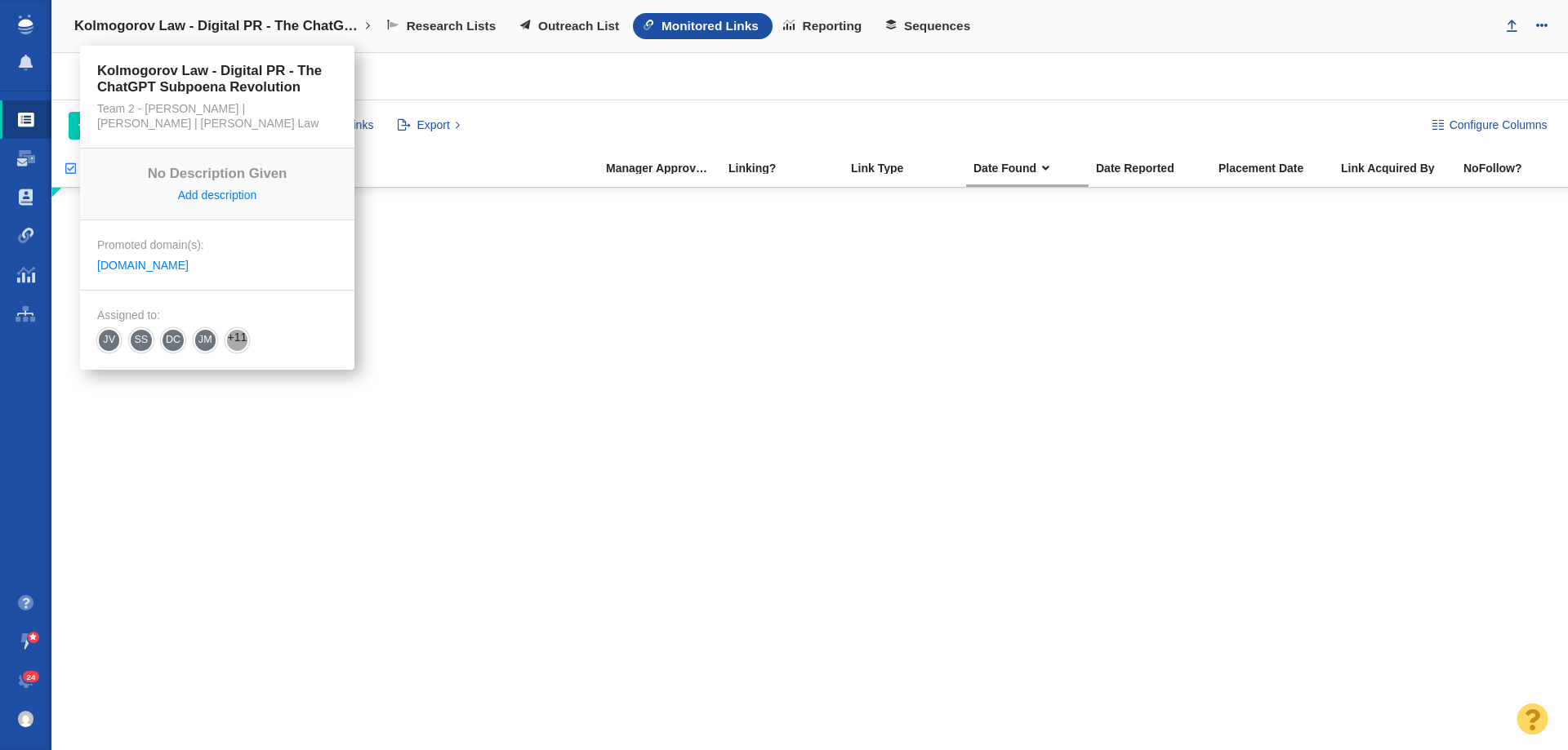
click at [219, 29] on h4 "Kolmogorov Law - Digital PR - The ChatGPT Subpoena Revolution" at bounding box center [217, 25] width 286 height 16
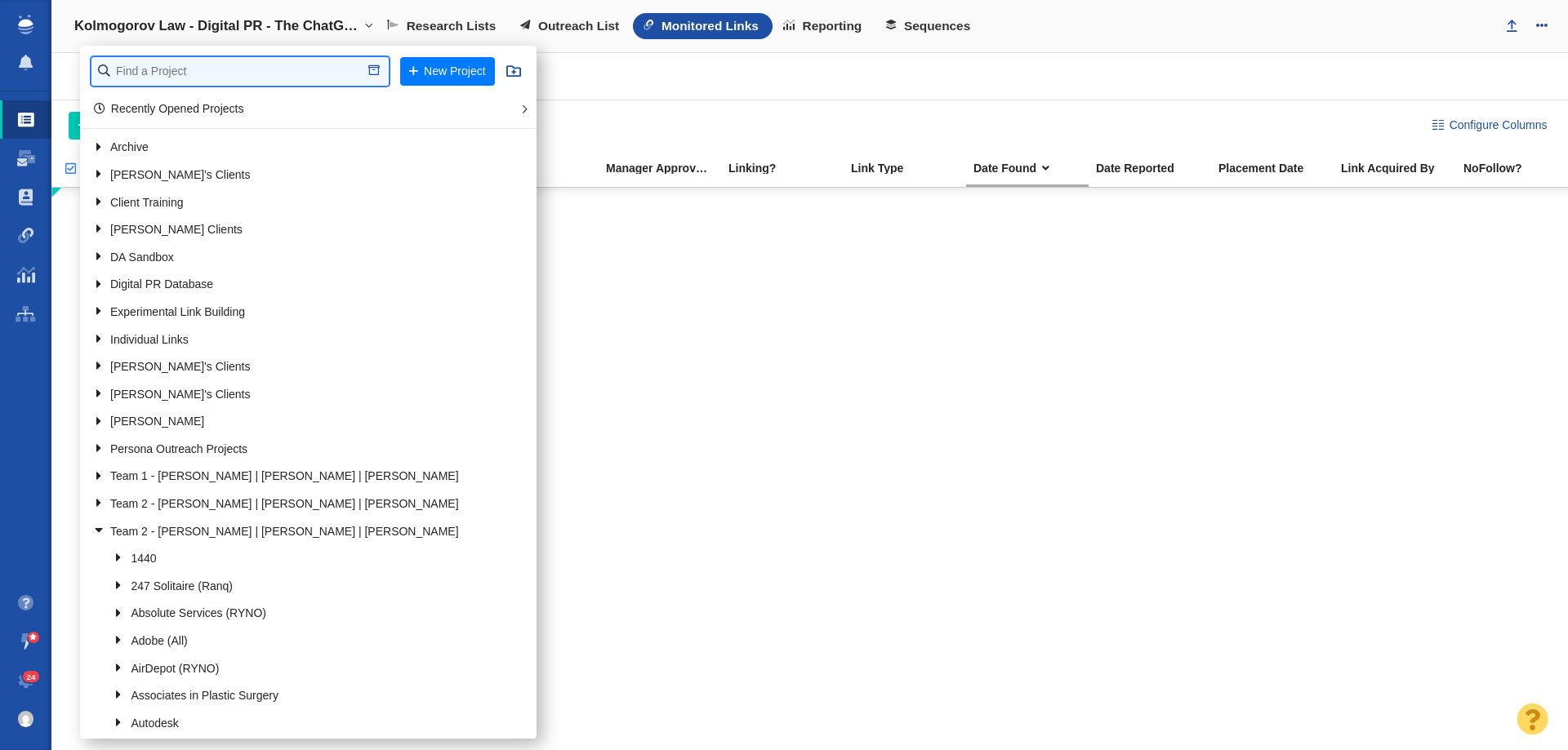
click at [246, 61] on input "text" at bounding box center [239, 72] width 298 height 29
type input "retros"
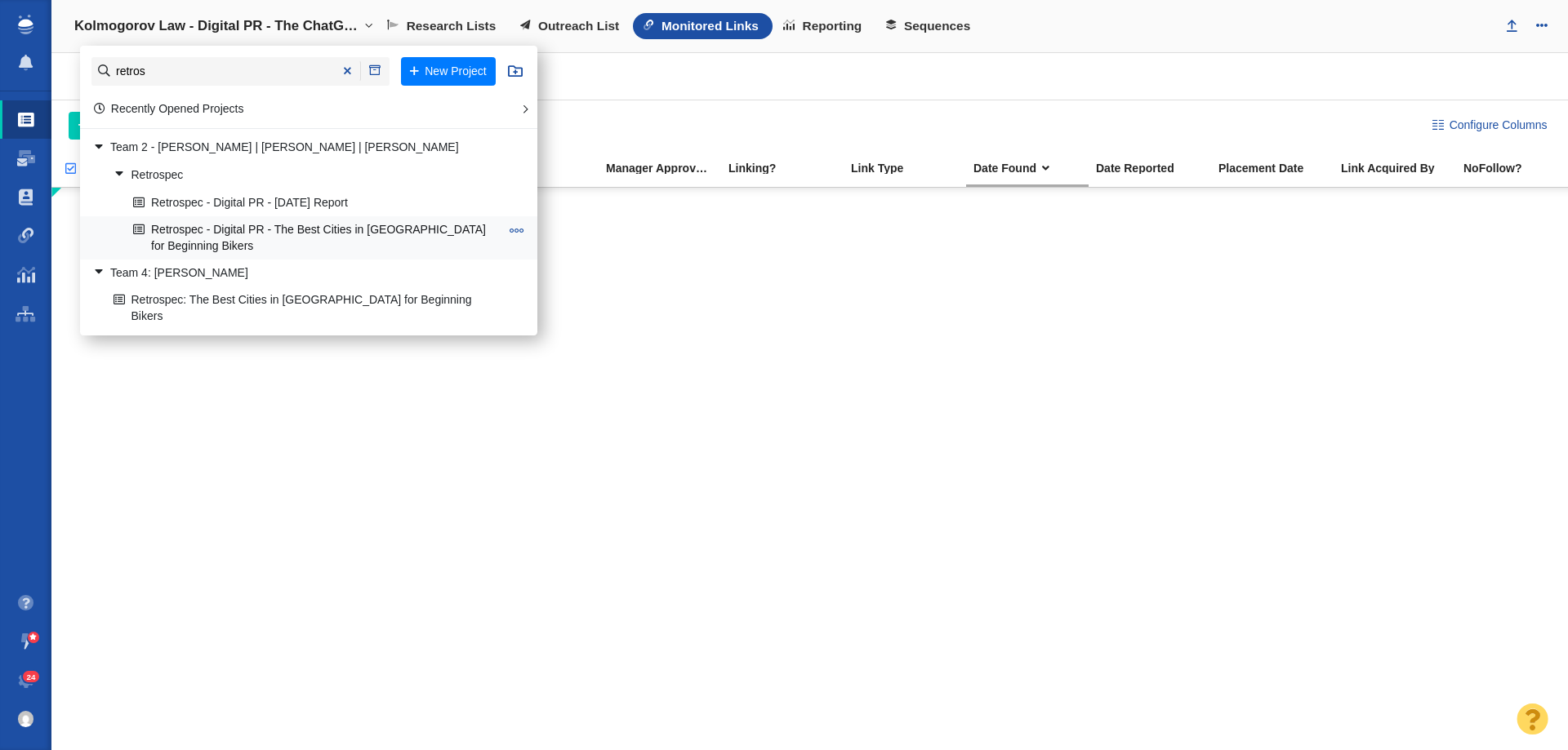
click at [379, 225] on link "Retrospec - Digital PR - The Best Cities in [GEOGRAPHIC_DATA] for Beginning Bik…" at bounding box center [316, 238] width 375 height 40
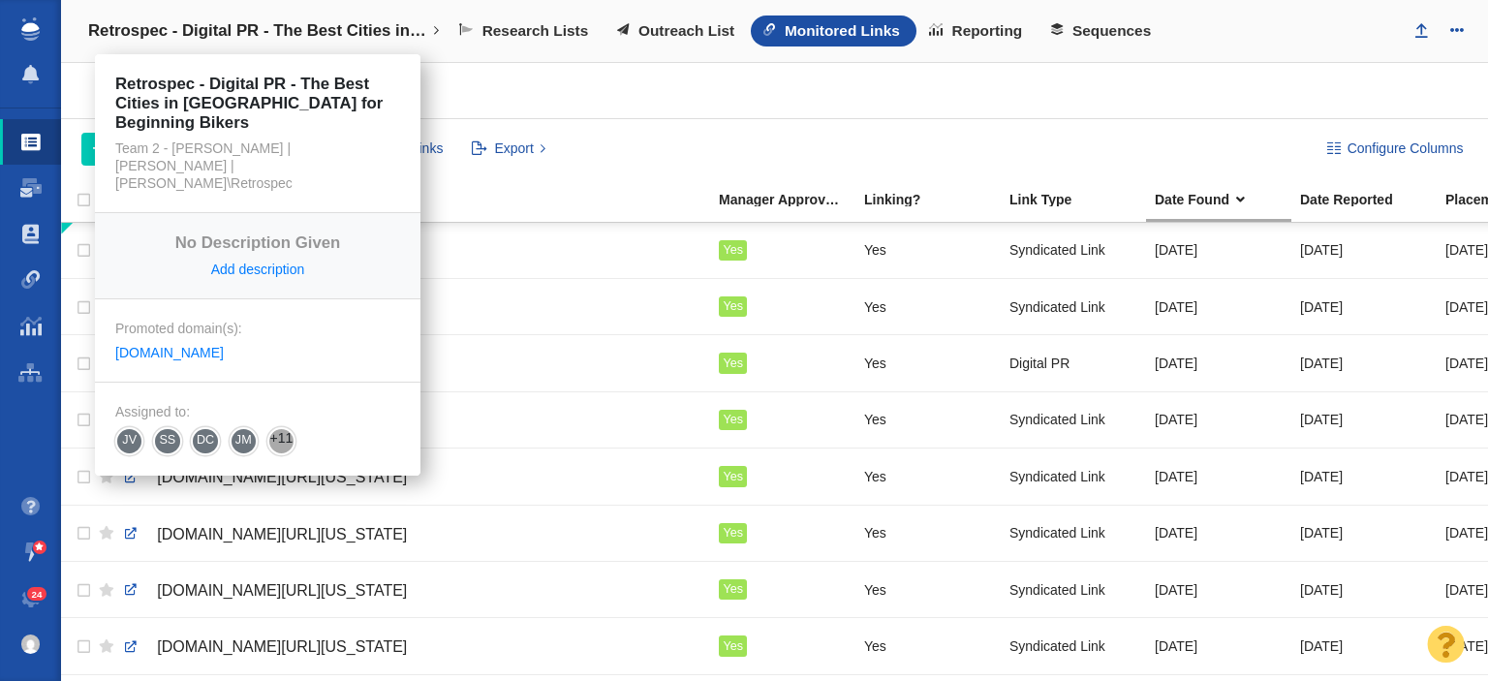
click at [227, 38] on h4 "Retrospec - Digital PR - The Best Cities in [GEOGRAPHIC_DATA] for Beginning Bik…" at bounding box center [257, 30] width 339 height 19
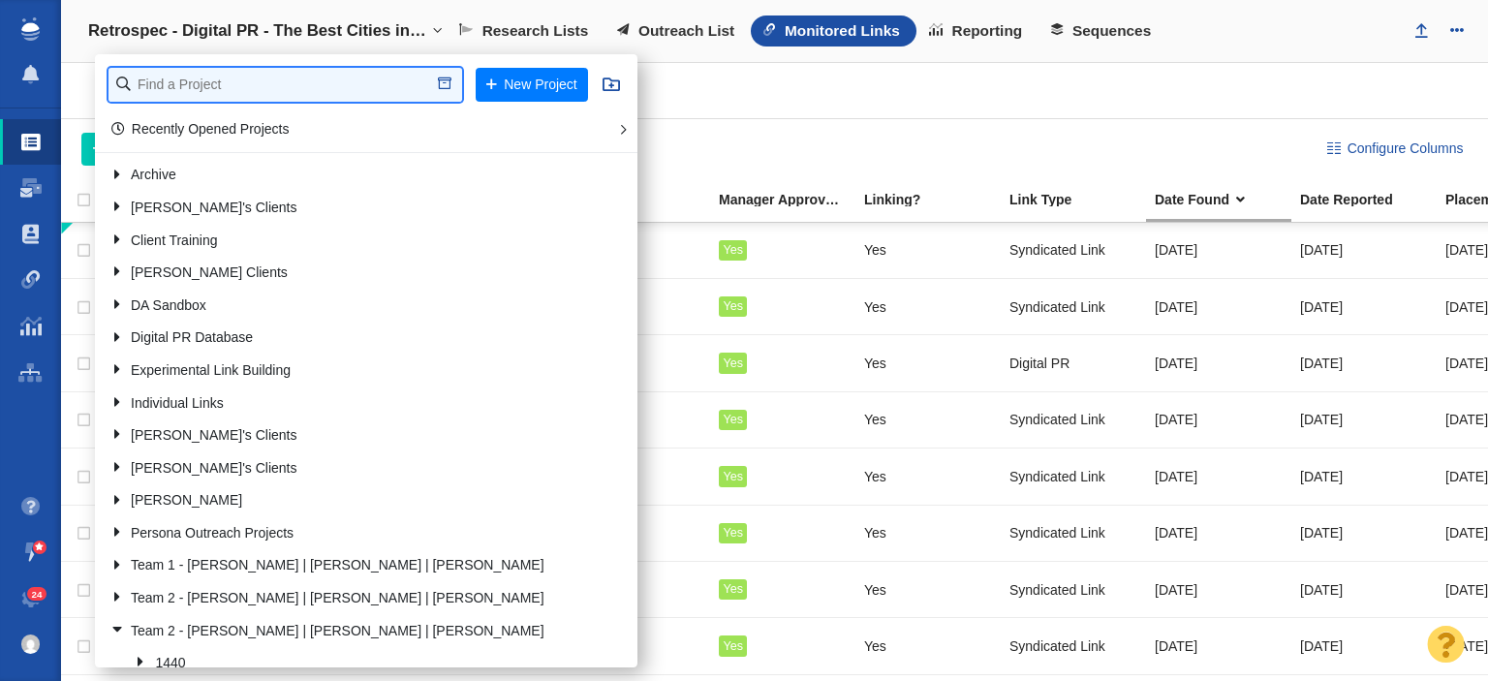
click at [221, 82] on input "text" at bounding box center [285, 85] width 354 height 34
type input "[PERSON_NAME]"
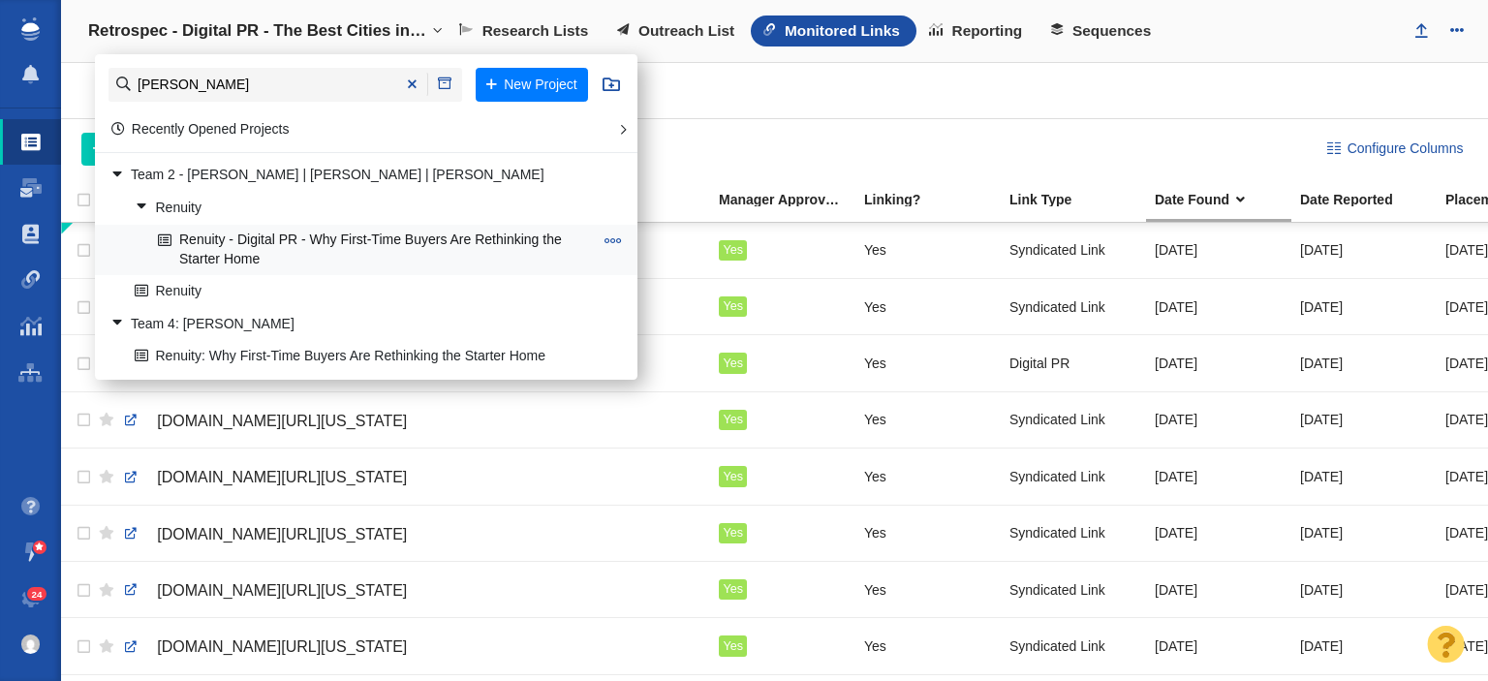
click at [275, 262] on link "Renuity - Digital PR - Why First-Time Buyers Are Rethinking the Starter Home" at bounding box center [375, 250] width 445 height 48
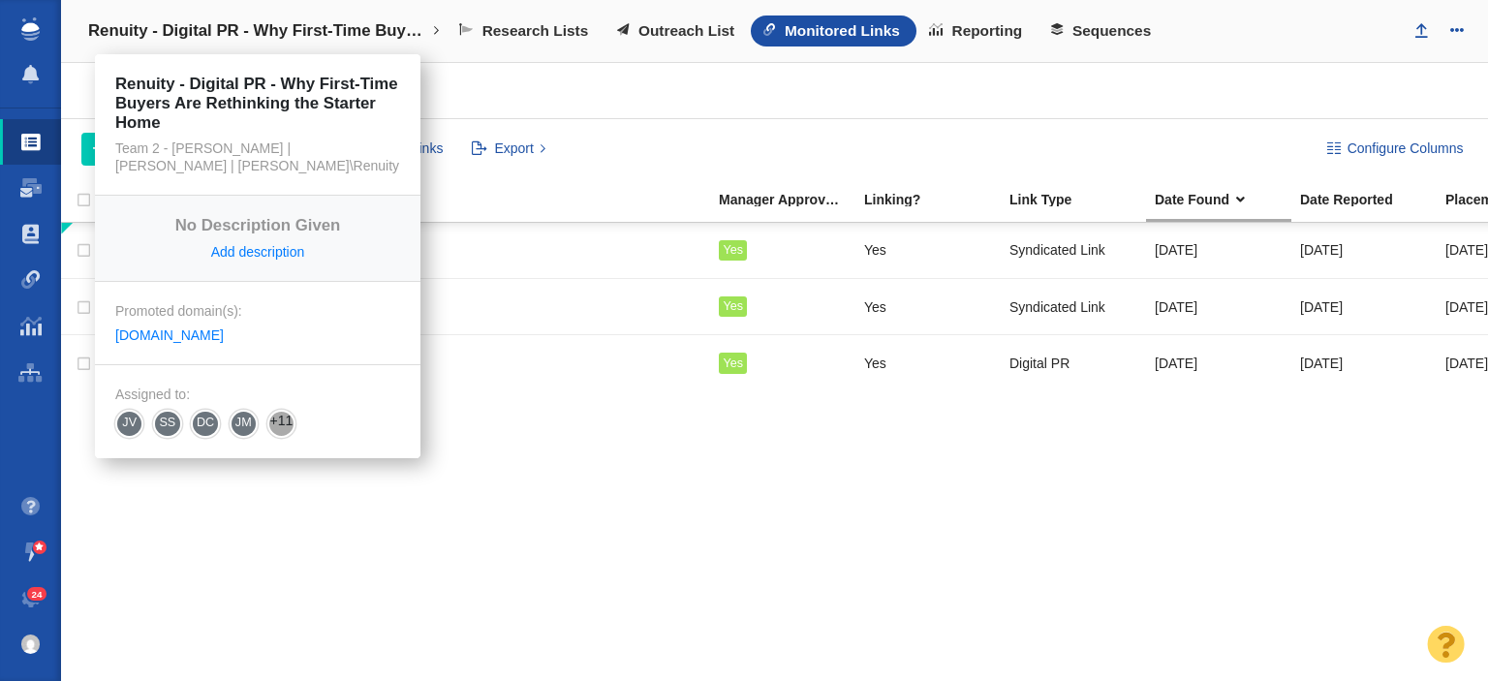
click at [269, 38] on h4 "Renuity - Digital PR - Why First-Time Buyers Are Rethinking the Starter Home" at bounding box center [257, 30] width 339 height 19
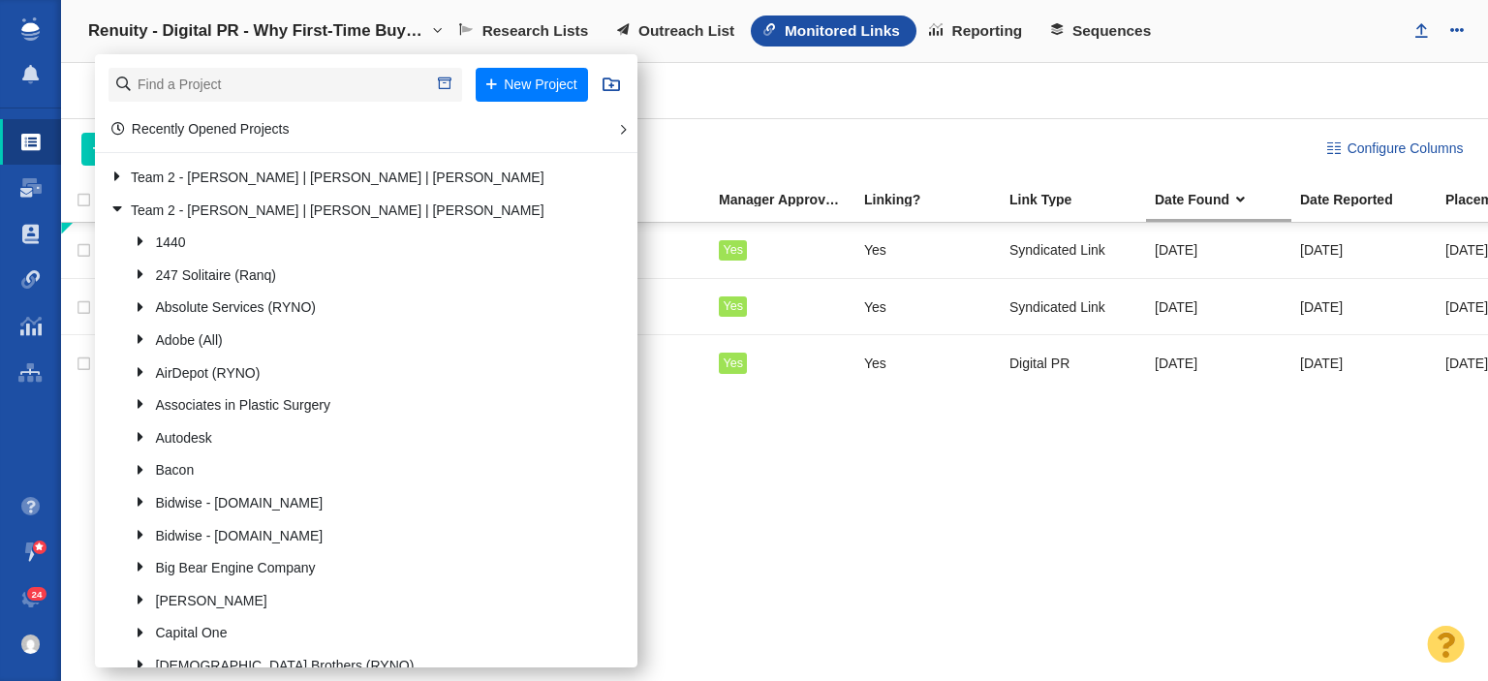
scroll to position [387, 0]
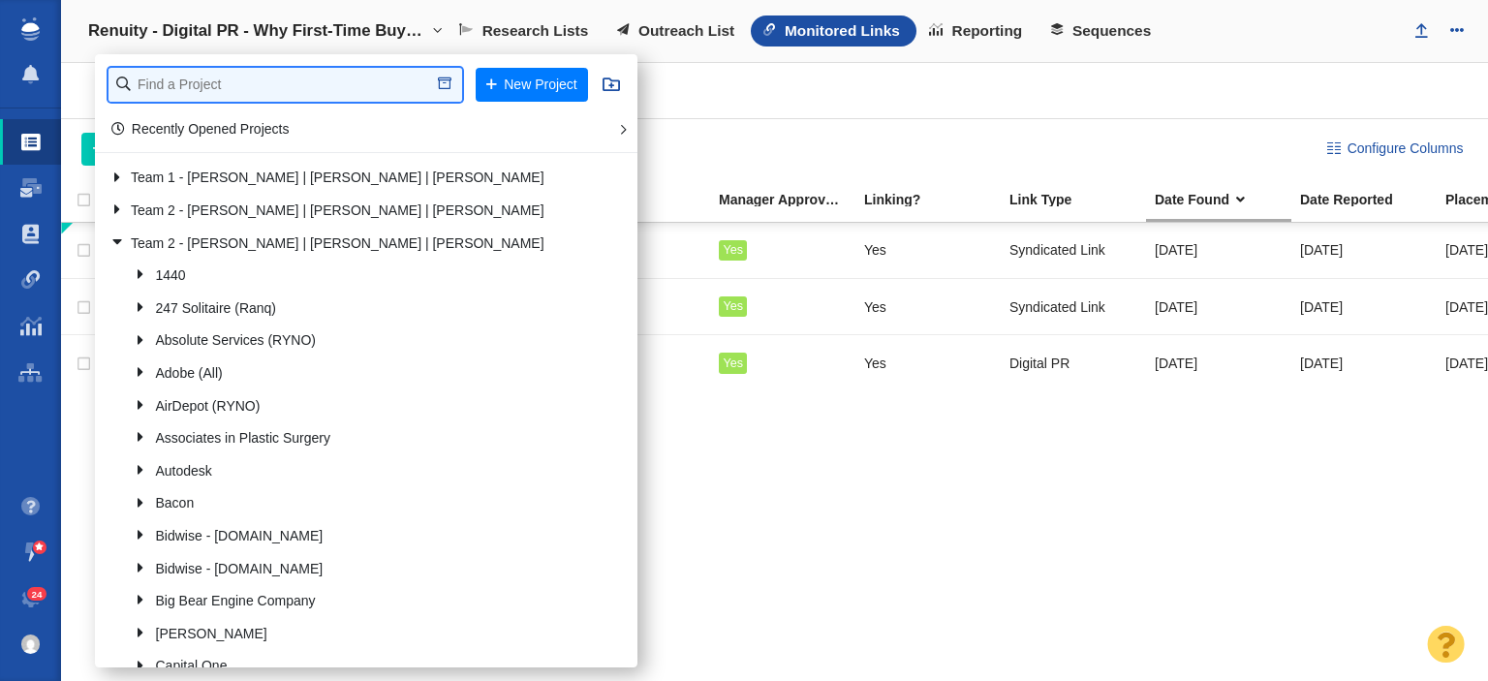
click at [244, 92] on input "text" at bounding box center [285, 85] width 354 height 34
type input "renu"
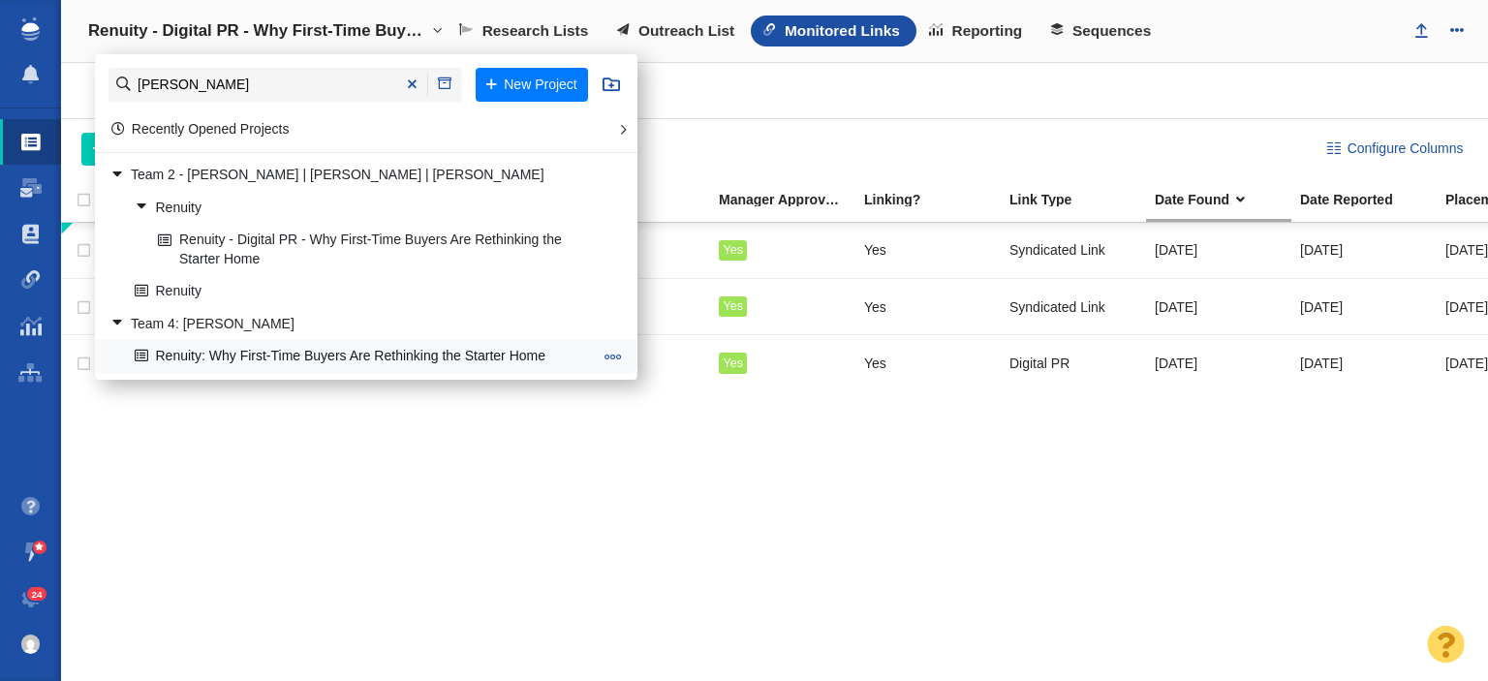
click at [259, 344] on link "Renuity: Why First-Time Buyers Are Rethinking the Starter Home" at bounding box center [364, 357] width 468 height 30
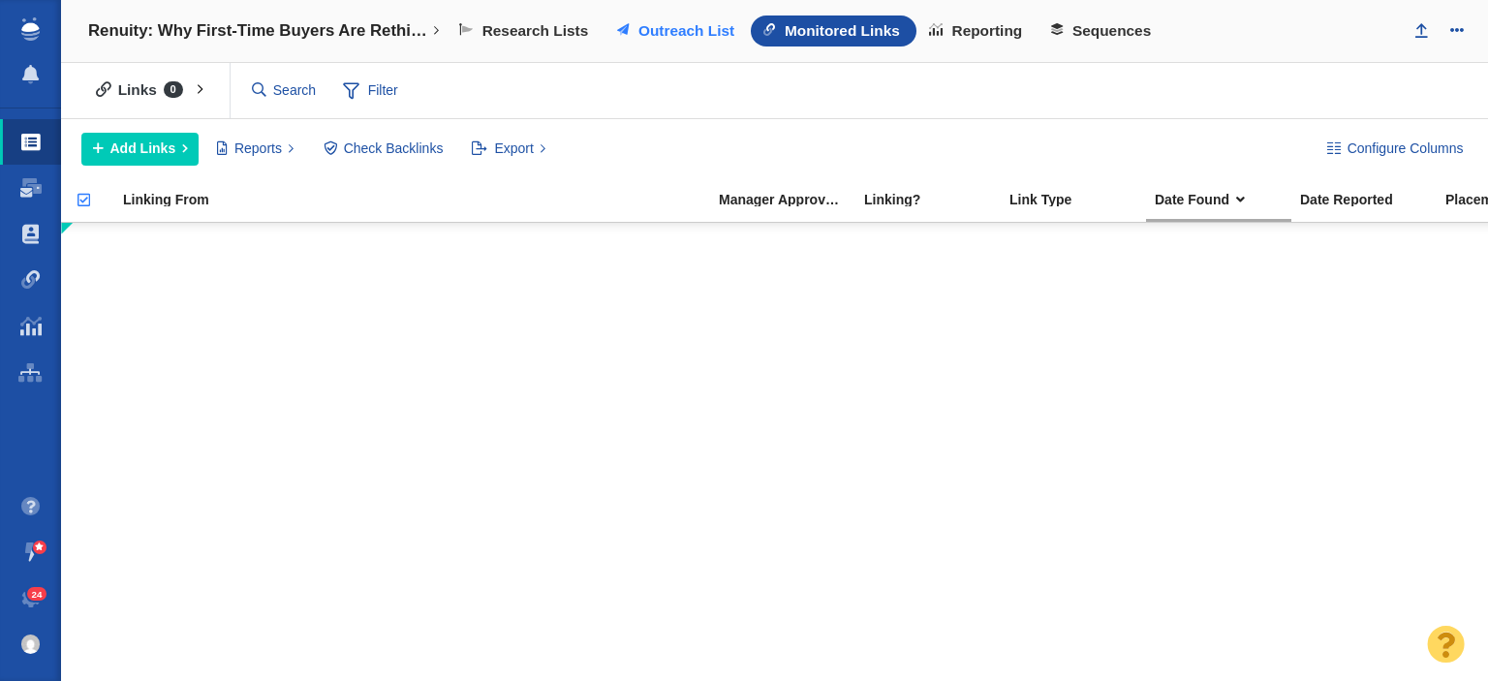
click at [674, 34] on span "Outreach List" at bounding box center [686, 30] width 96 height 17
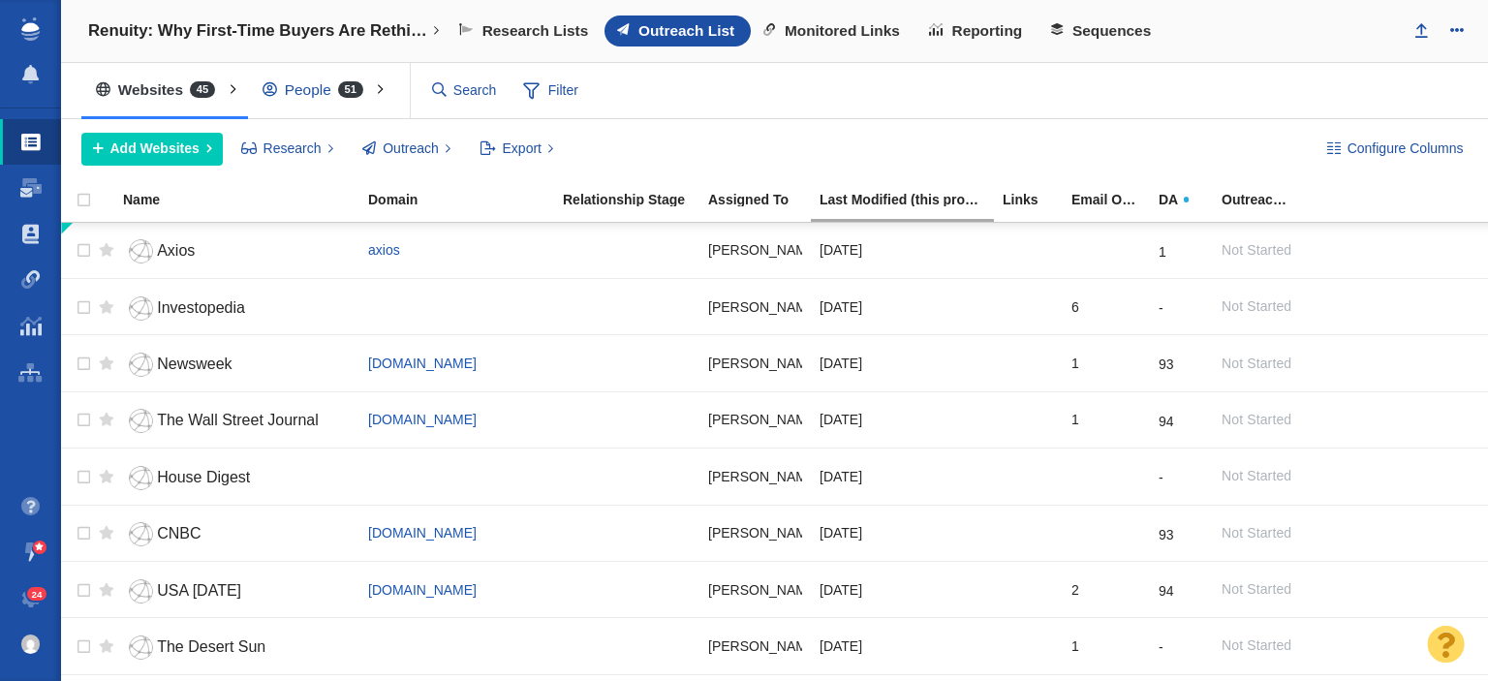
click at [344, 84] on span "51" at bounding box center [350, 89] width 25 height 16
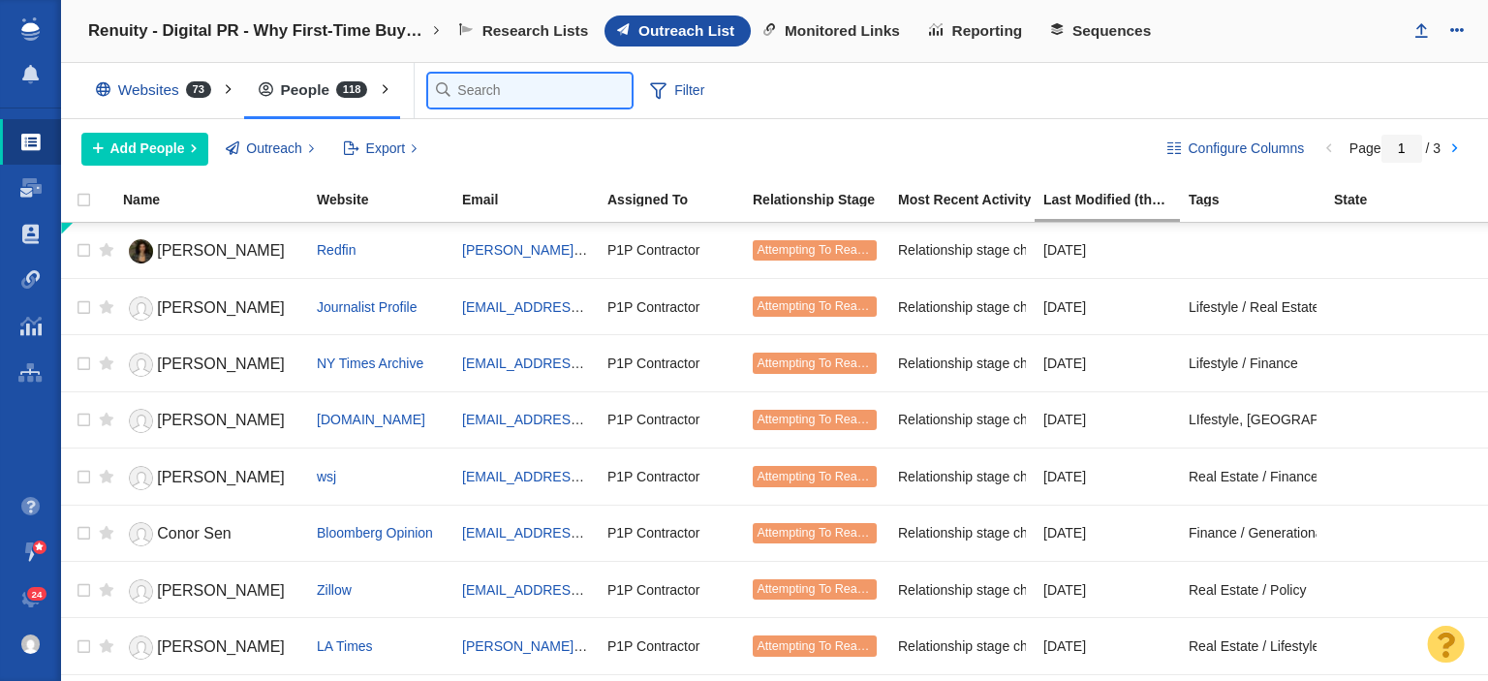
click at [460, 89] on input "text" at bounding box center [529, 91] width 203 height 34
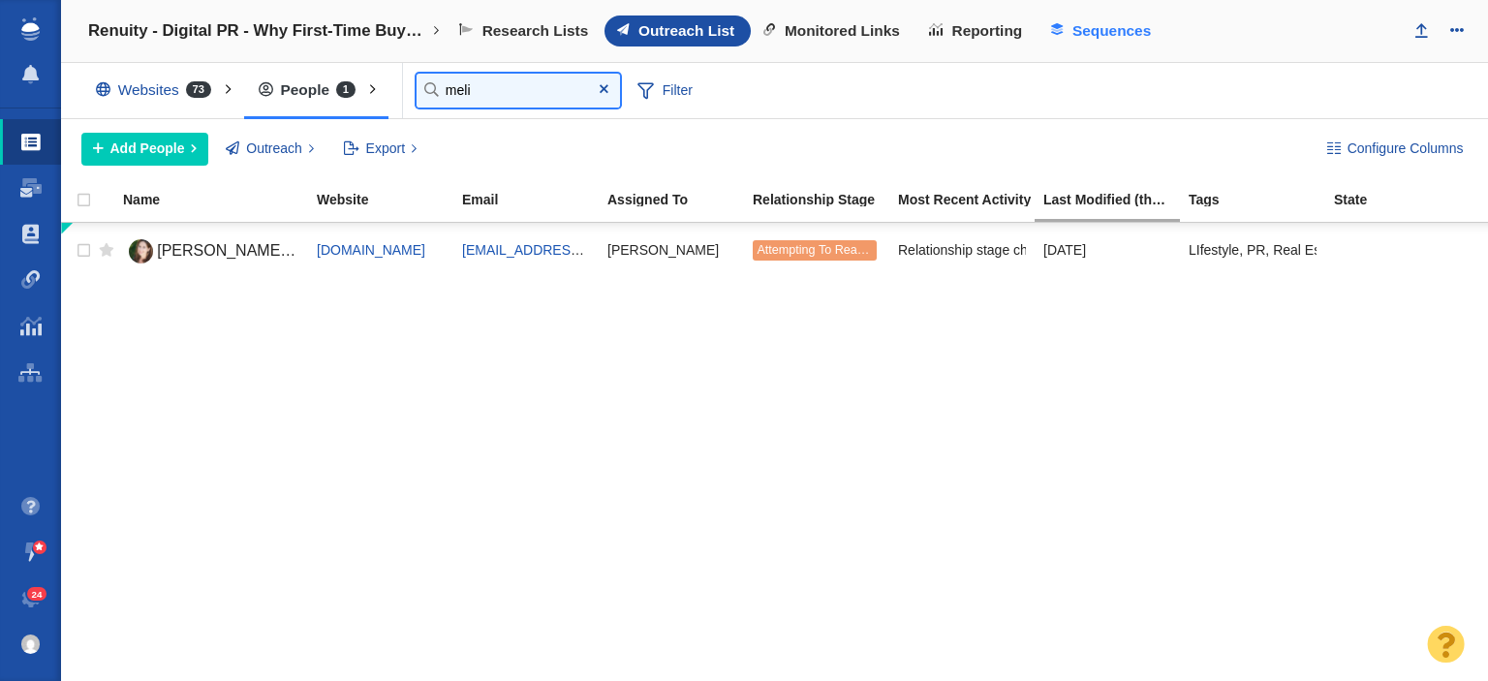
type input "meli"
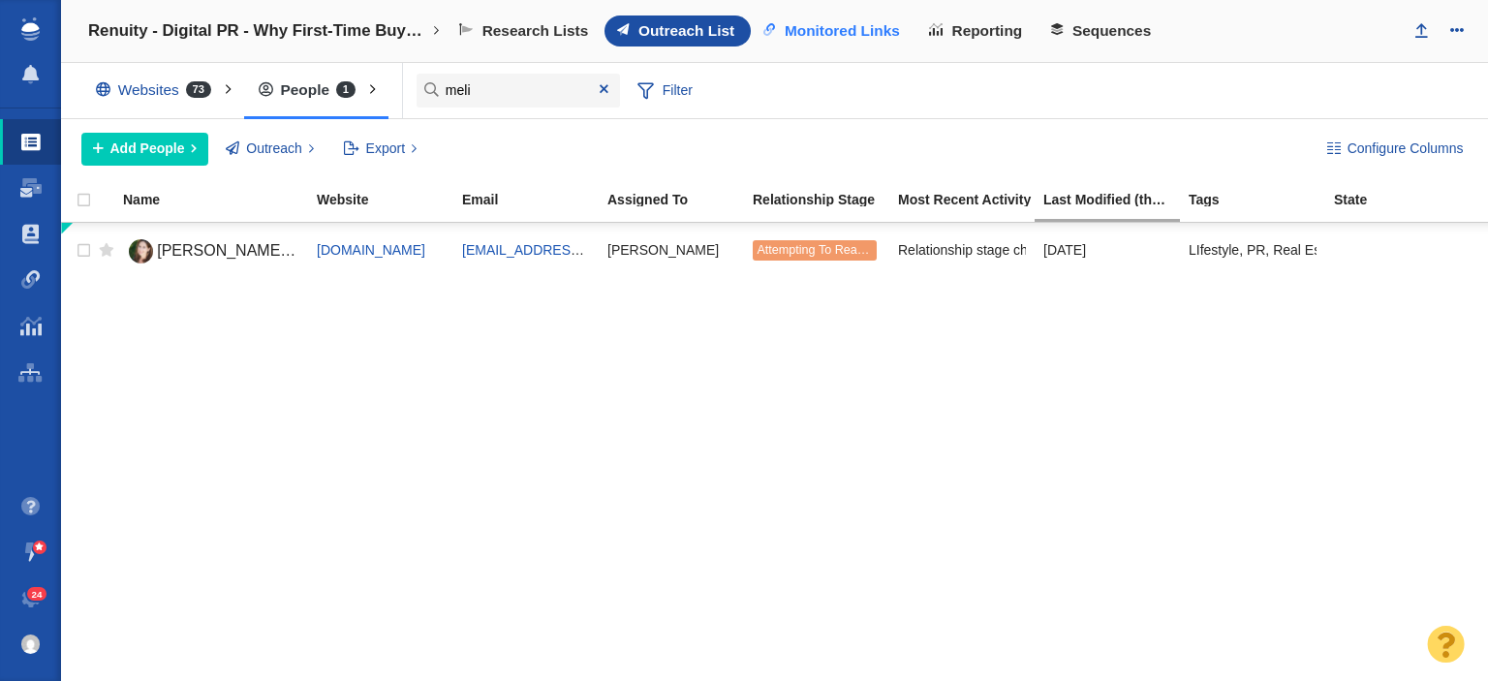
click at [808, 35] on span "Monitored Links" at bounding box center [842, 30] width 115 height 17
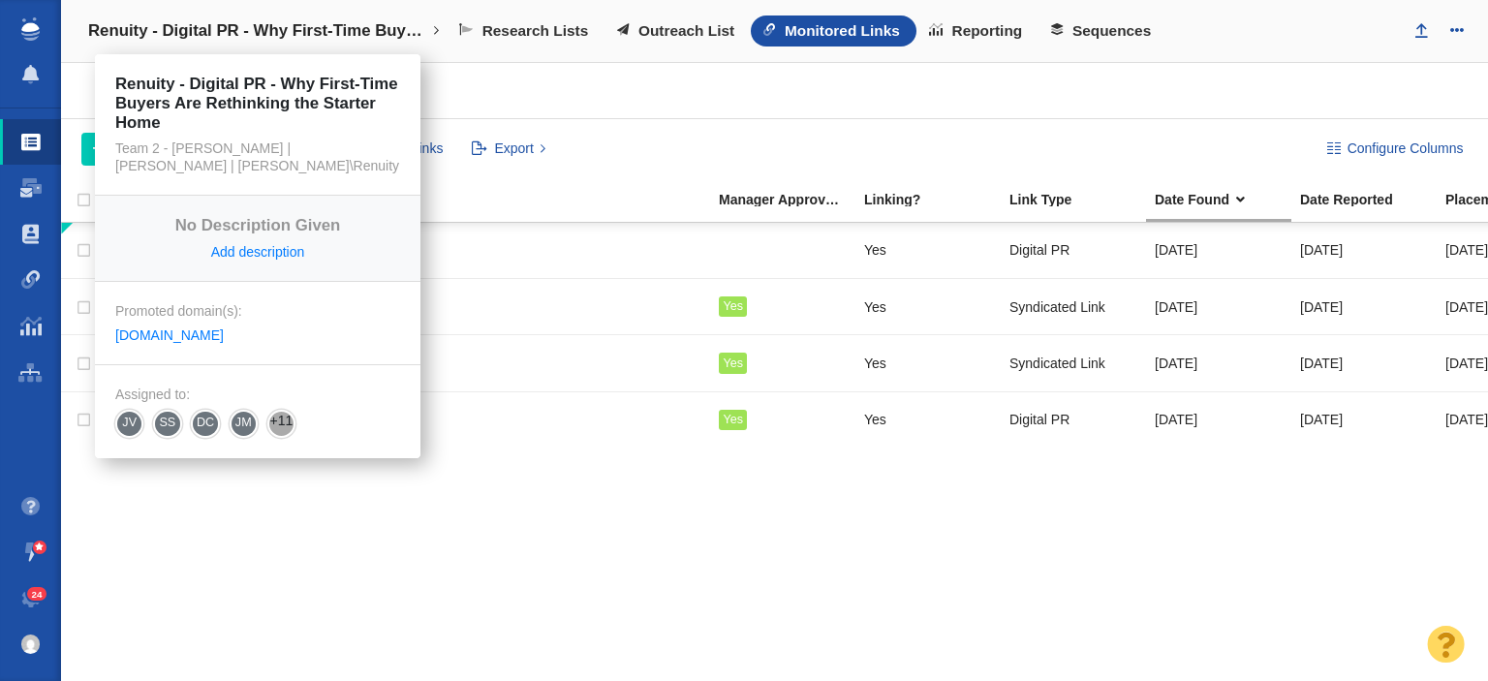
click at [315, 18] on link "Renuity - Digital PR - Why First-Time Buyers Are Rethinking the Starter Home" at bounding box center [264, 31] width 379 height 46
click at [313, 25] on h4 "Renuity - Digital PR - Why First-Time Buyers Are Rethinking the Starter Home" at bounding box center [257, 30] width 339 height 19
click at [304, 34] on h4 "Renuity - Digital PR - Why First-Time Buyers Are Rethinking the Starter Home" at bounding box center [257, 30] width 339 height 19
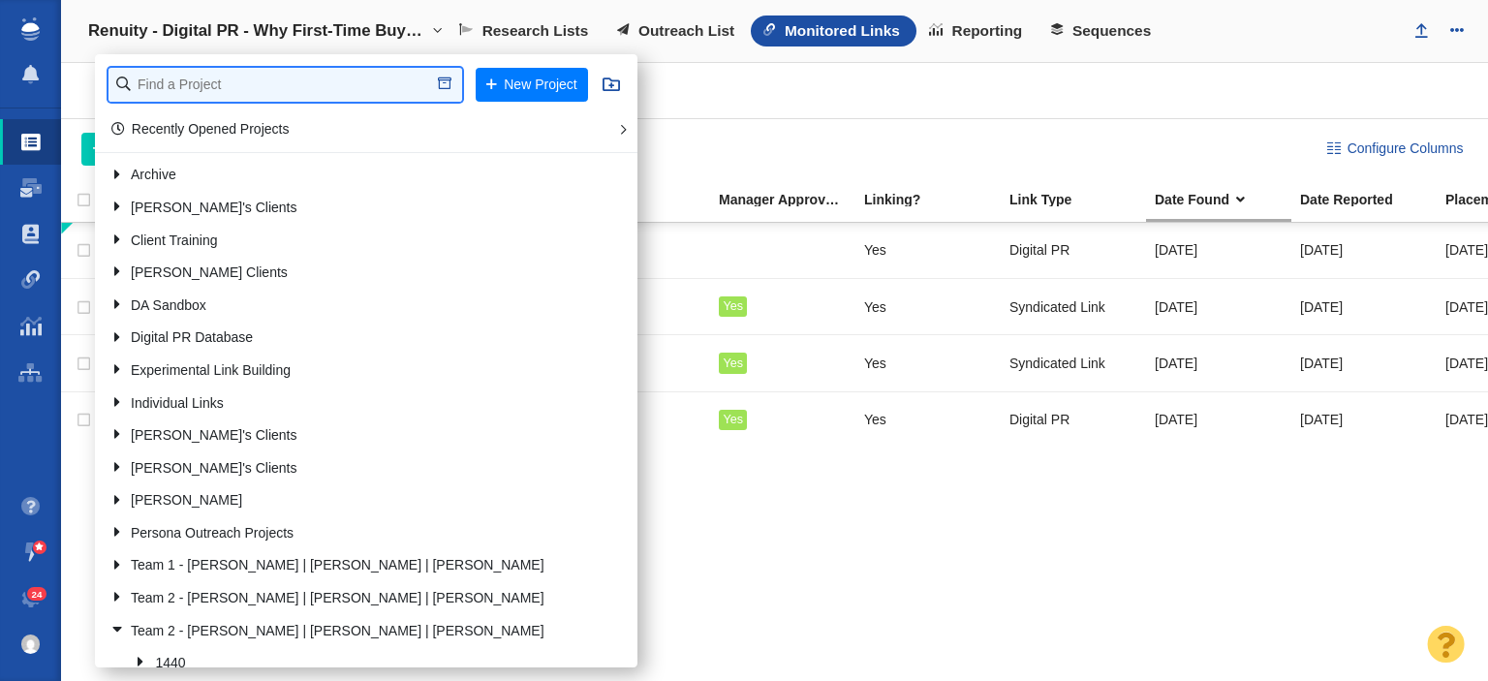
click at [298, 90] on input "text" at bounding box center [285, 85] width 354 height 34
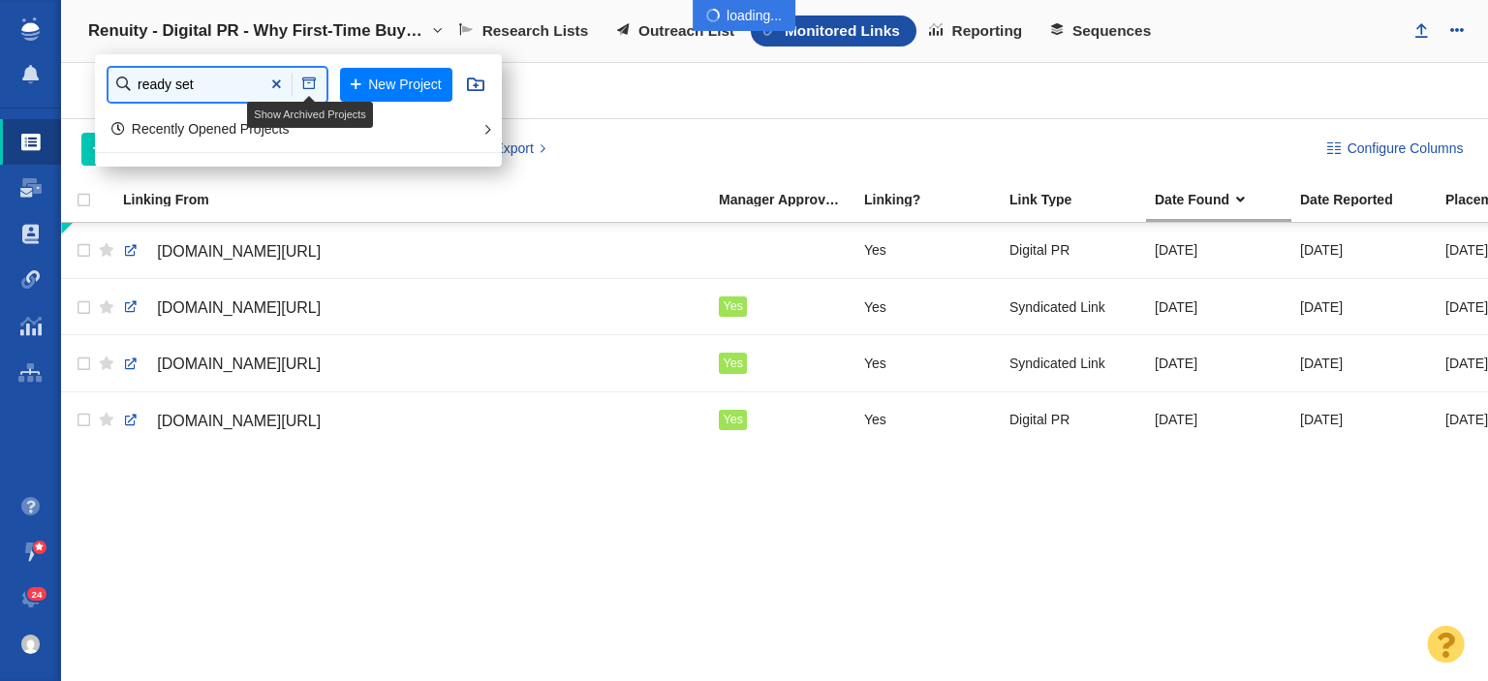
type input "ready set"
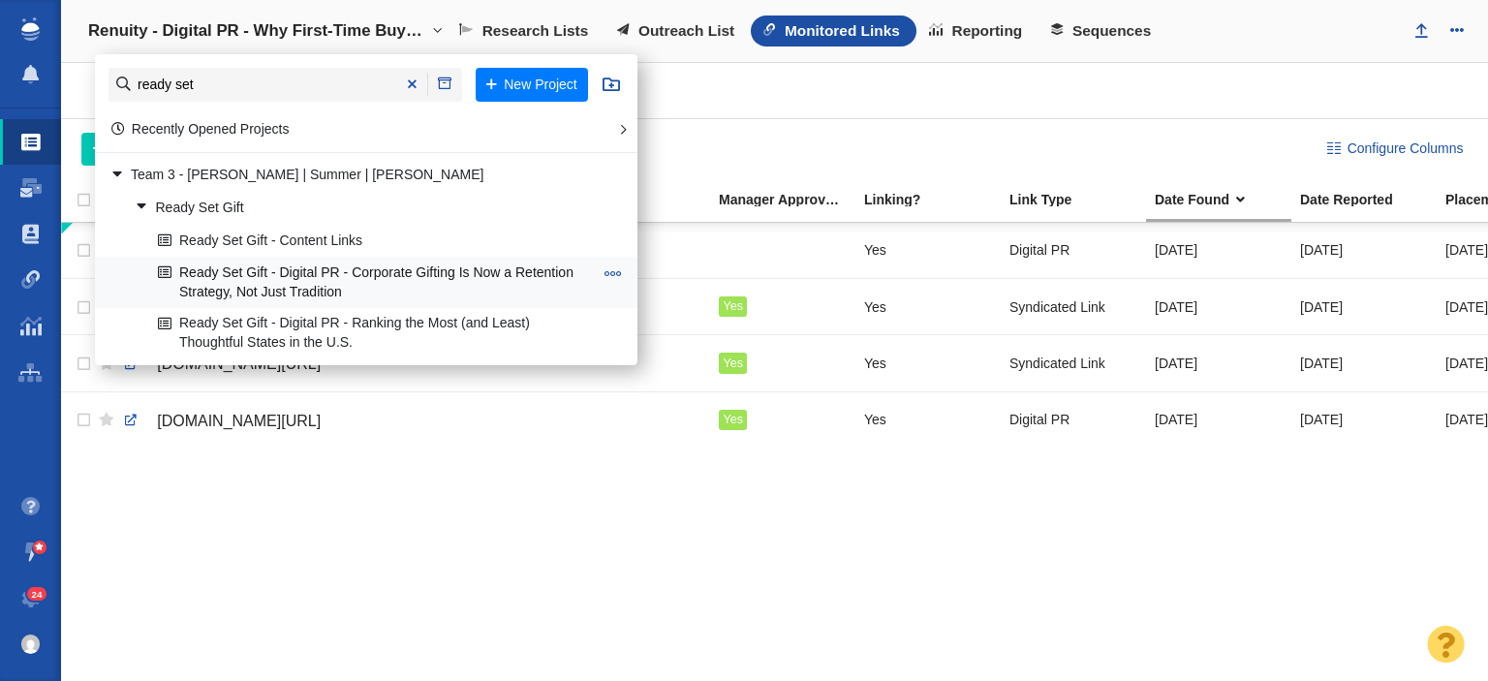
click at [301, 294] on link "Ready Set Gift - Digital PR - Corporate Gifting Is Now a Retention Strategy, No…" at bounding box center [375, 282] width 445 height 48
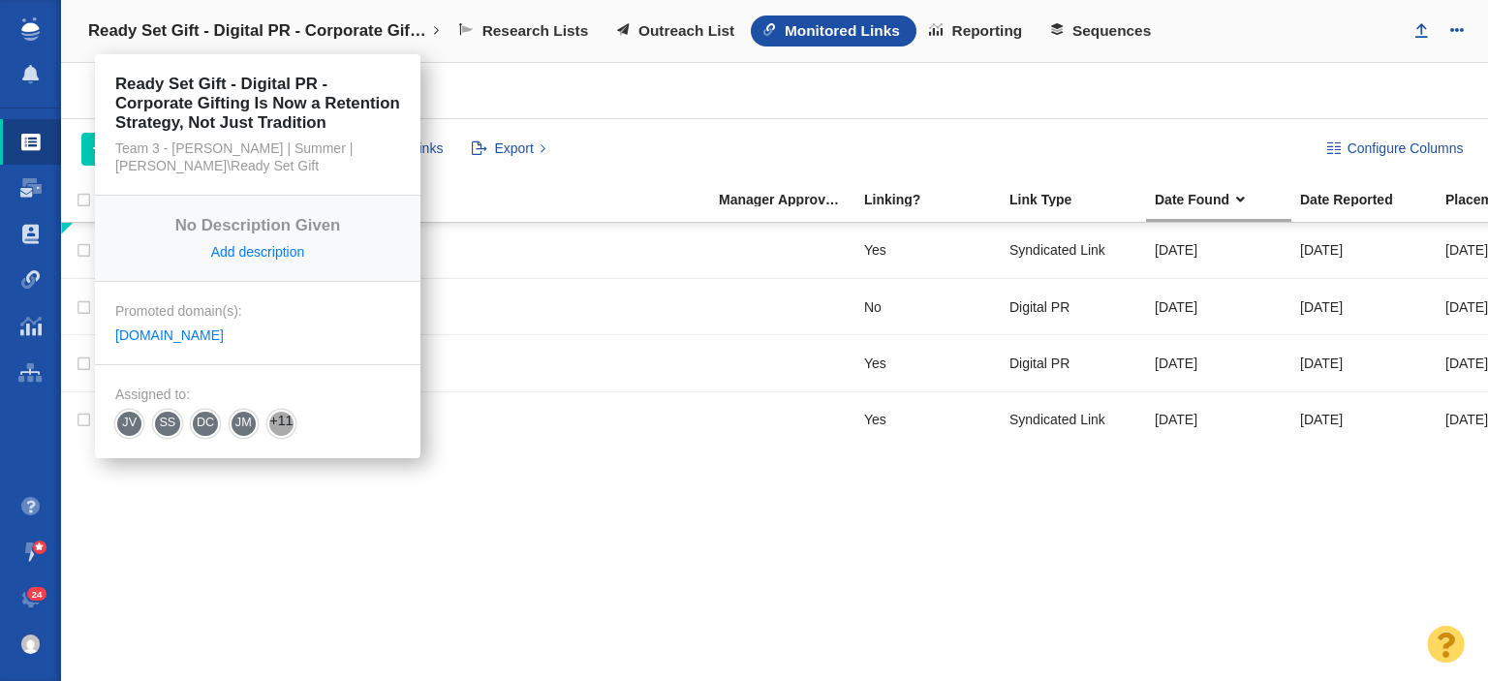
click at [305, 39] on h4 "Ready Set Gift - Digital PR - Corporate Gifting Is Now a Retention Strategy, No…" at bounding box center [257, 30] width 339 height 19
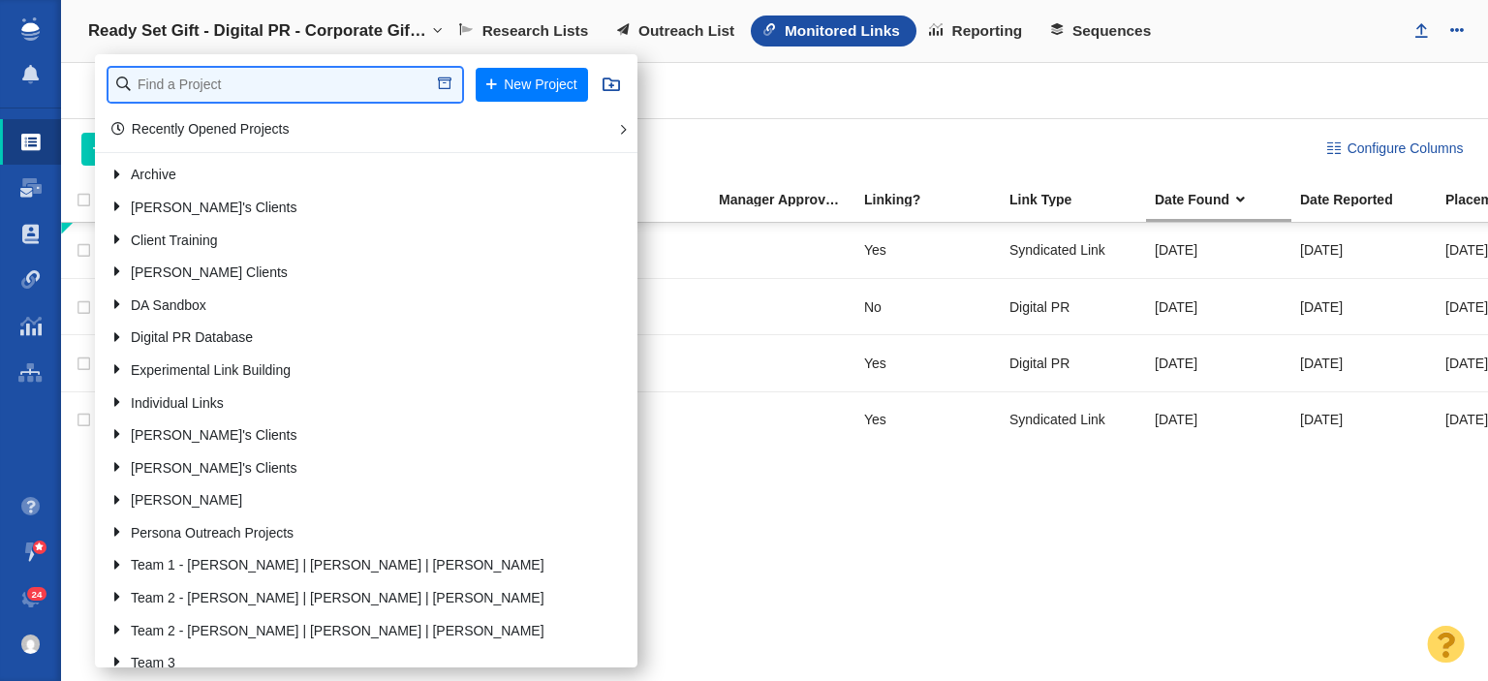
click at [319, 91] on input "text" at bounding box center [285, 85] width 354 height 34
type input "storage"
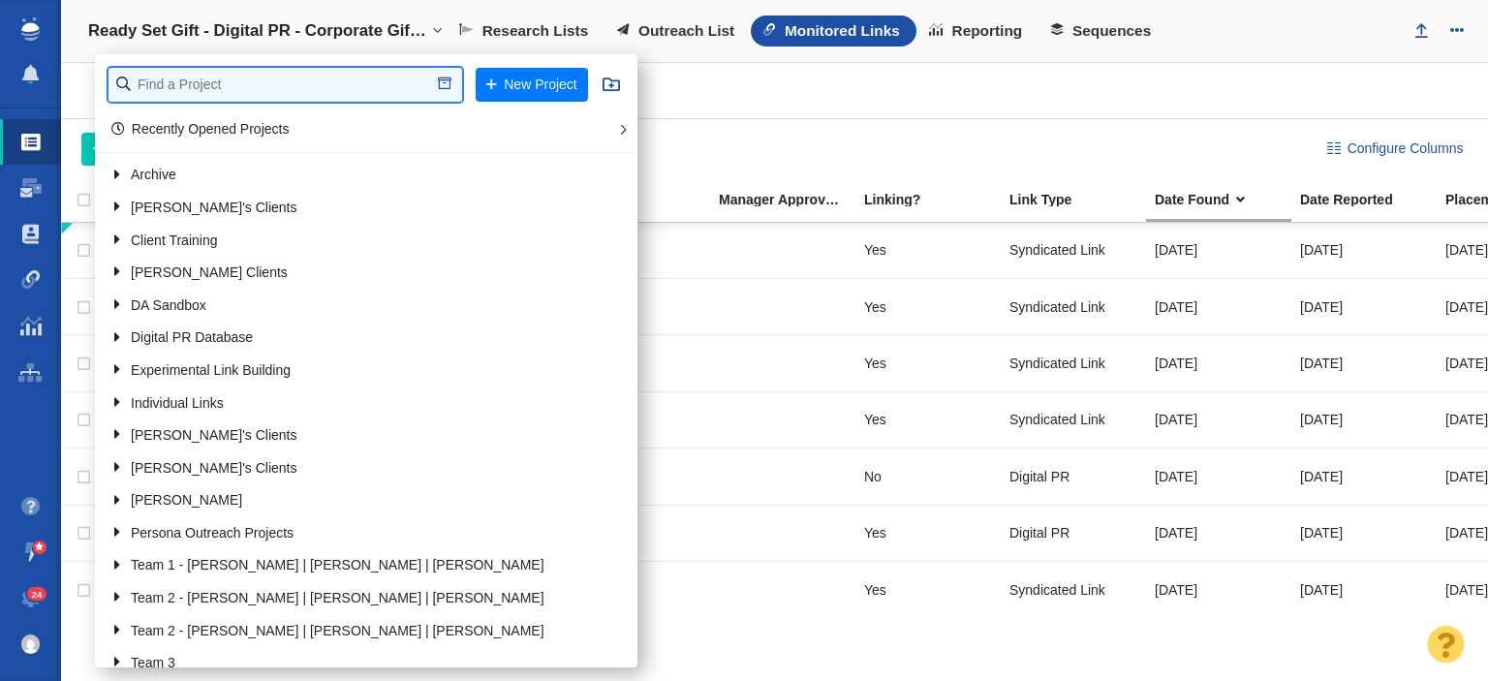
click at [267, 80] on input "text" at bounding box center [285, 85] width 354 height 34
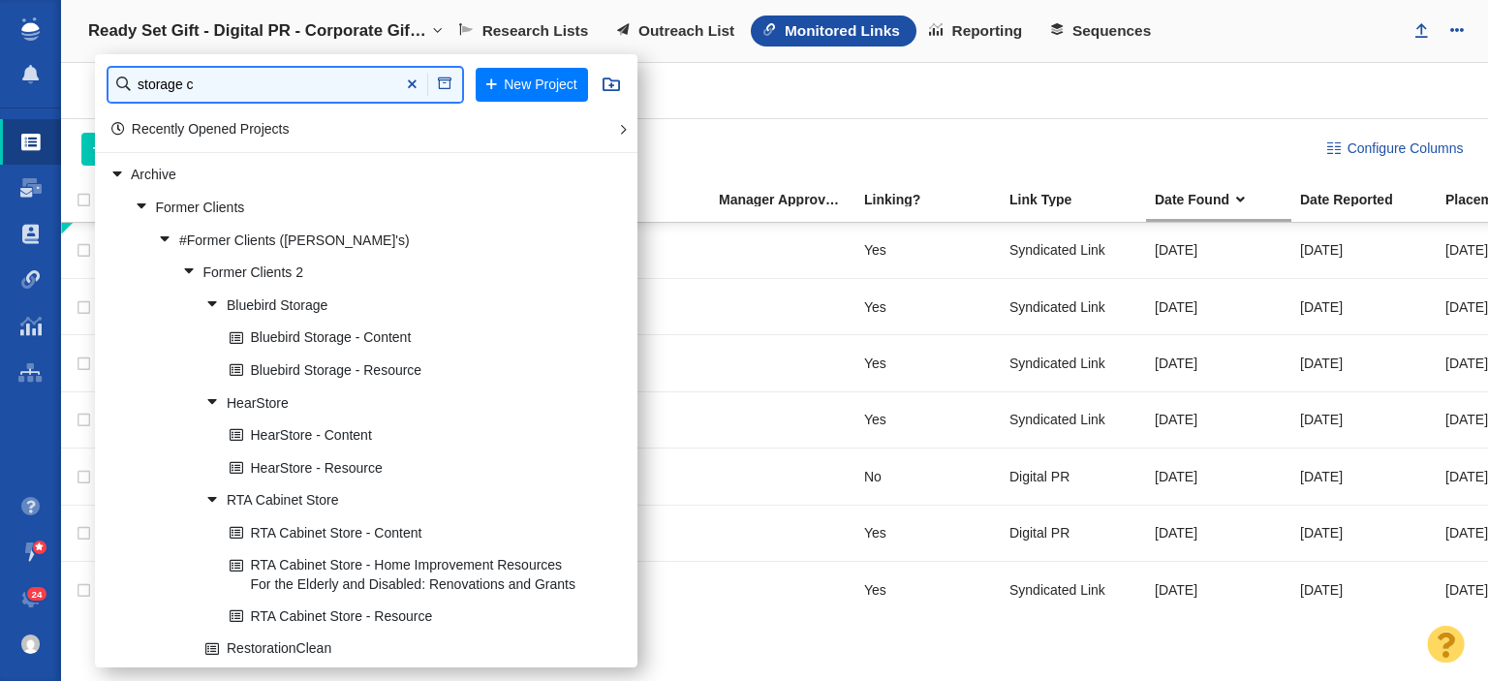
type input "storage c"
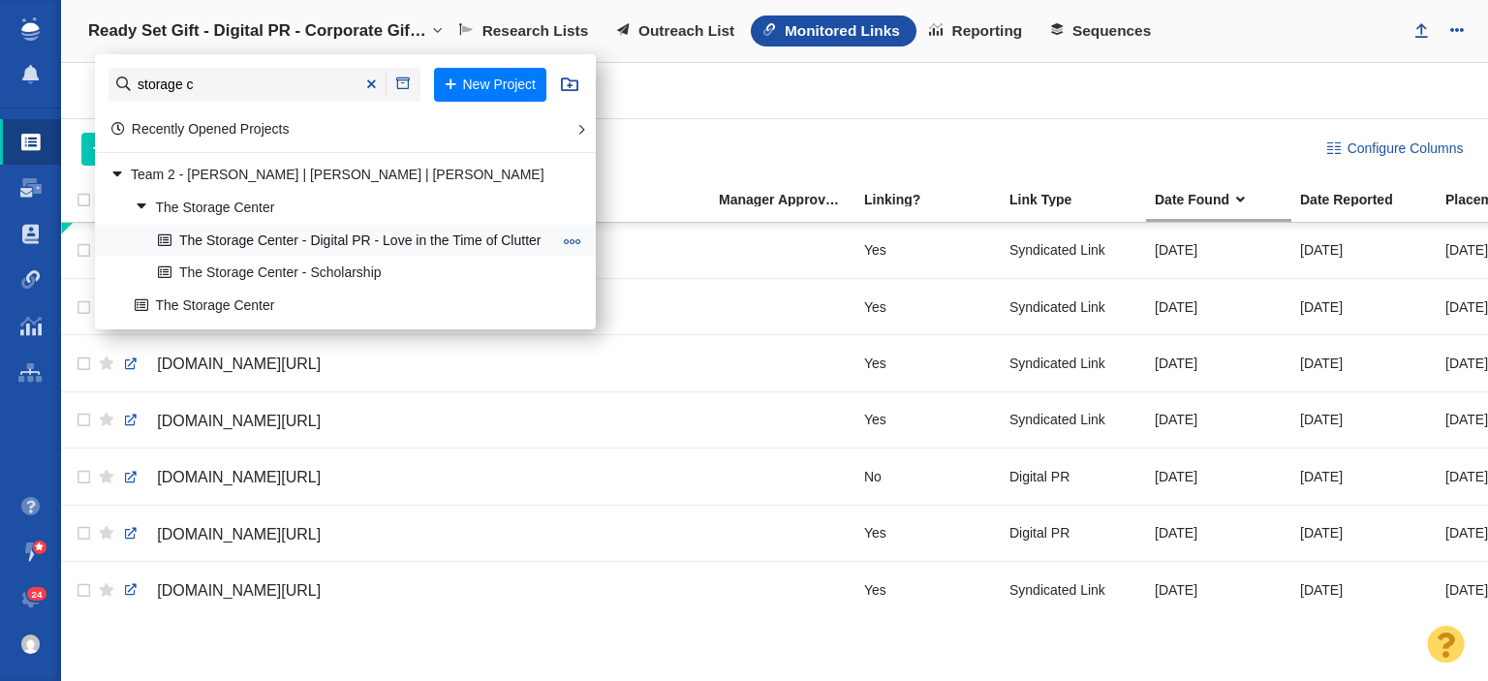
click at [430, 231] on link "The Storage Center - Digital PR - Love in the Time of Clutter" at bounding box center [354, 241] width 403 height 30
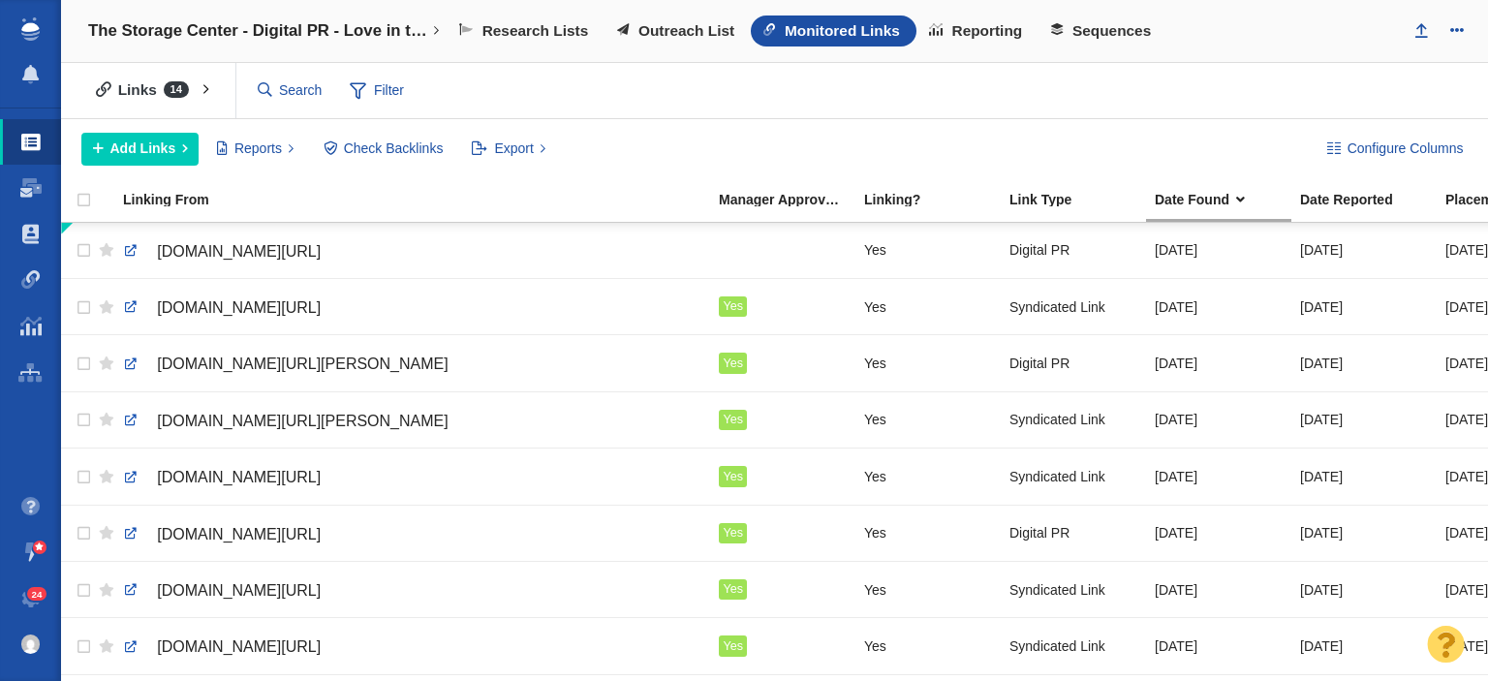
click at [1274, 88] on div "Links 14 All Links Assigned To Me Recently Viewed Starred Reported current mont…" at bounding box center [774, 91] width 1427 height 56
click at [306, 94] on input "text" at bounding box center [351, 91] width 203 height 34
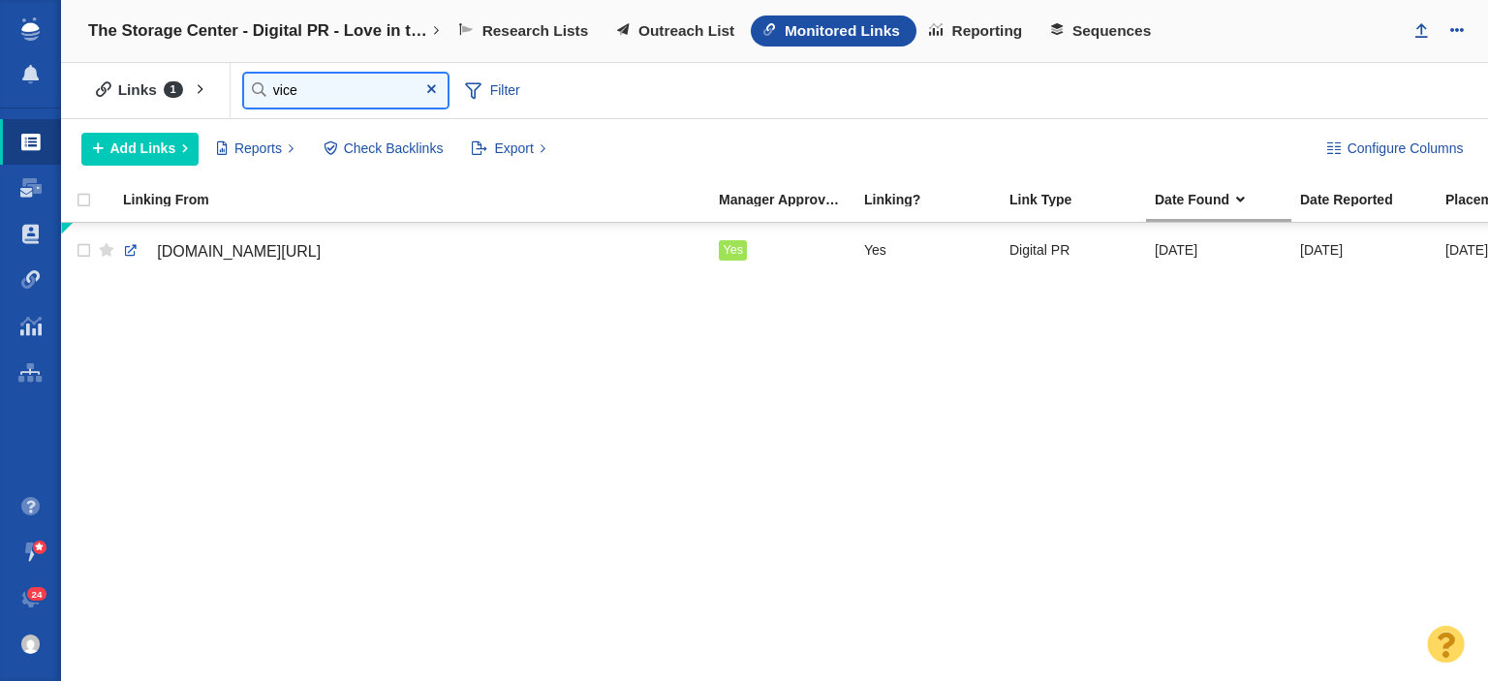
click at [306, 94] on input "vice" at bounding box center [345, 91] width 203 height 34
type input "s"
type input "gq"
click at [304, 100] on input "psychreg" at bounding box center [345, 91] width 203 height 34
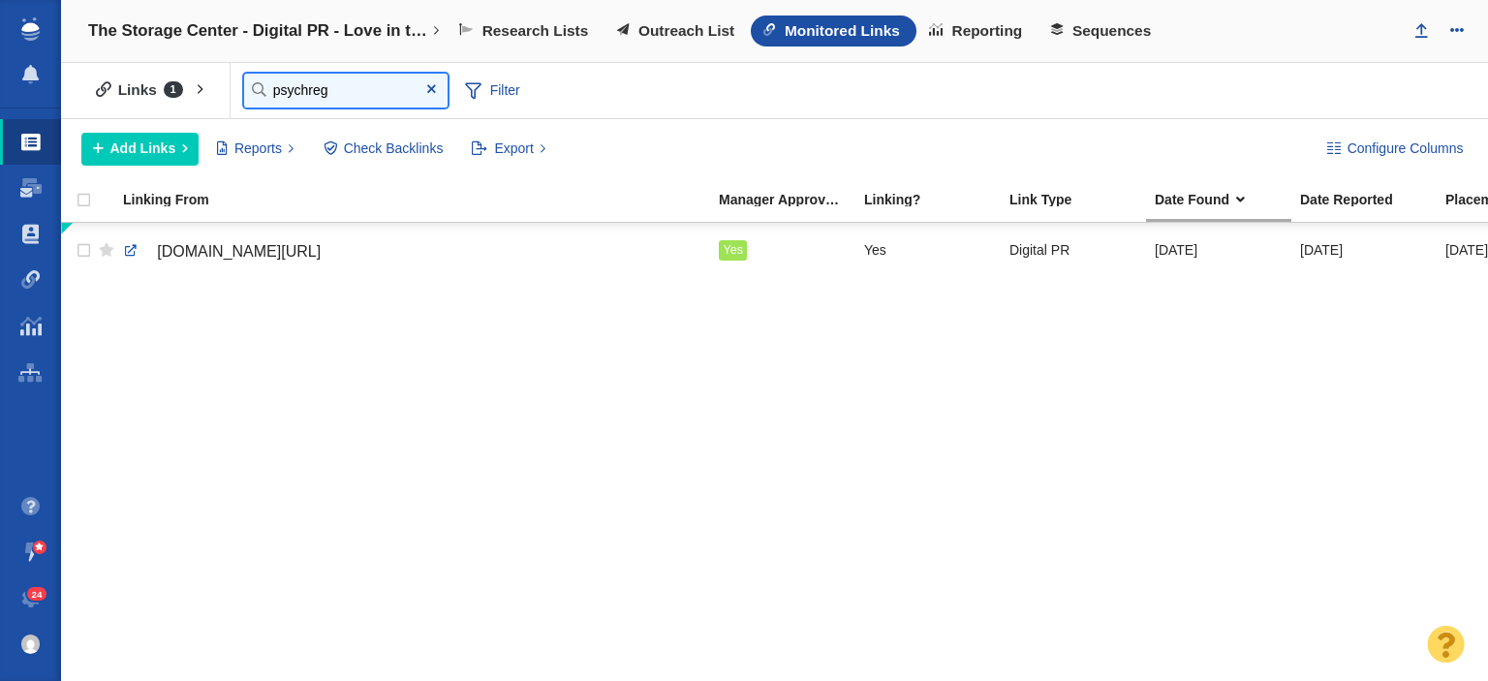
click at [304, 100] on input "psychreg" at bounding box center [345, 91] width 203 height 34
click at [281, 111] on div "Links 1 All Links Assigned To Me Recently Viewed Starred Reported current month…" at bounding box center [774, 91] width 1427 height 56
click at [283, 93] on input "dny" at bounding box center [345, 91] width 203 height 34
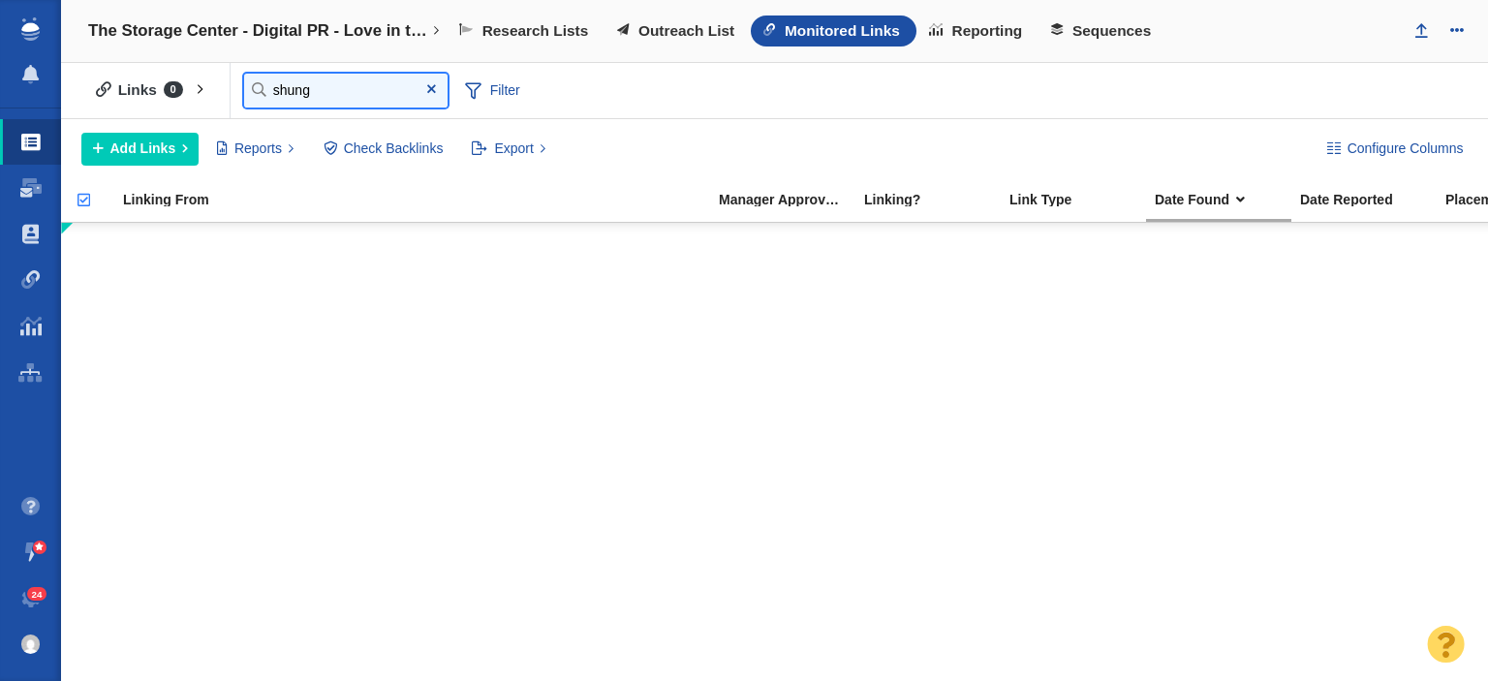
type input "shung"
click at [426, 94] on span at bounding box center [431, 90] width 31 height 26
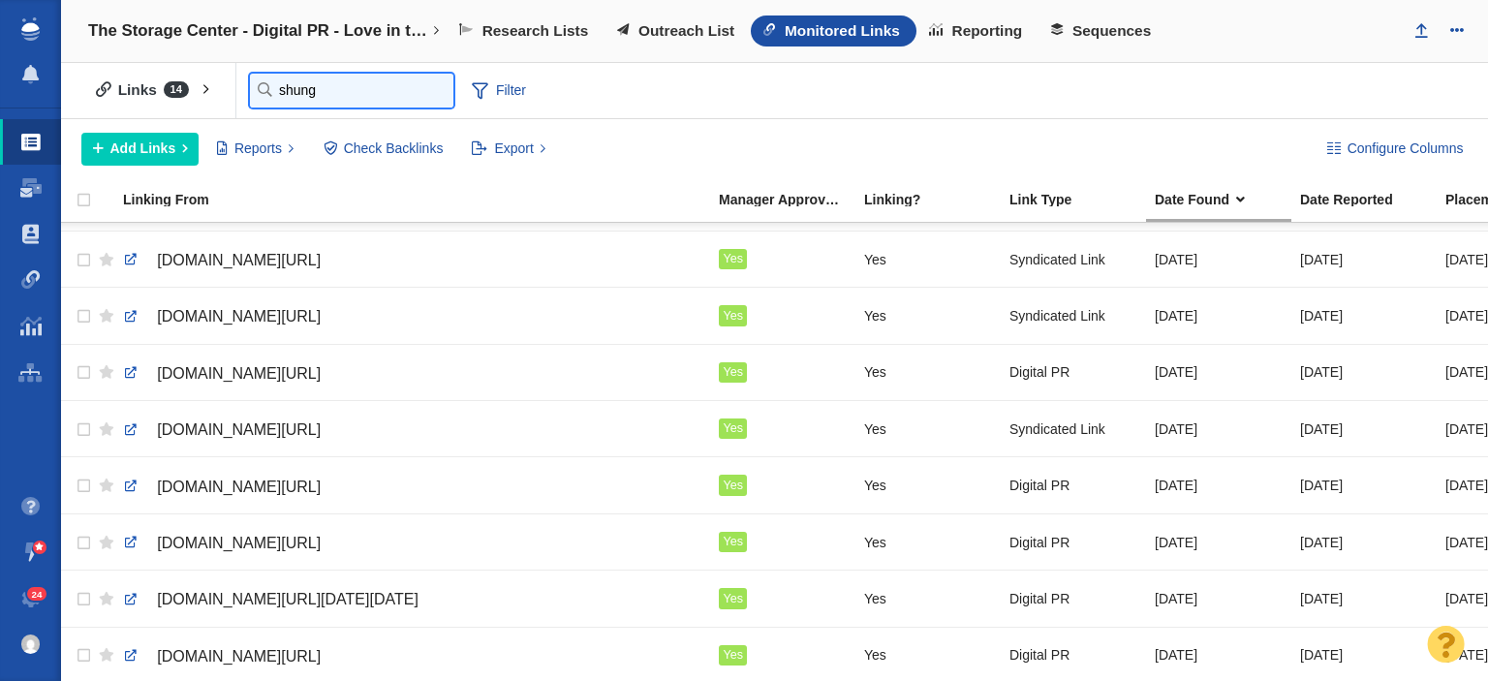
click at [275, 94] on input "shung" at bounding box center [351, 91] width 203 height 34
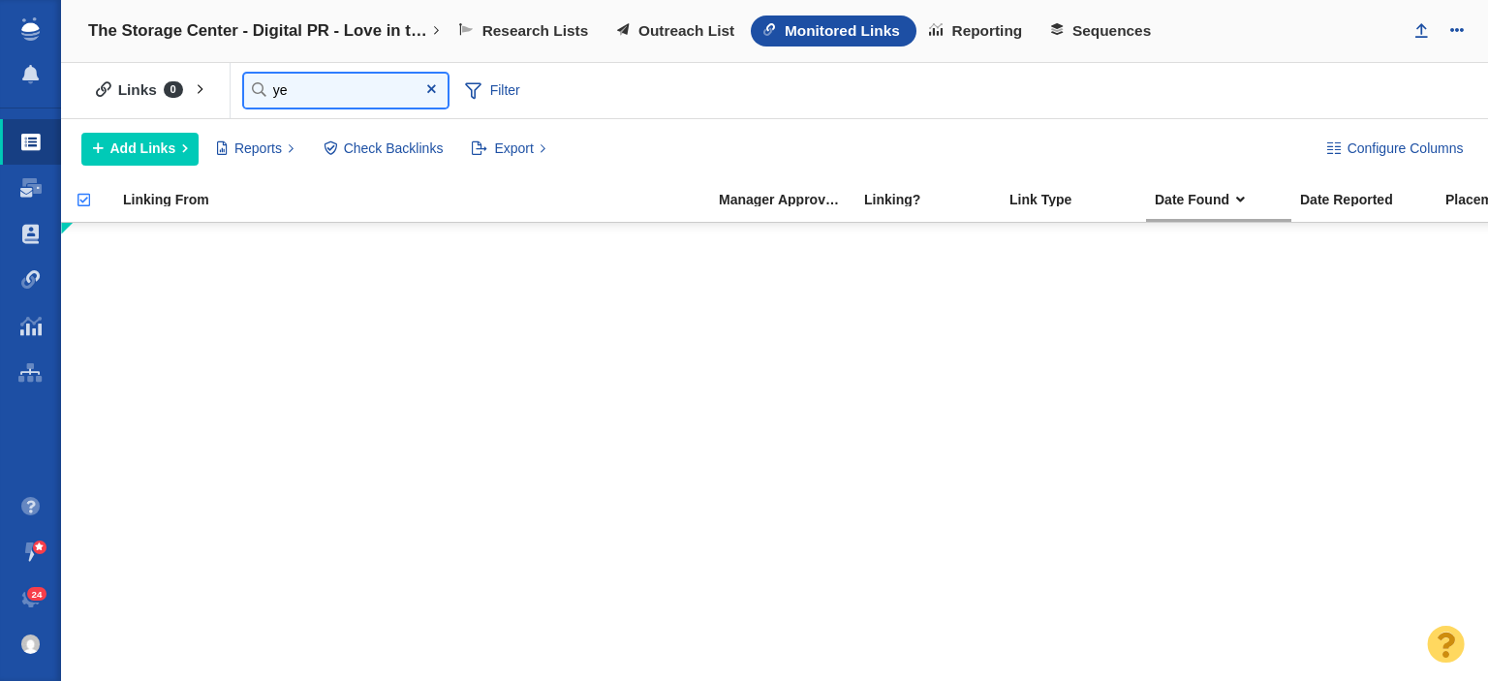
type input "y"
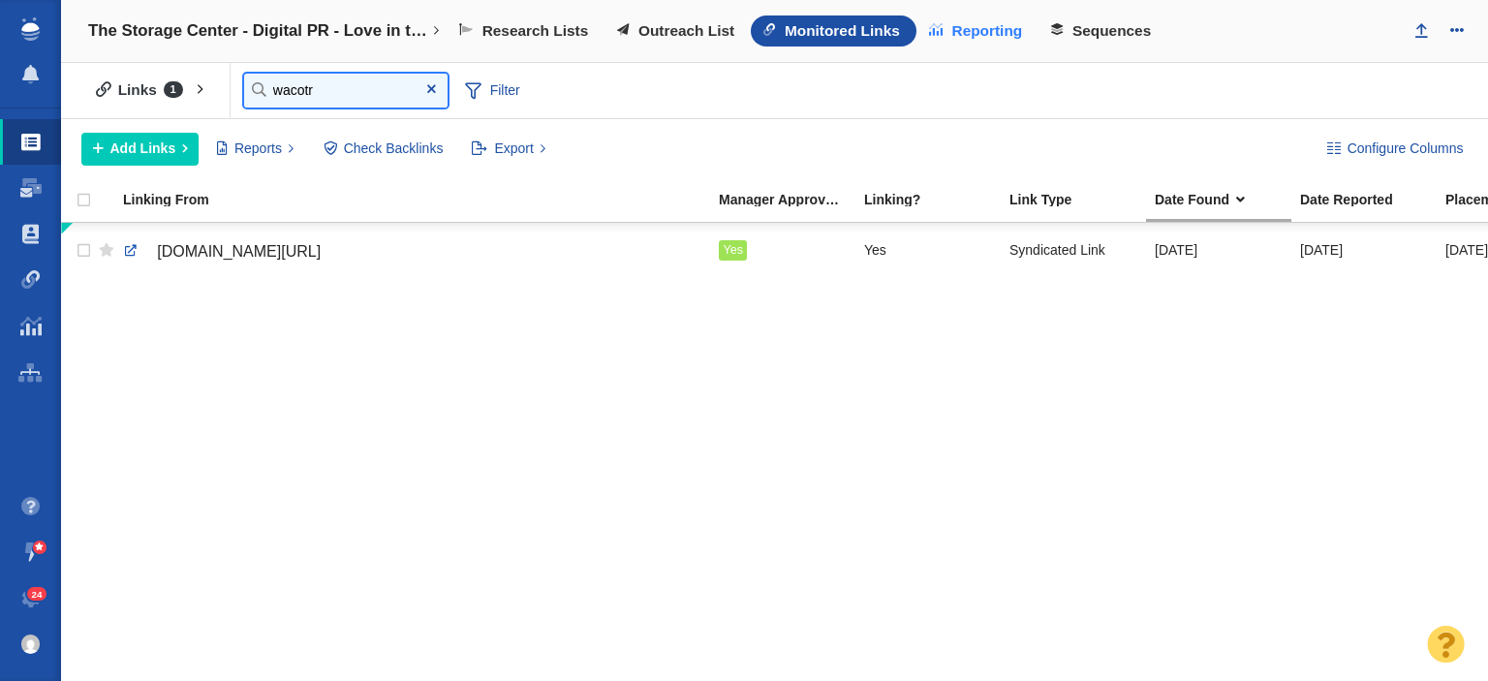
type input "wacotr"
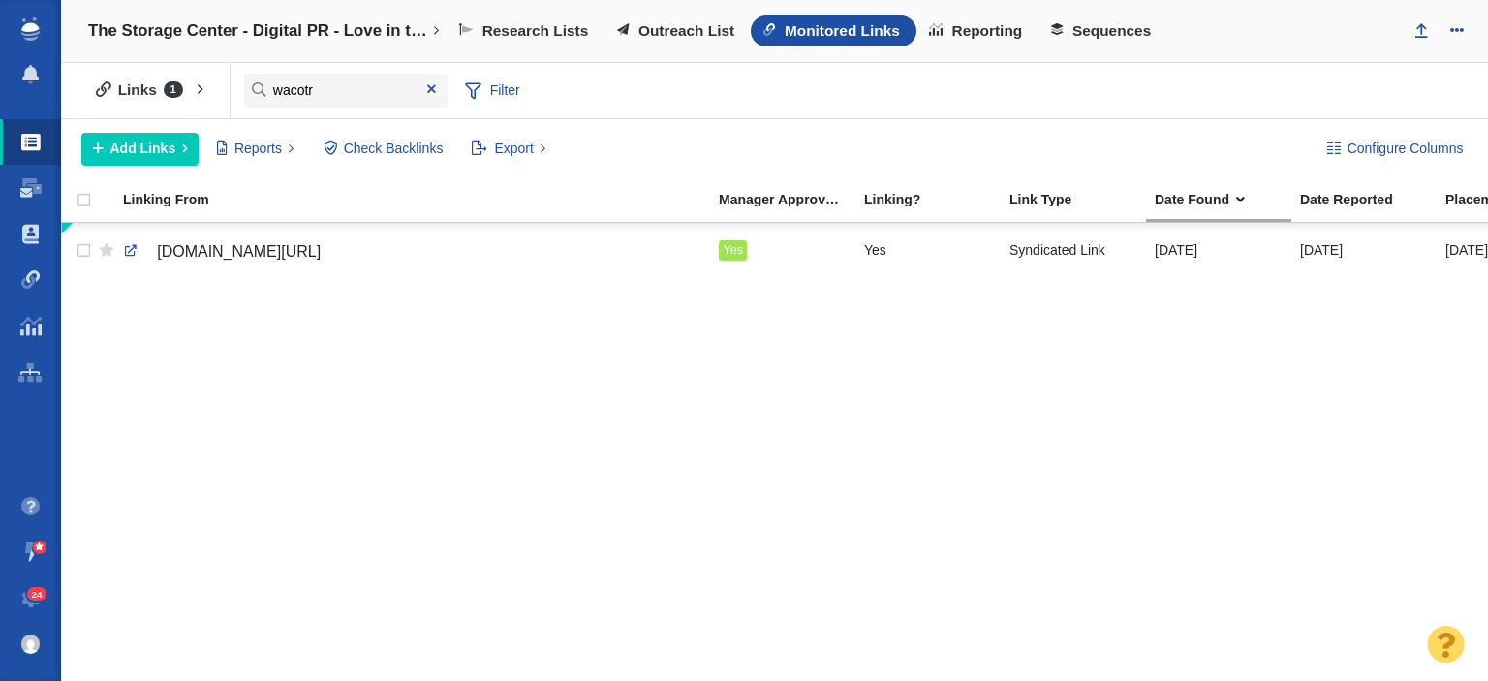
click at [1215, 353] on div "wacotrib.com/exclusive/article_a2583b9f-a9a0-5b10-b09f-2cb4325fa4df.html Yes Ye…" at bounding box center [774, 453] width 1427 height 461
click at [430, 86] on span at bounding box center [431, 89] width 9 height 14
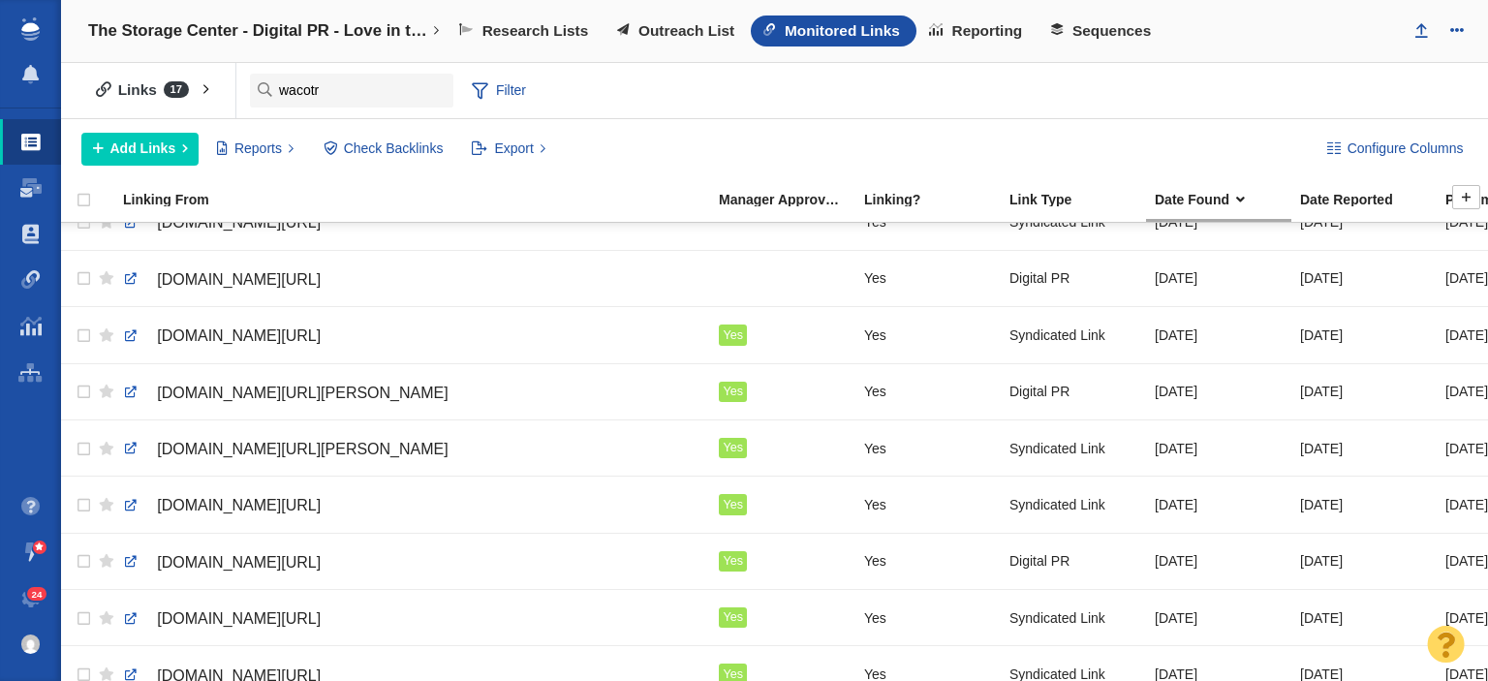
scroll to position [124, 0]
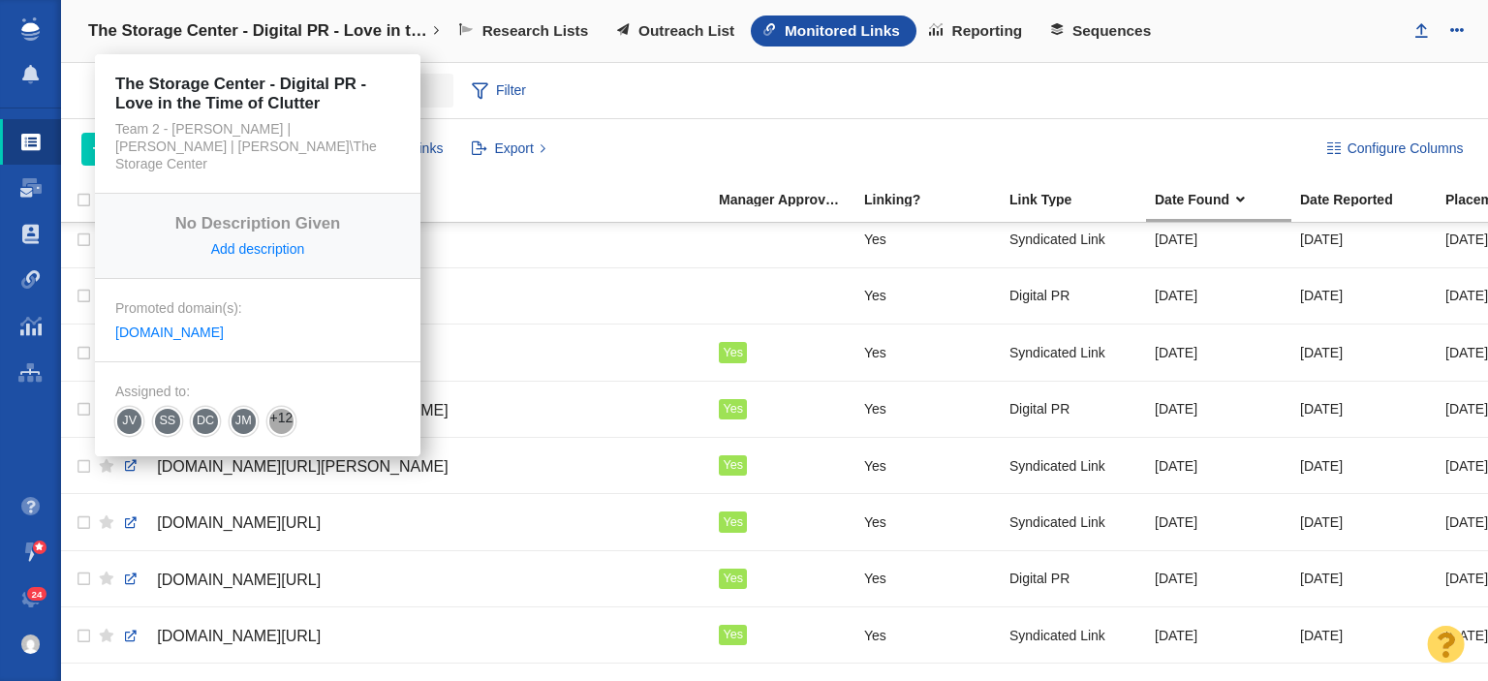
click at [291, 33] on h4 "The Storage Center - Digital PR - Love in the Time of Clutter" at bounding box center [257, 30] width 339 height 19
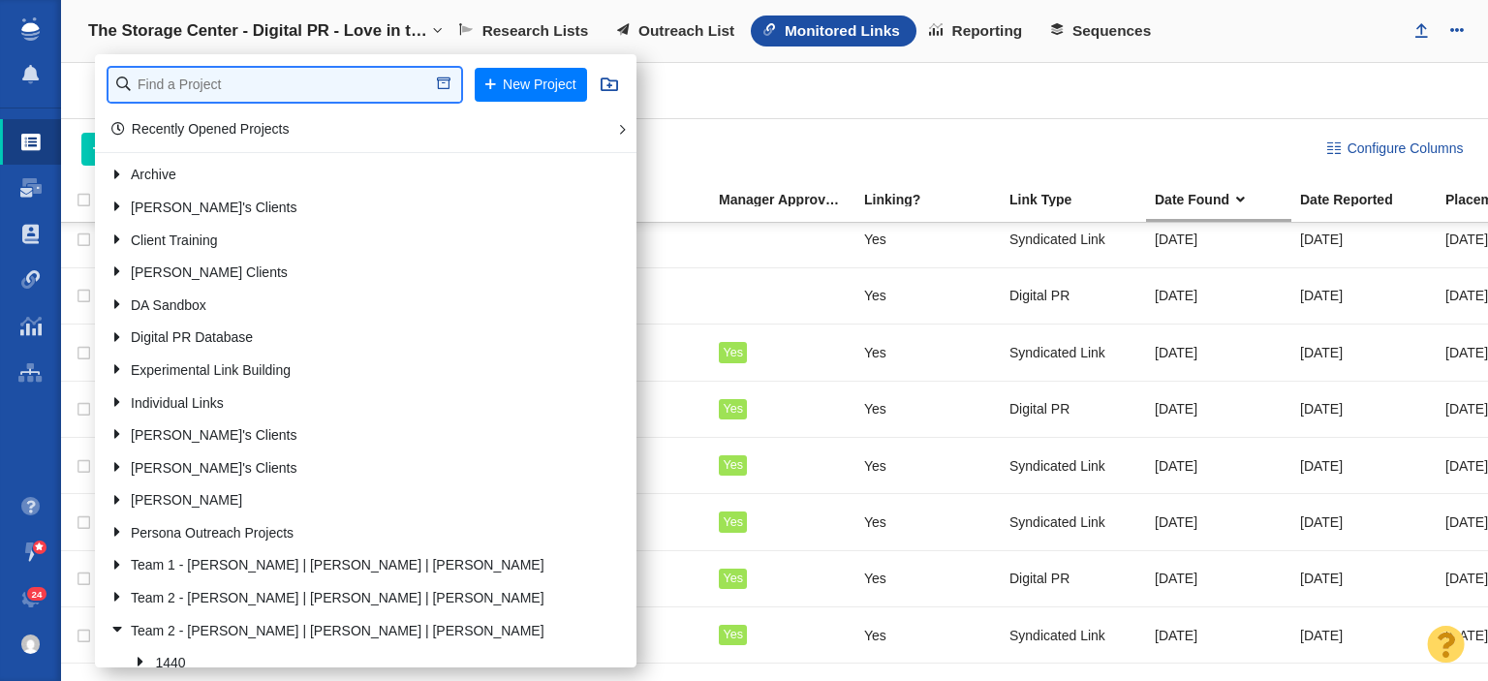
click at [279, 100] on input "text" at bounding box center [284, 85] width 353 height 34
type input "patrio"
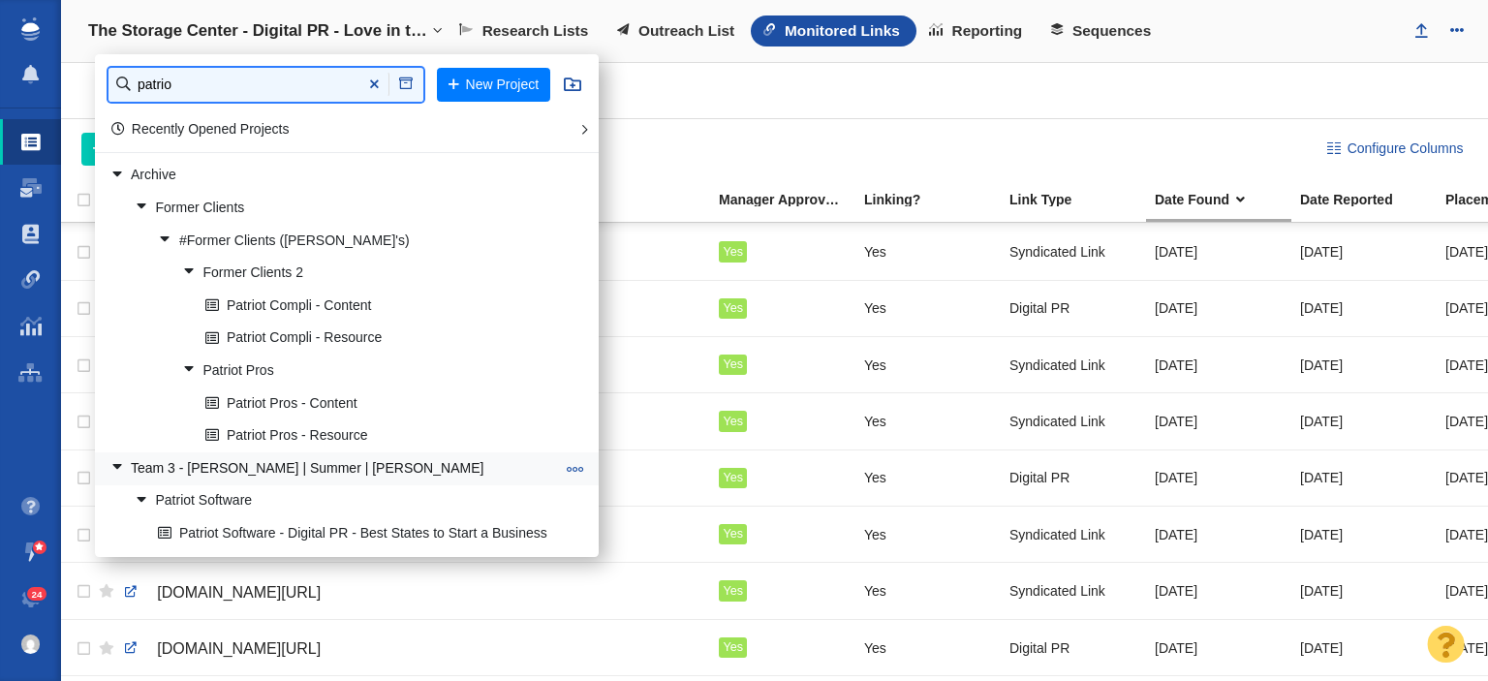
scroll to position [318, 0]
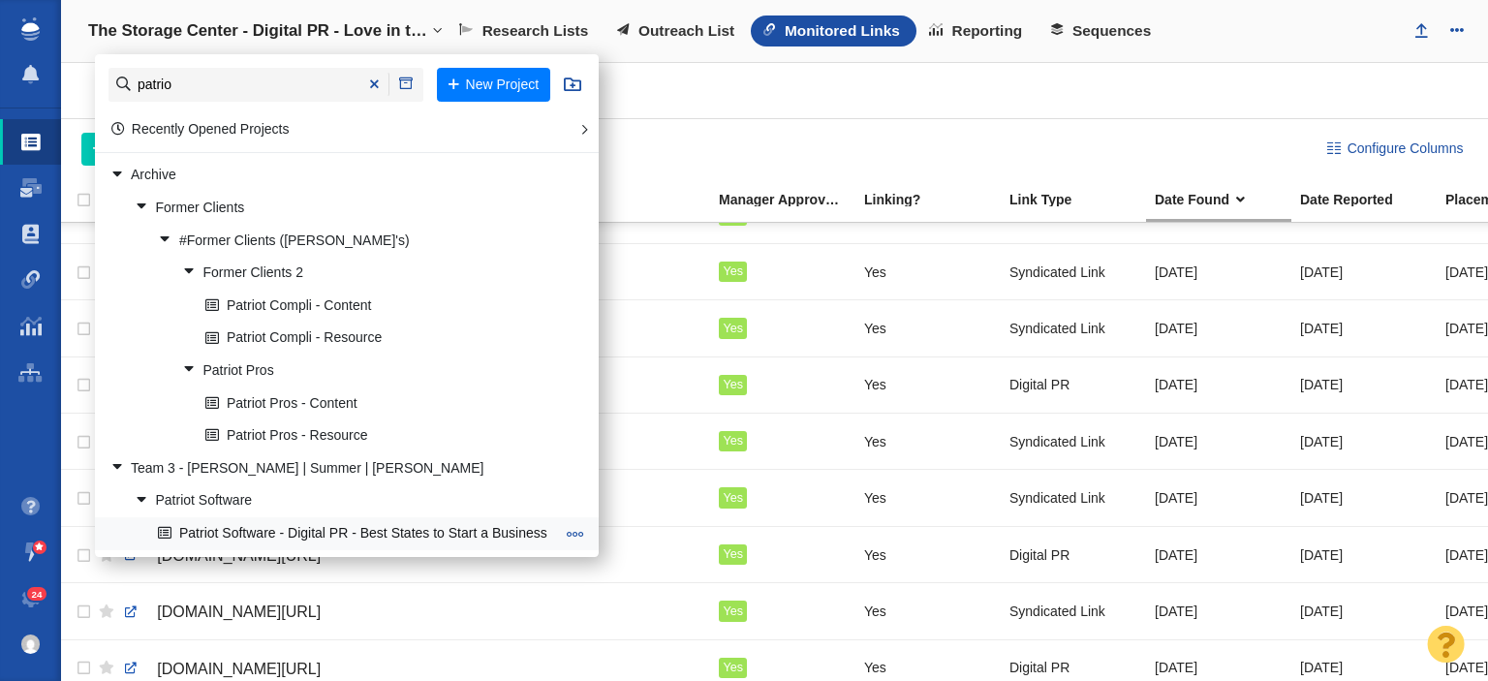
click at [322, 534] on link "Patriot Software - Digital PR - Best States to Start a Business" at bounding box center [356, 533] width 406 height 30
